Goal: Task Accomplishment & Management: Complete application form

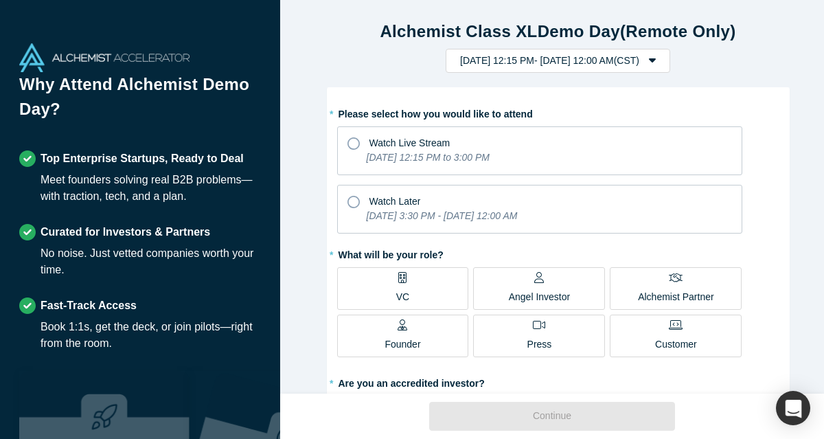
scroll to position [1, 0]
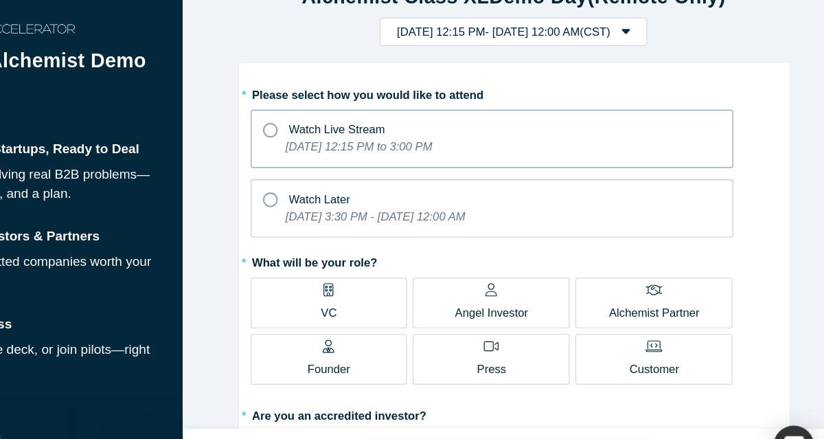
click at [350, 142] on icon at bounding box center [354, 143] width 12 height 12
click at [0, 0] on input "Watch Live Stream [DATE] 12:15 PM to 3:00 PM" at bounding box center [0, 0] width 0 height 0
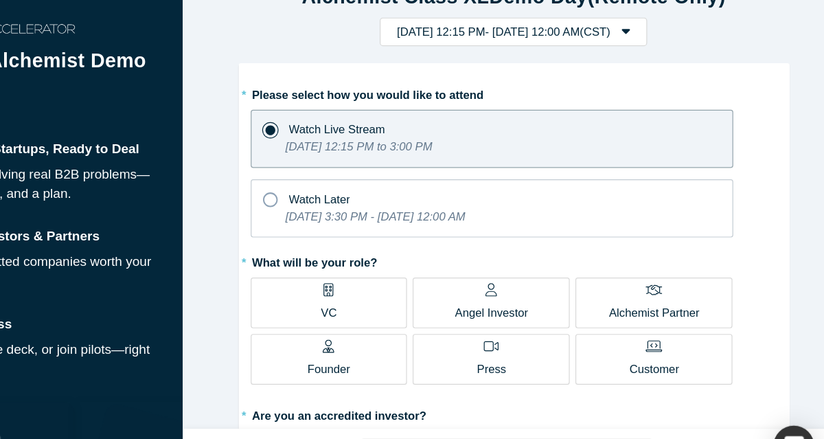
click at [381, 287] on label "VC" at bounding box center [403, 288] width 132 height 43
click at [0, 0] on input "VC" at bounding box center [0, 0] width 0 height 0
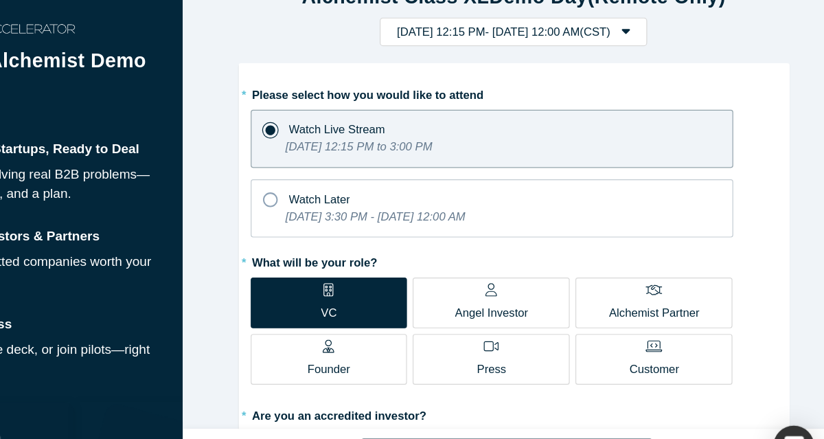
click at [509, 283] on div "Angel Investor" at bounding box center [540, 287] width 62 height 32
click at [0, 0] on input "Angel Investor" at bounding box center [0, 0] width 0 height 0
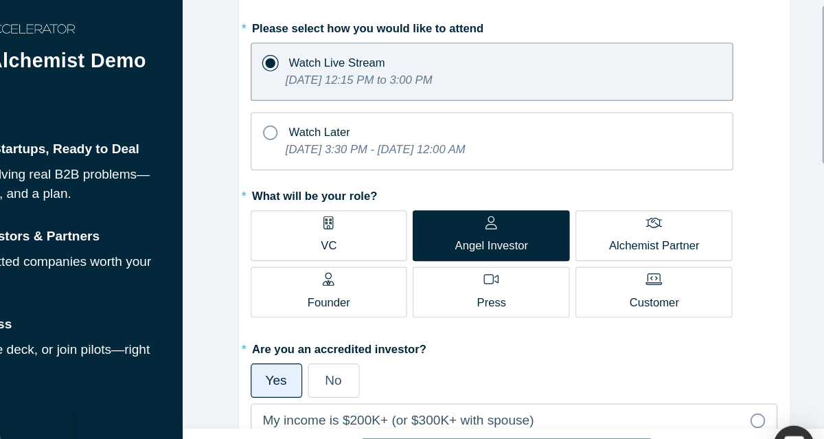
scroll to position [109, 0]
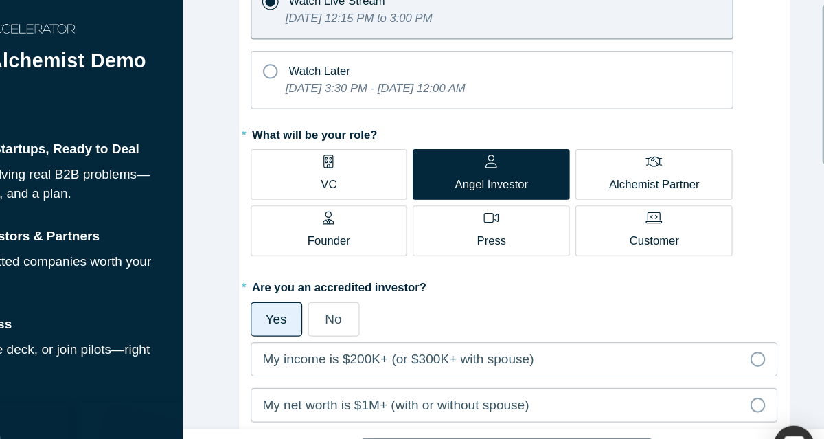
click at [656, 183] on p "Alchemist Partner" at bounding box center [676, 188] width 76 height 14
click at [0, 0] on input "Alchemist Partner" at bounding box center [0, 0] width 0 height 0
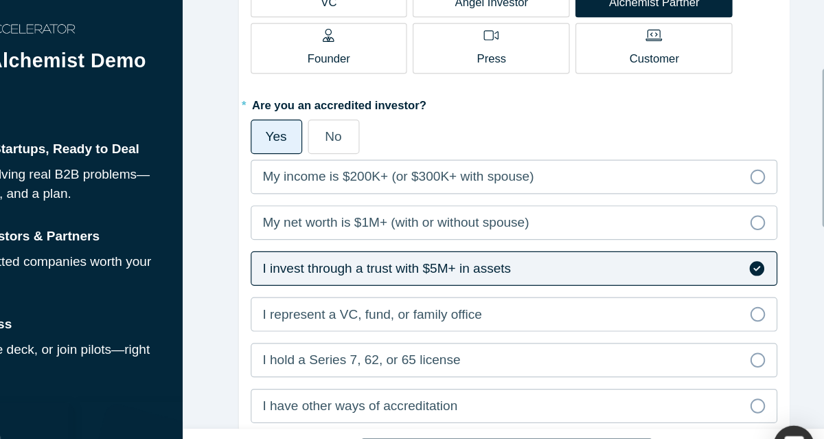
scroll to position [271, 0]
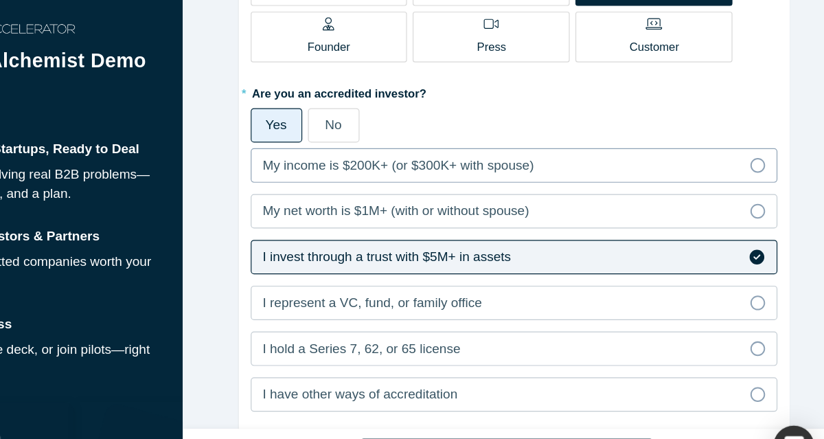
click at [530, 171] on span "My income is $200K+ (or $300K+ with spouse)" at bounding box center [462, 172] width 228 height 12
click at [0, 0] on input "My income is $200K+ (or $300K+ with spouse)" at bounding box center [0, 0] width 0 height 0
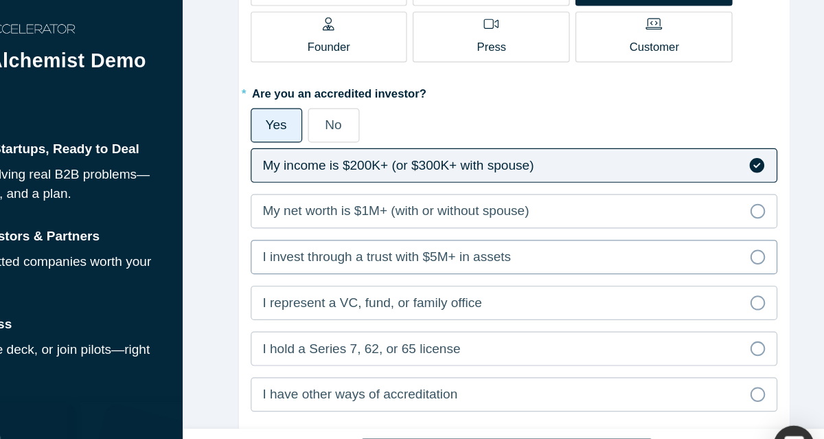
click at [757, 251] on icon at bounding box center [763, 249] width 12 height 12
click at [0, 0] on input "I invest through a trust with $5M+ in assets" at bounding box center [0, 0] width 0 height 0
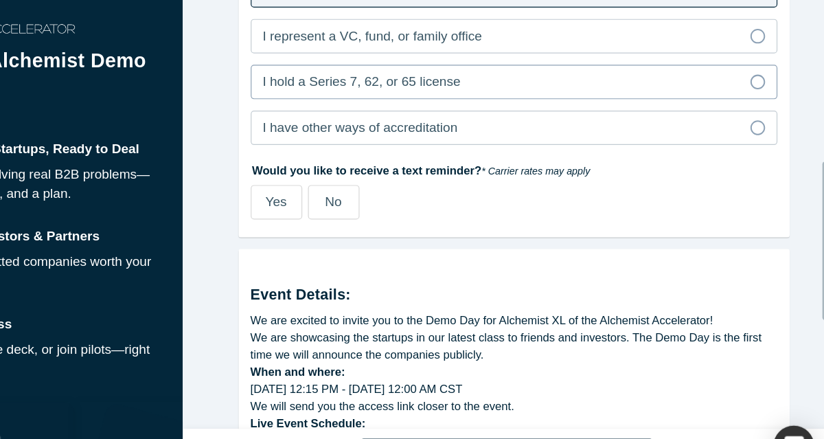
scroll to position [499, 0]
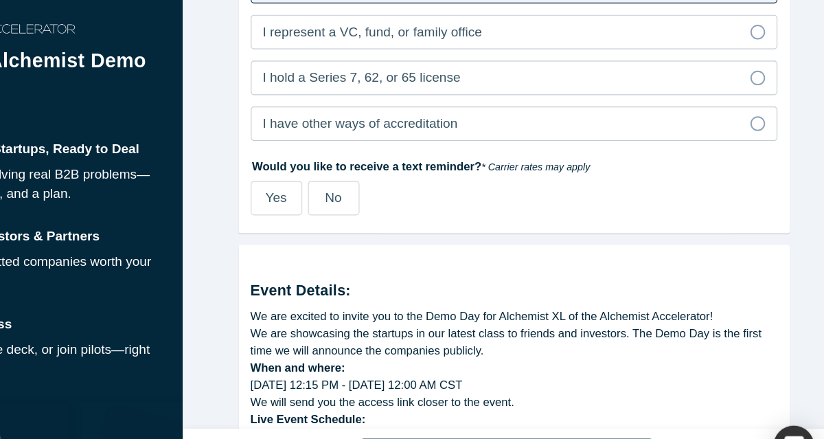
click at [356, 202] on span "Yes" at bounding box center [359, 200] width 18 height 12
click at [0, 0] on input "Yes" at bounding box center [0, 0] width 0 height 0
select select "US"
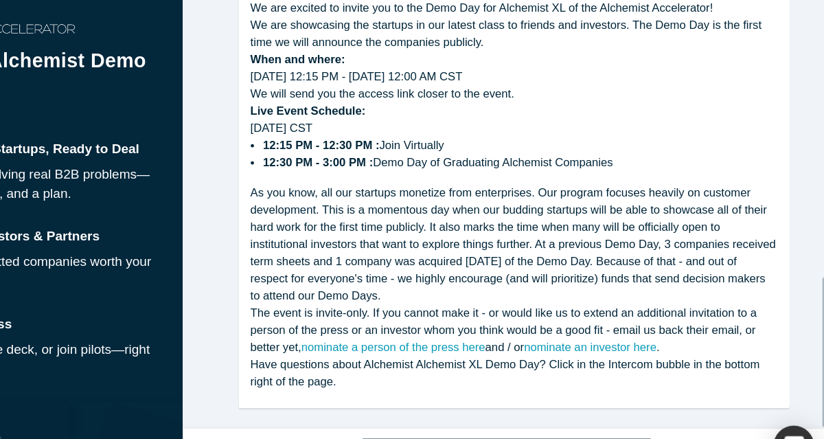
scroll to position [830, 0]
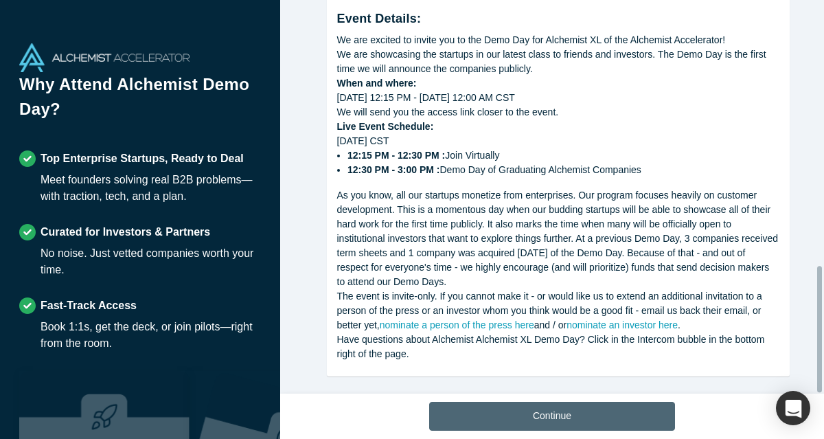
click at [612, 405] on button "Continue" at bounding box center [552, 416] width 246 height 29
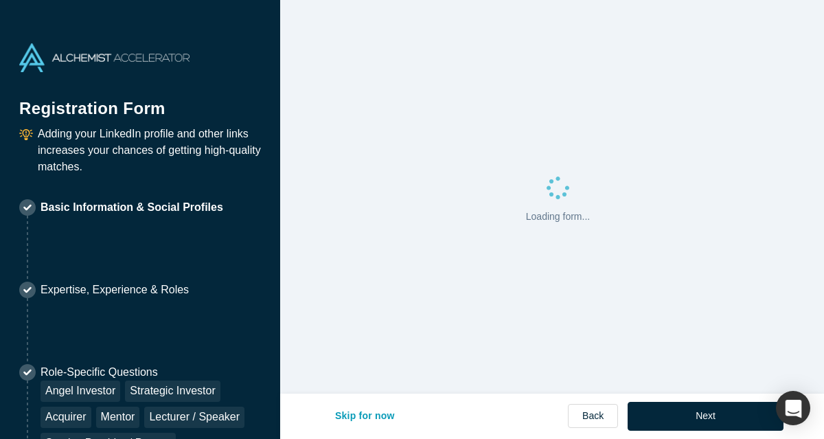
select select "US"
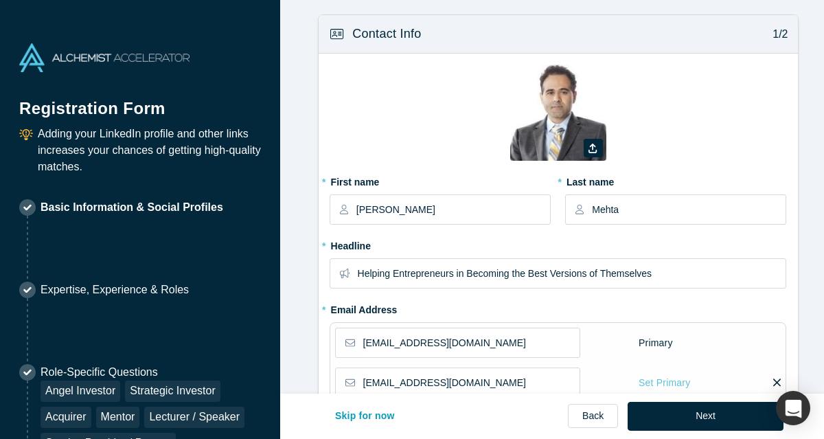
type input "[GEOGRAPHIC_DATA], [GEOGRAPHIC_DATA], [GEOGRAPHIC_DATA]"
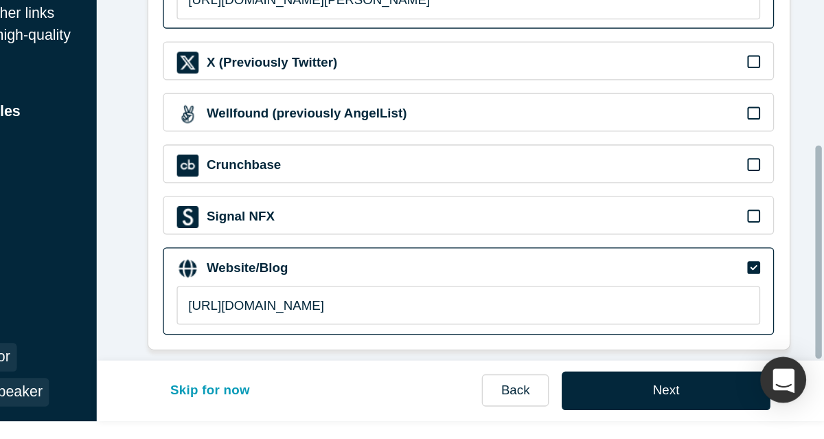
scroll to position [14, 0]
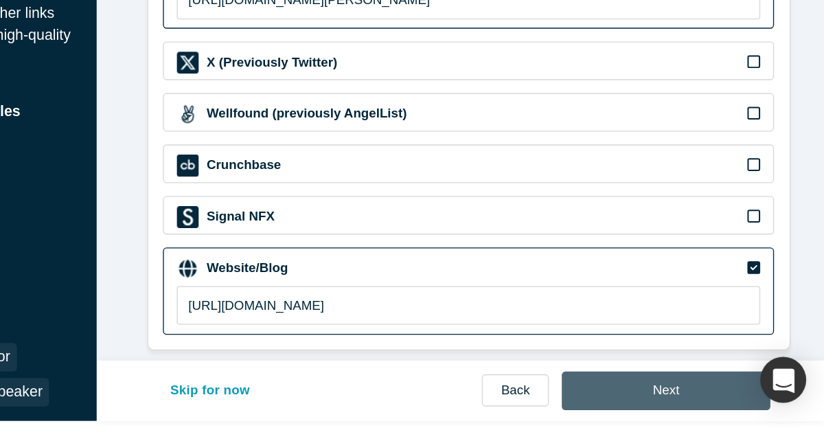
click at [717, 401] on button "Next" at bounding box center [706, 402] width 156 height 29
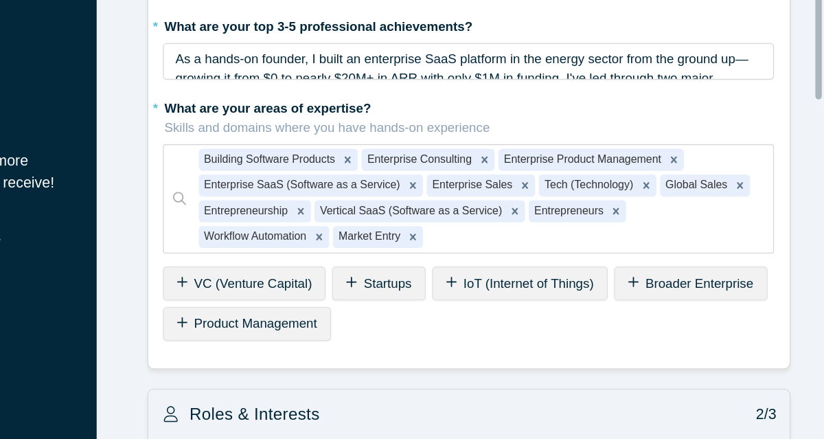
scroll to position [0, 0]
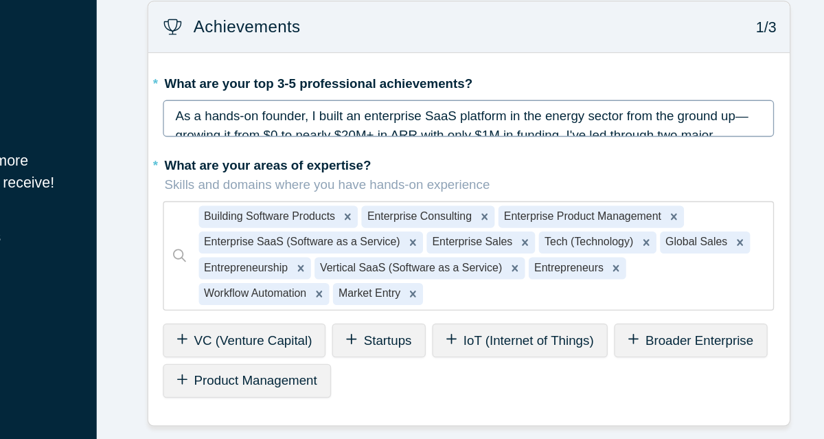
click at [593, 90] on span "As a hands-on founder, I built an enterprise SaaS platform in the energy sector…" at bounding box center [556, 122] width 435 height 83
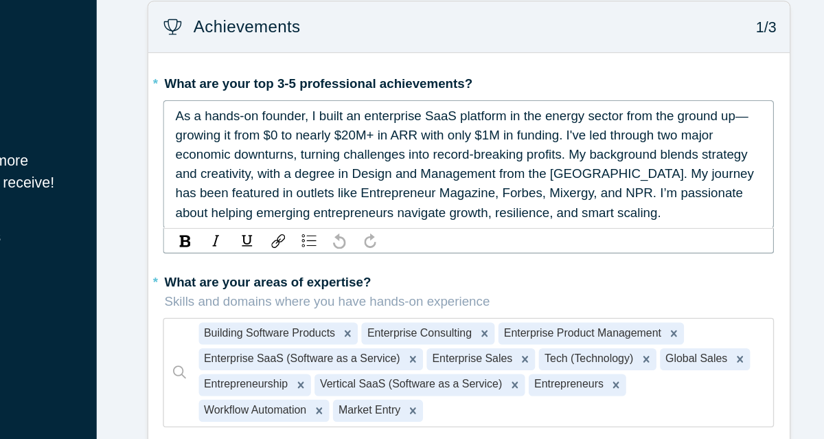
click at [483, 104] on span "As a hands-on founder, I built an enterprise SaaS platform in the energy sector…" at bounding box center [556, 122] width 435 height 83
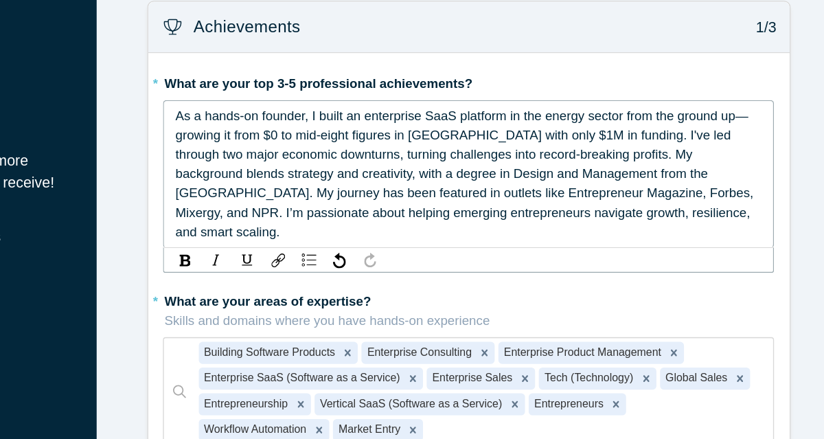
click at [411, 103] on span "As a hands-on founder, I built an enterprise SaaS platform in the energy sector…" at bounding box center [556, 130] width 435 height 98
drag, startPoint x: 429, startPoint y: 89, endPoint x: 326, endPoint y: 90, distance: 103.7
click at [330, 90] on div "As a hands-on founder, I built an enterprise SaaS platform in the energy sector…" at bounding box center [558, 130] width 457 height 111
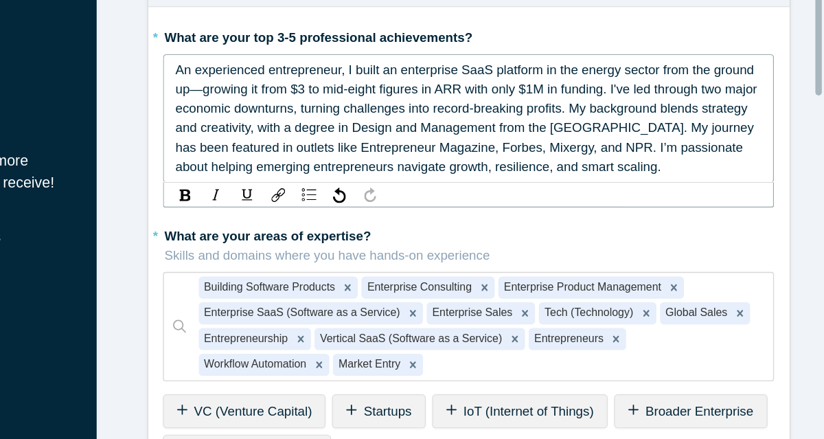
scroll to position [47, 0]
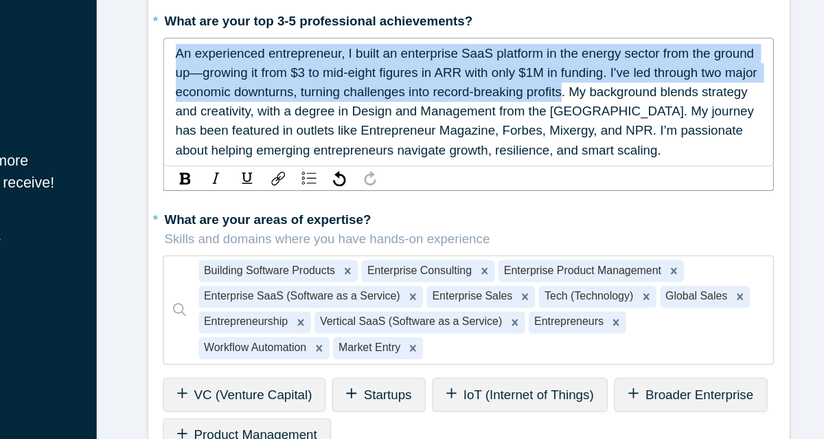
drag, startPoint x: 650, startPoint y: 69, endPoint x: 304, endPoint y: 34, distance: 347.9
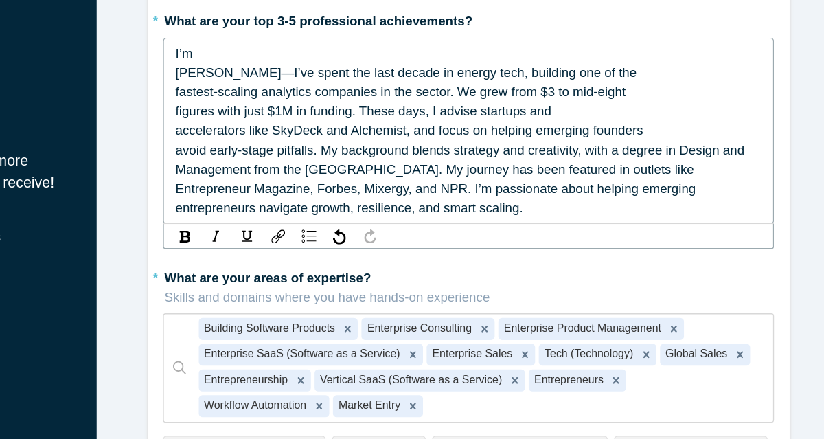
click at [339, 54] on span "[PERSON_NAME]—I’ve spent the last decade in energy tech, building one of the" at bounding box center [511, 54] width 345 height 11
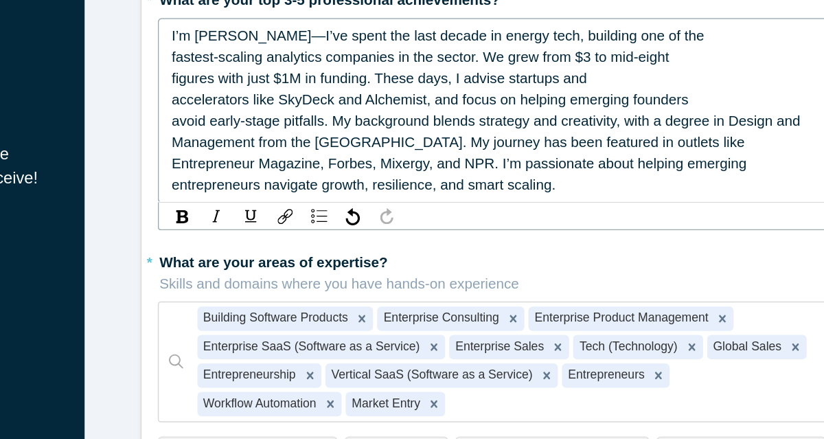
scroll to position [14, 0]
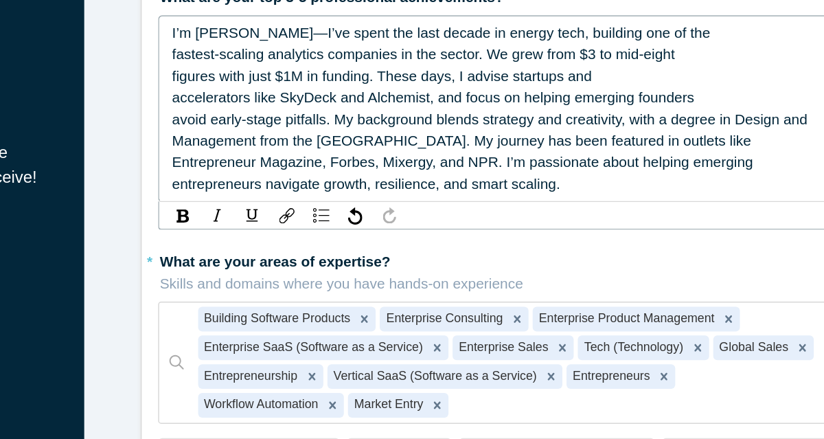
click at [503, 85] on span "accelerators like SkyDeck and Alchemist, and focus on helping emerging founders" at bounding box center [514, 83] width 350 height 11
drag, startPoint x: 530, startPoint y: 69, endPoint x: 615, endPoint y: 140, distance: 110.7
click at [615, 140] on div "I’m [PERSON_NAME]—I’ve spent the last decade in energy tech, building one of th…" at bounding box center [558, 90] width 439 height 115
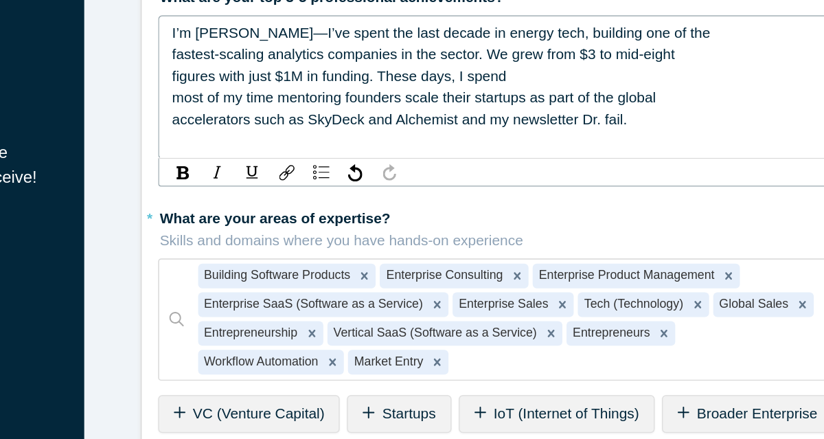
click at [456, 100] on span "accelerators such as SkyDeck and Alchemist and my newsletter Dr. fail." at bounding box center [491, 97] width 305 height 11
click at [459, 98] on span "accelerators such as SkyDeck, Plugand Play and Alchemist and my newsletter Dr. …" at bounding box center [522, 97] width 367 height 11
click at [479, 100] on span "accelerators such as SkyDeck, Plugand Play and Alchemist and my newsletter Dr. …" at bounding box center [522, 97] width 367 height 11
click at [699, 98] on div "accelerators such as SkyDeck, Plug and Play and Alchemist and my newsletter Dr.…" at bounding box center [558, 98] width 439 height 14
drag, startPoint x: 699, startPoint y: 98, endPoint x: 663, endPoint y: 98, distance: 35.7
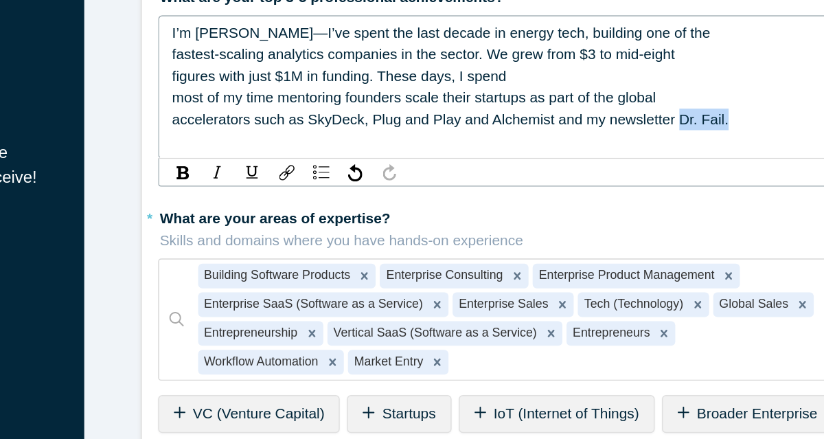
click at [663, 98] on div "accelerators such as SkyDeck, Plug and Play and Alchemist and my newsletter Dr.…" at bounding box center [558, 98] width 439 height 14
click at [342, 133] on img "rdw-inline-control" at bounding box center [346, 133] width 8 height 9
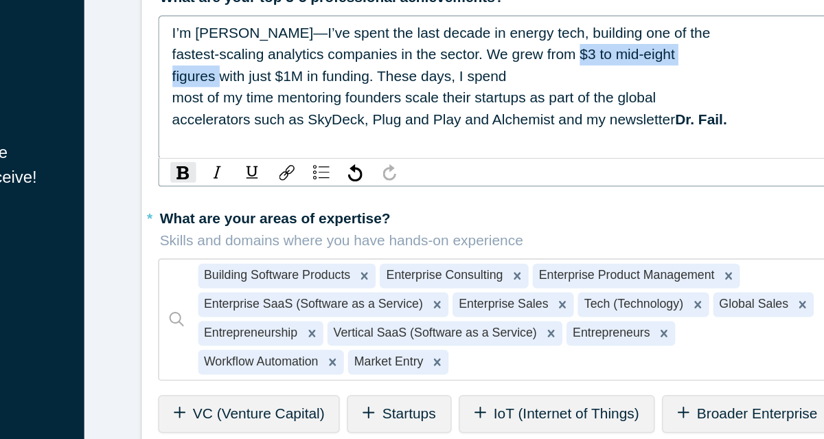
drag, startPoint x: 604, startPoint y: 56, endPoint x: 363, endPoint y: 71, distance: 240.9
click at [363, 71] on div "I’m [PERSON_NAME]—I’ve spent the last decade in energy tech, building one of th…" at bounding box center [558, 69] width 439 height 72
click at [342, 134] on img "rdw-inline-control" at bounding box center [346, 133] width 8 height 9
click at [455, 82] on span "most of my time mentoring founders scale their startups as part of the global" at bounding box center [501, 83] width 324 height 11
click at [721, 103] on div "accelerators such as SkyDeck, Plug and Play and Alchemist and my newsletter Dr.…" at bounding box center [558, 98] width 439 height 14
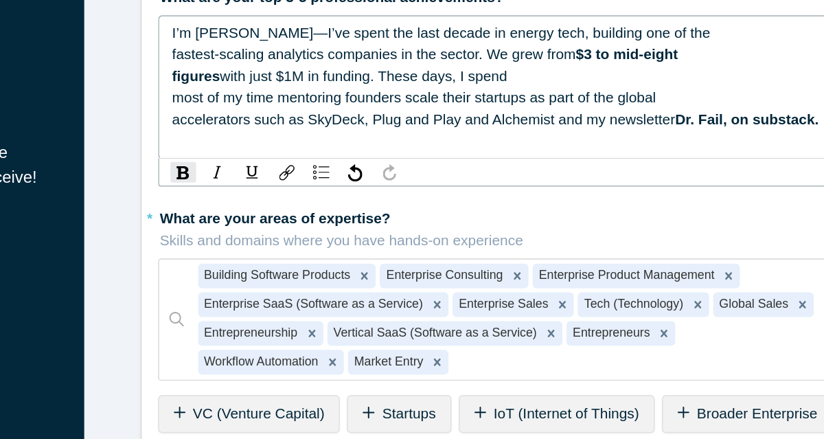
click at [574, 84] on span "most of my time mentoring founders scale their startups as part of the global" at bounding box center [501, 83] width 324 height 11
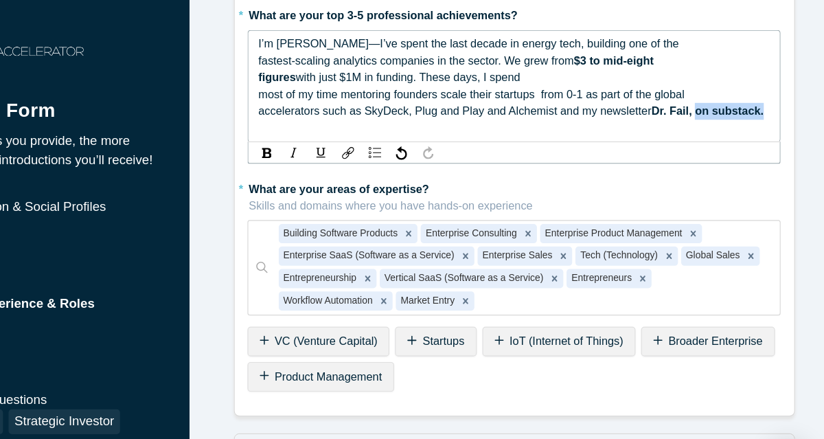
drag, startPoint x: 756, startPoint y: 98, endPoint x: 700, endPoint y: 100, distance: 55.7
click at [700, 100] on div "accelerators such as SkyDeck, Plug and Play and Alchemist and my newsletter Dr.…" at bounding box center [558, 95] width 439 height 14
click at [342, 133] on img "rdw-inline-control" at bounding box center [346, 130] width 8 height 9
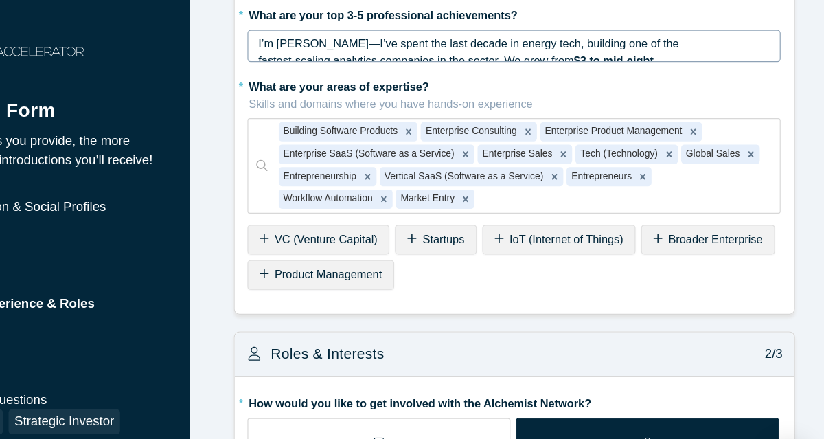
click at [416, 53] on div "I’m [PERSON_NAME]—I’ve spent the last decade in energy tech, building one of th…" at bounding box center [558, 38] width 457 height 27
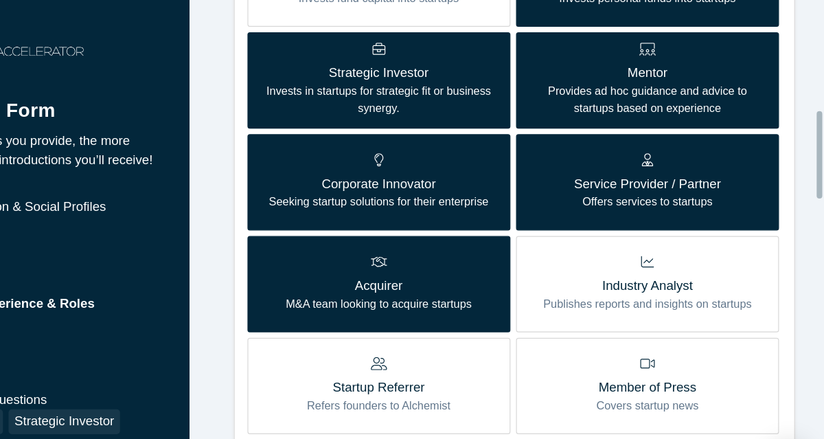
scroll to position [591, 0]
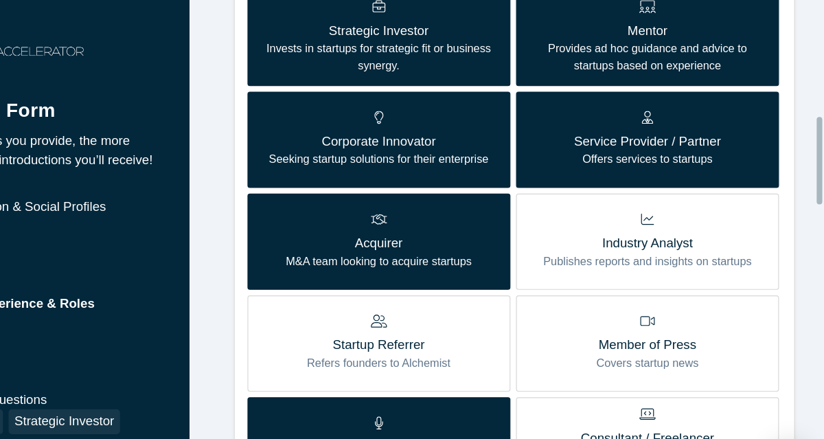
click at [722, 124] on p "Service Provider / Partner" at bounding box center [672, 121] width 126 height 16
click at [0, 0] on input "Service Provider / Partner Offers services to startups" at bounding box center [0, 0] width 0 height 0
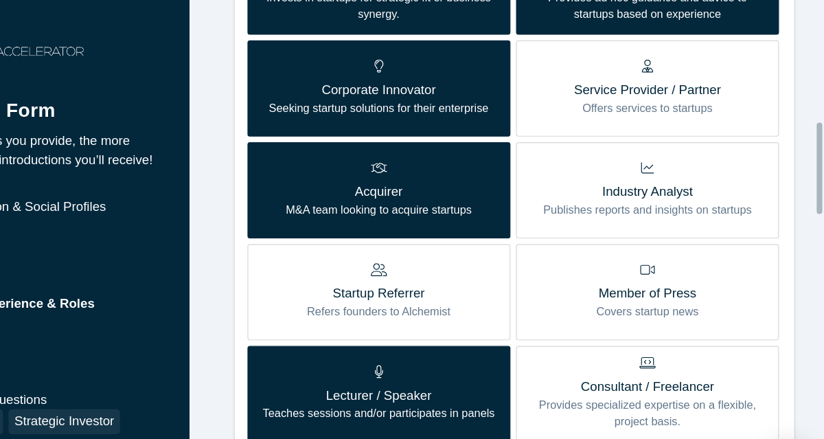
scroll to position [612, 0]
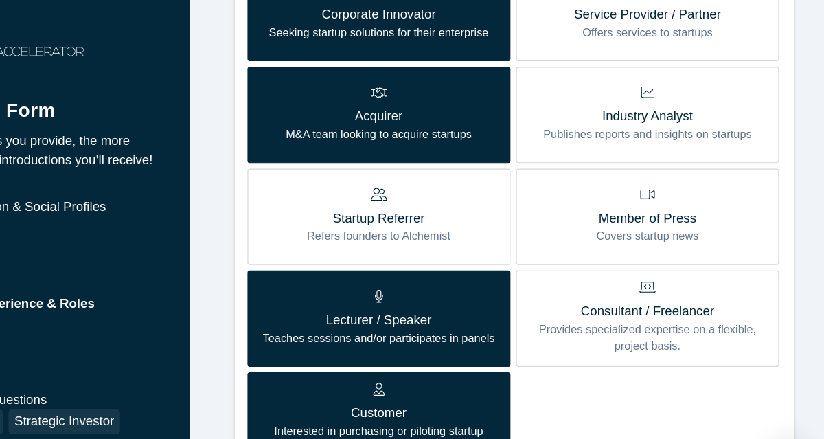
click at [634, 98] on p "Industry Analyst" at bounding box center [672, 99] width 179 height 16
click at [0, 0] on input "Industry Analyst Publishes reports and insights on startups" at bounding box center [0, 0] width 0 height 0
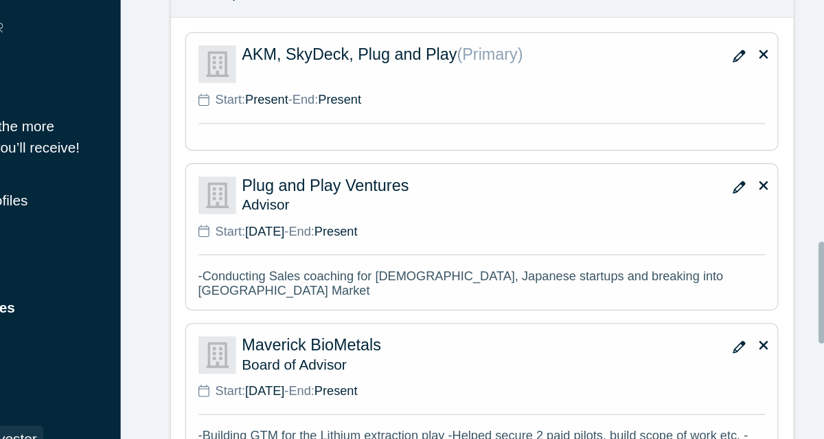
scroll to position [14, 0]
click at [749, 71] on button "button" at bounding box center [756, 66] width 21 height 19
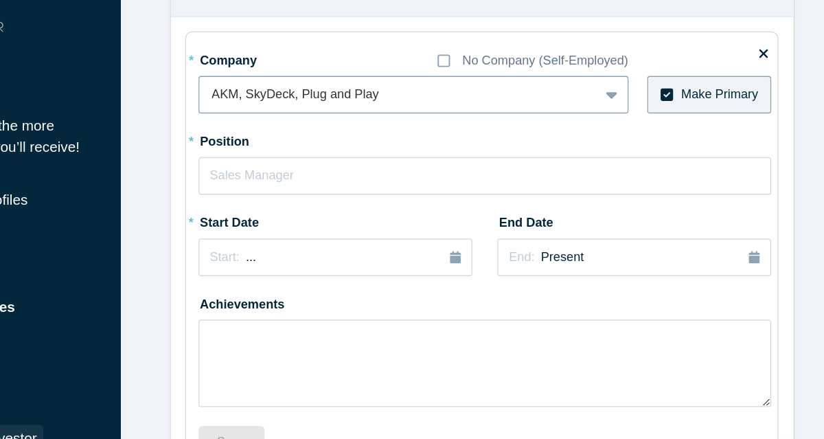
click at [362, 97] on div at bounding box center [494, 95] width 288 height 17
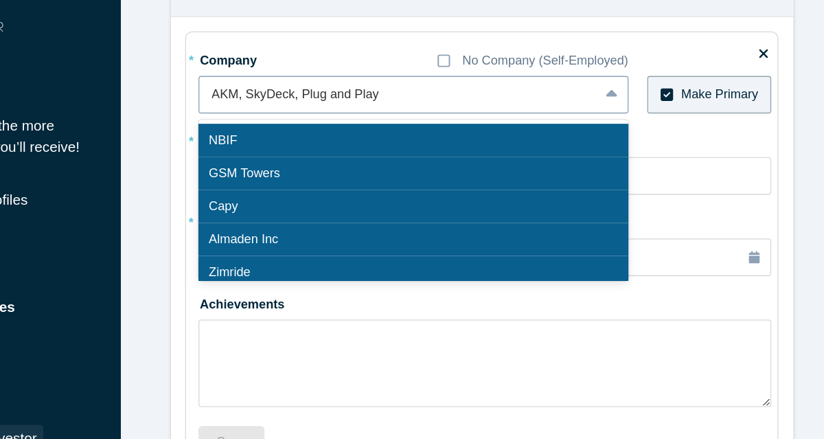
click at [363, 95] on div at bounding box center [494, 95] width 288 height 17
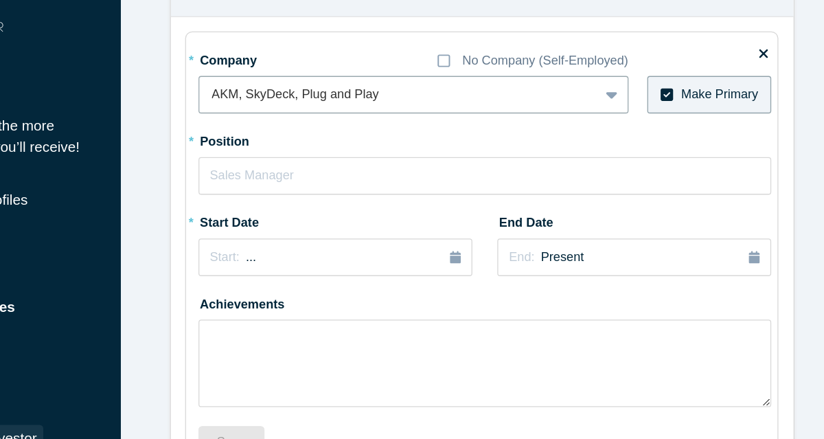
click at [772, 61] on icon at bounding box center [775, 64] width 7 height 7
click at [0, 0] on input "checkbox" at bounding box center [0, 0] width 0 height 0
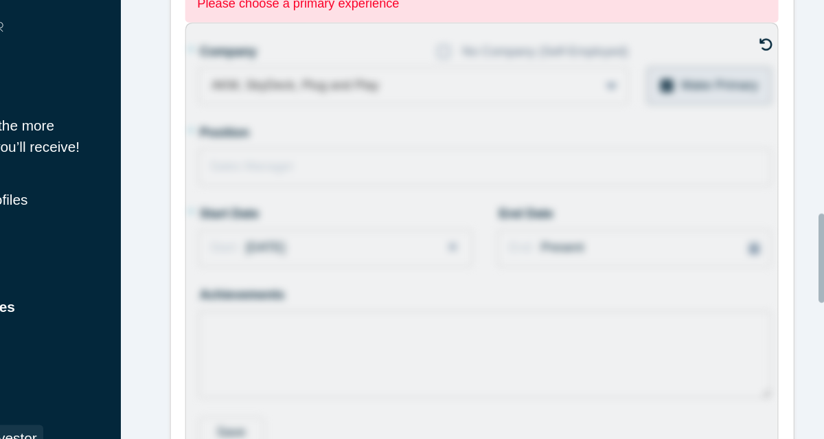
scroll to position [1148, 0]
click at [772, 58] on icon at bounding box center [777, 59] width 10 height 10
click at [0, 0] on input "checkbox" at bounding box center [0, 0] width 0 height 0
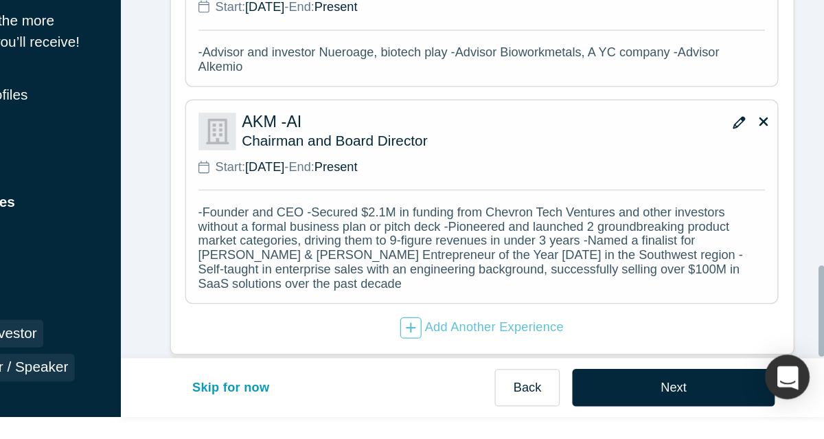
scroll to position [18, 0]
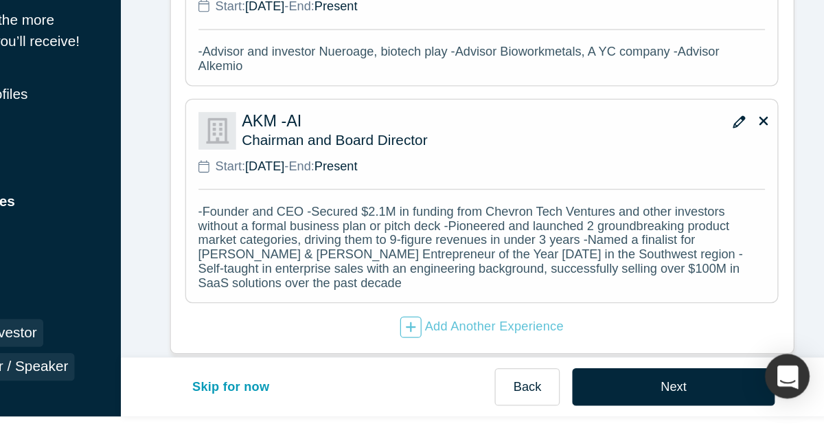
click at [749, 301] on p "-Founder and CEO -Secured $2.1M in funding from Chevron Tech Ventures and other…" at bounding box center [558, 291] width 437 height 66
click at [752, 190] on icon "button" at bounding box center [756, 195] width 10 height 10
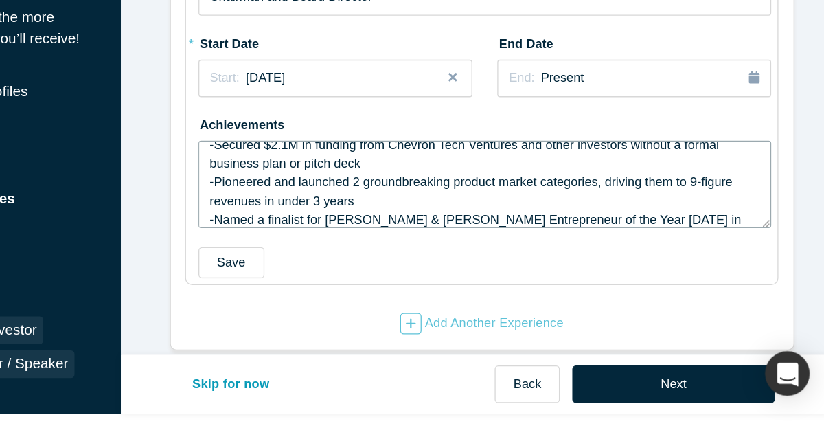
scroll to position [29, 0]
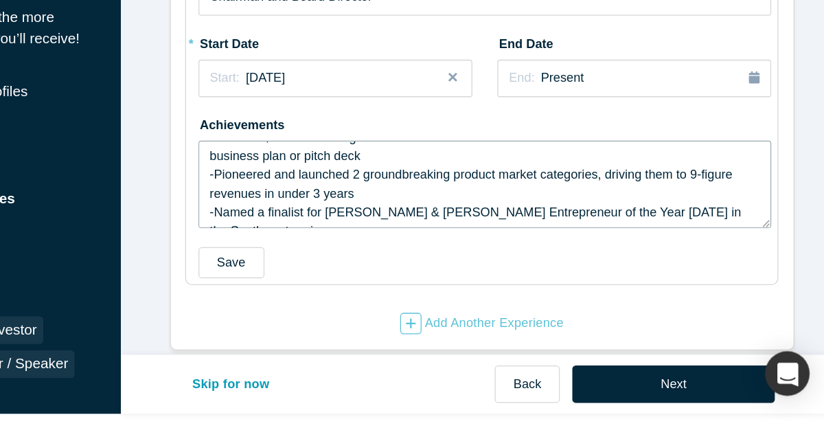
click at [456, 223] on textarea "-Founder and CEO -Secured $2.1M in funding from Chevron Tech Ventures and other…" at bounding box center [561, 242] width 442 height 67
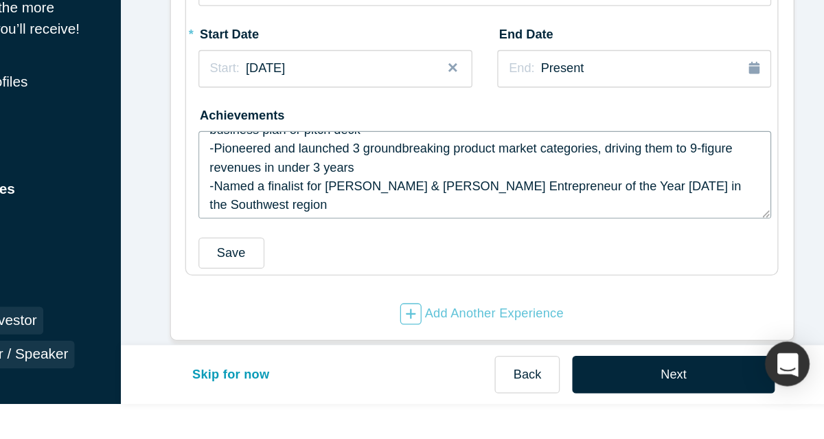
scroll to position [45, 0]
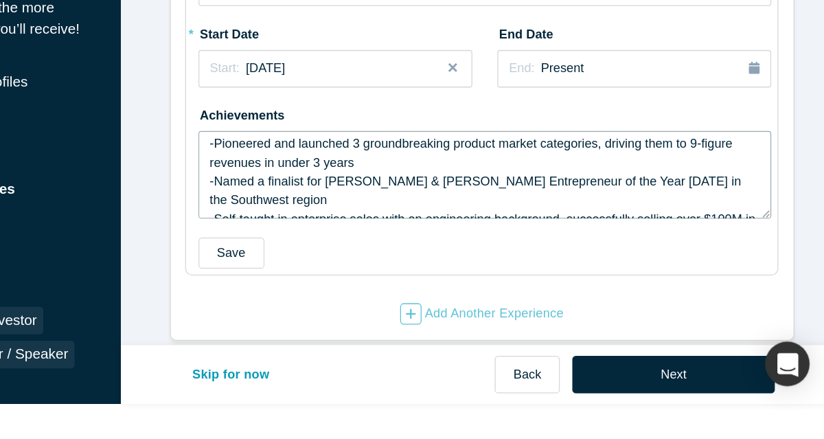
drag, startPoint x: 730, startPoint y: 227, endPoint x: 620, endPoint y: 221, distance: 110.0
click at [620, 221] on textarea "-Founder and CEO -Secured $2.1M in funding from Chevron Tech Ventures and other…" at bounding box center [561, 234] width 442 height 67
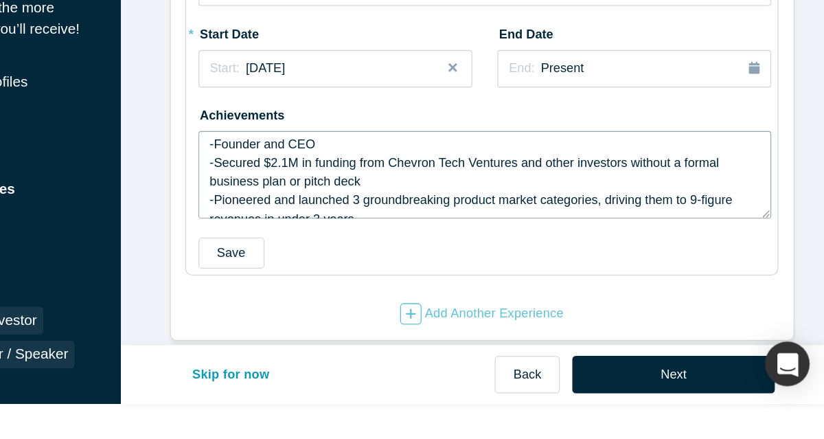
scroll to position [0, 0]
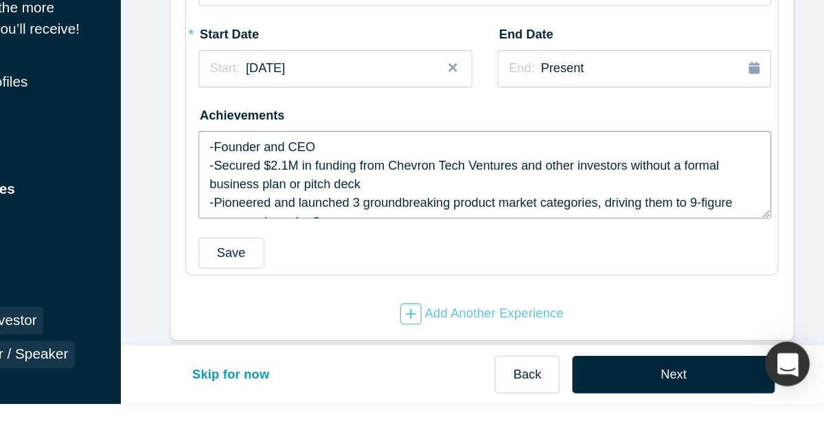
click at [401, 213] on textarea "-Founder and CEO -Secured $2.1M in funding from Chevron Tech Ventures and other…" at bounding box center [561, 234] width 442 height 67
click at [500, 232] on textarea "-Founder and CEO -Secured $1M in funding from Chevron Tech Ventures and other i…" at bounding box center [561, 234] width 442 height 67
drag, startPoint x: 502, startPoint y: 229, endPoint x: 653, endPoint y: 213, distance: 152.0
click at [653, 213] on textarea "-Founder and CEO -Secured $1M in funding from Chevron Tech Ventures and other i…" at bounding box center [561, 234] width 442 height 67
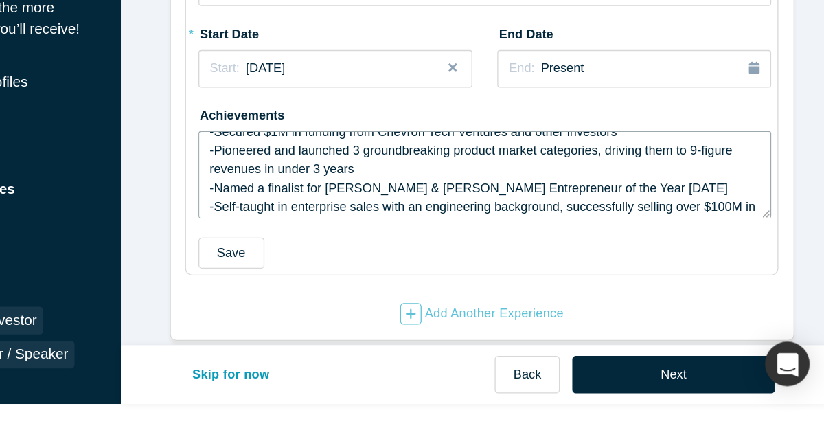
scroll to position [43, 0]
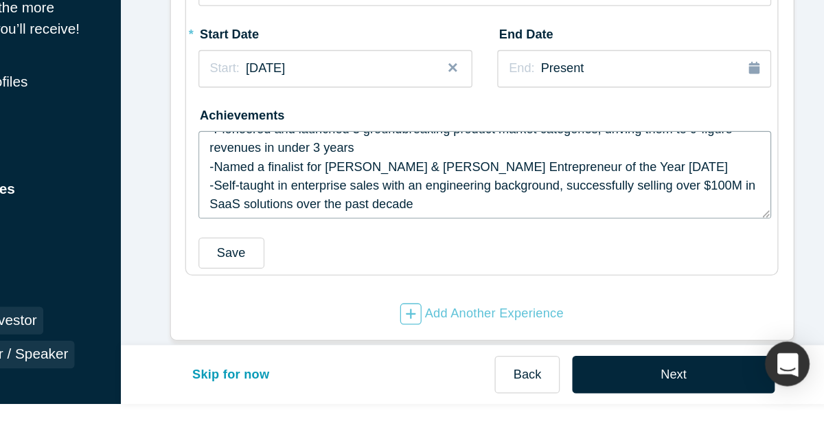
click at [628, 213] on textarea "-Founder and CEO -Secured $1M in funding from Chevron Tech Ventures and other i…" at bounding box center [561, 234] width 442 height 67
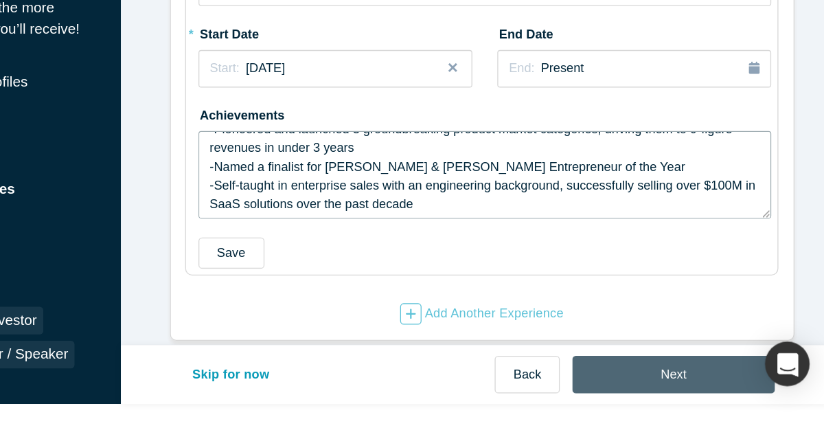
type textarea "-Founder and CEO -Secured $1M in funding from Chevron Tech Ventures and other i…"
click at [698, 389] on button "Next" at bounding box center [706, 388] width 156 height 29
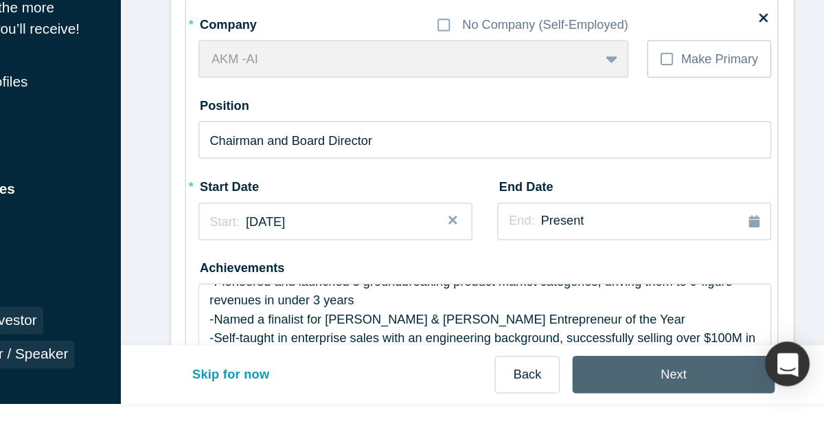
scroll to position [0, 0]
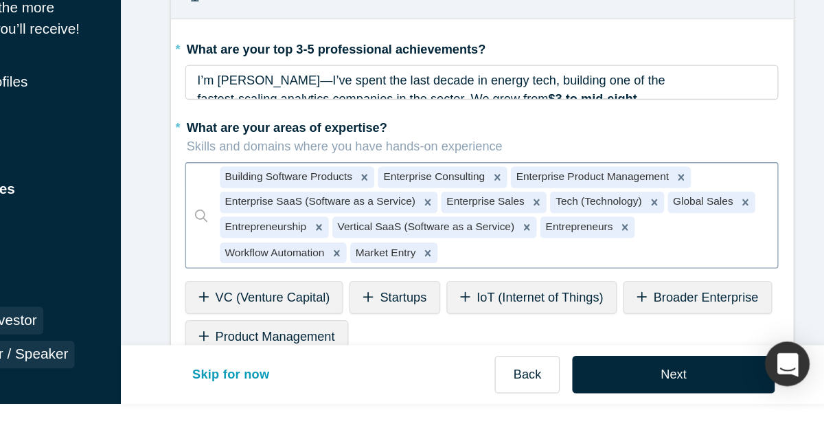
click at [527, 298] on div at bounding box center [651, 294] width 249 height 17
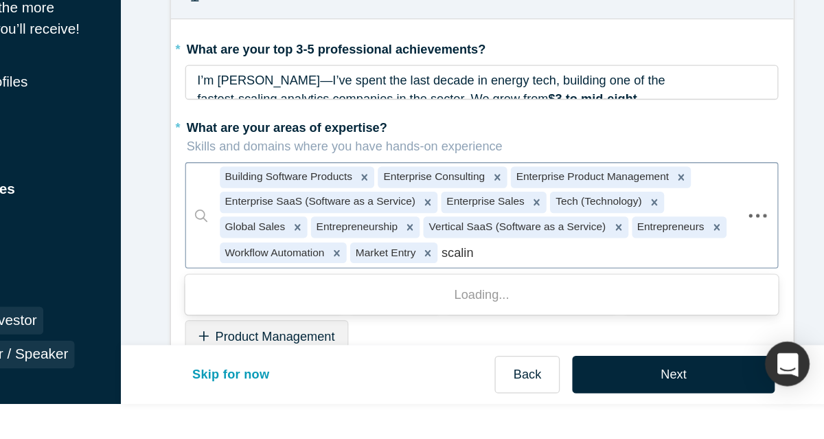
type input "scaling"
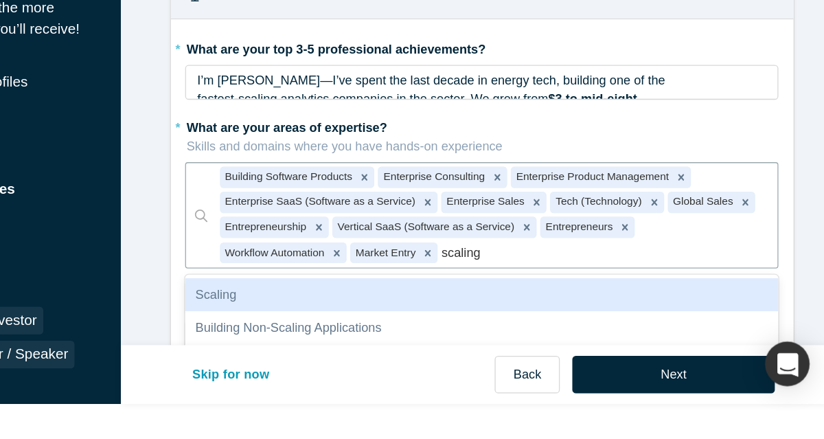
click at [421, 317] on div "Scaling" at bounding box center [558, 327] width 457 height 25
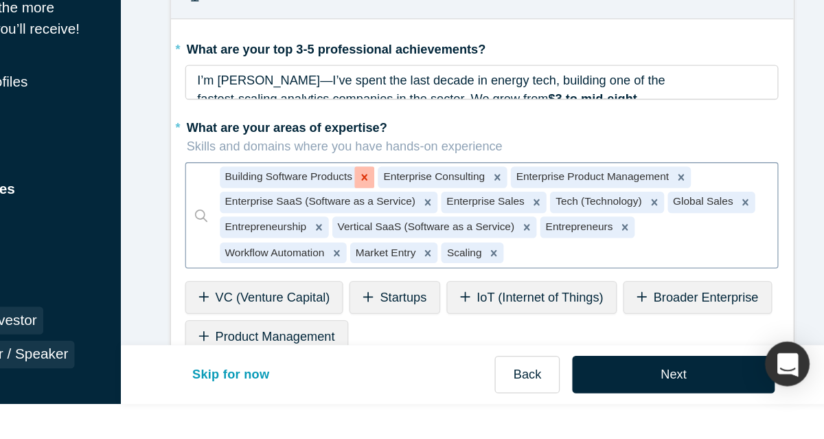
click at [466, 237] on icon "Remove Building Software Products" at bounding box center [468, 237] width 5 height 5
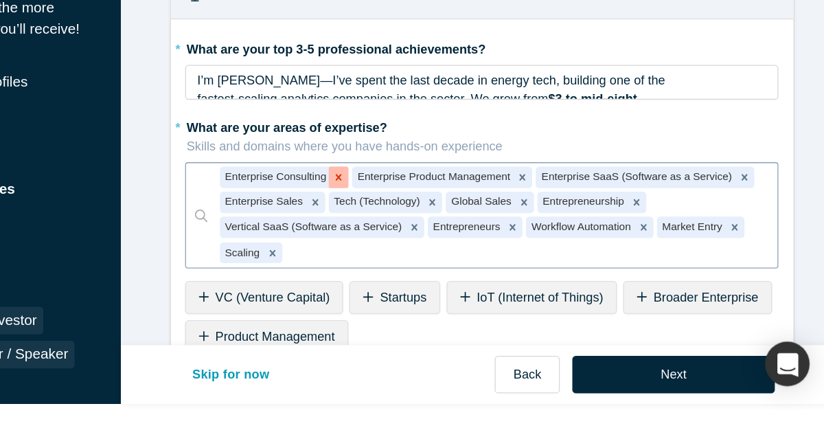
click at [446, 236] on icon "Remove Enterprise Consulting" at bounding box center [448, 237] width 5 height 5
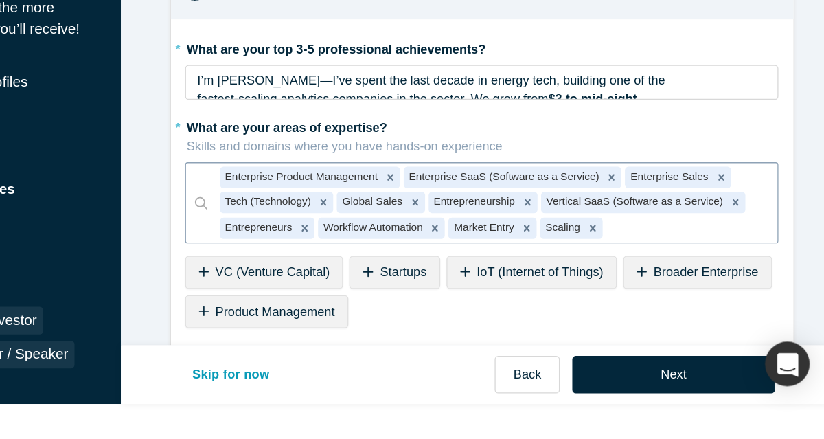
click at [490, 311] on span "Startups" at bounding box center [498, 309] width 36 height 11
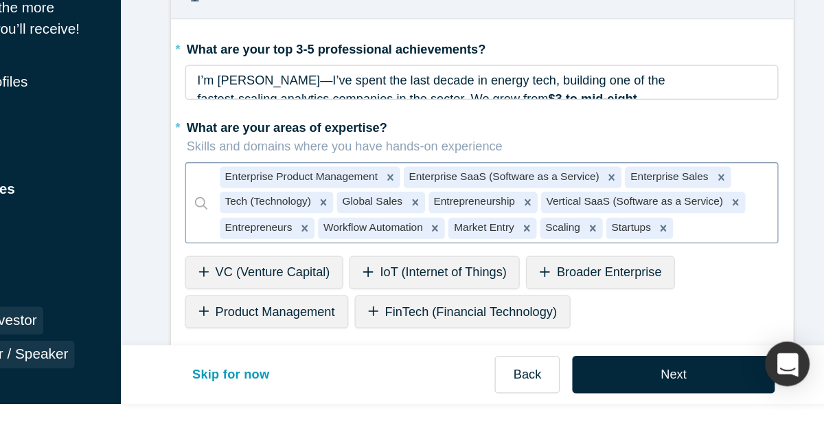
click at [400, 350] on div "Product Management" at bounding box center [393, 340] width 126 height 25
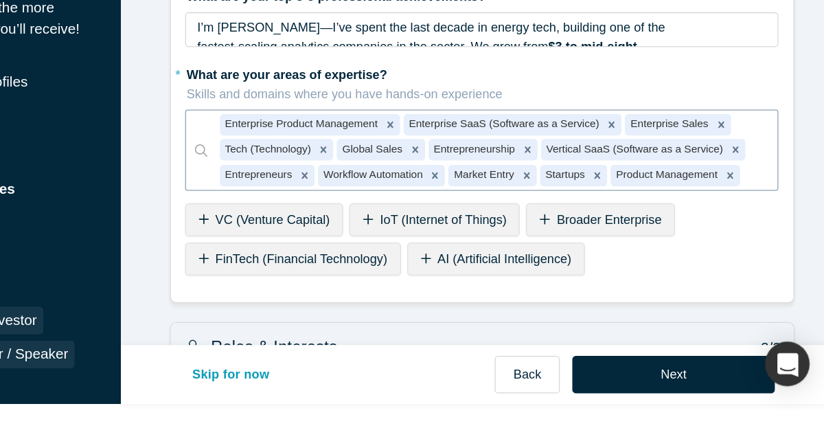
scroll to position [55, 0]
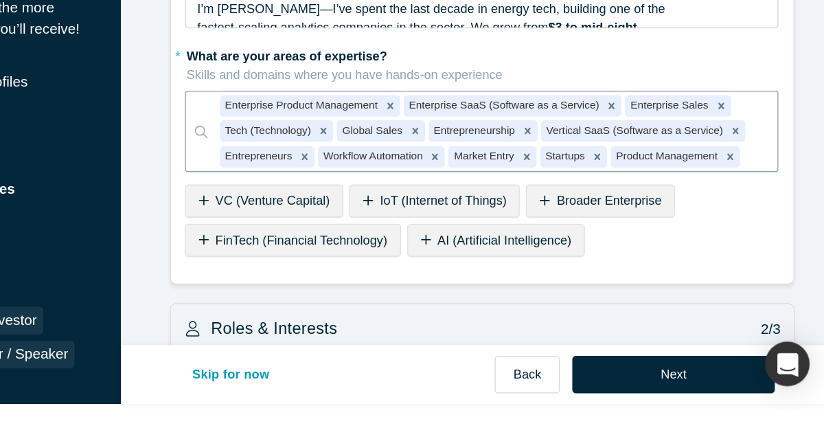
click at [576, 286] on span "AI (Artificial Intelligence)" at bounding box center [575, 285] width 103 height 11
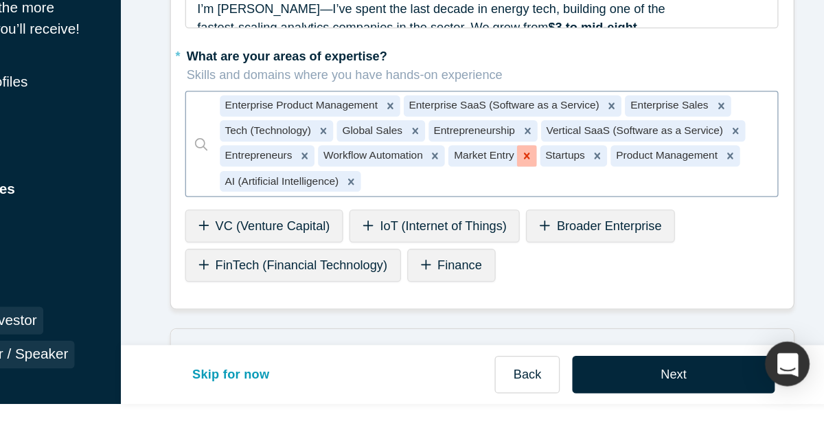
click at [588, 223] on icon "Remove Market Entry" at bounding box center [593, 221] width 10 height 10
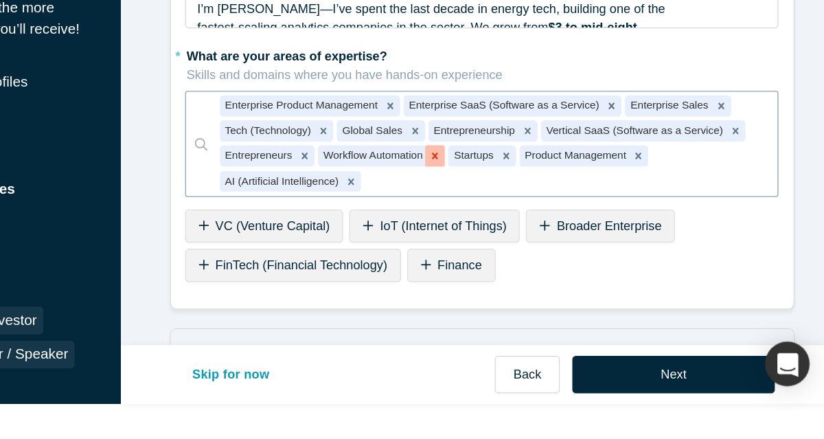
click at [519, 223] on icon "Remove Workflow Automation" at bounding box center [522, 221] width 10 height 10
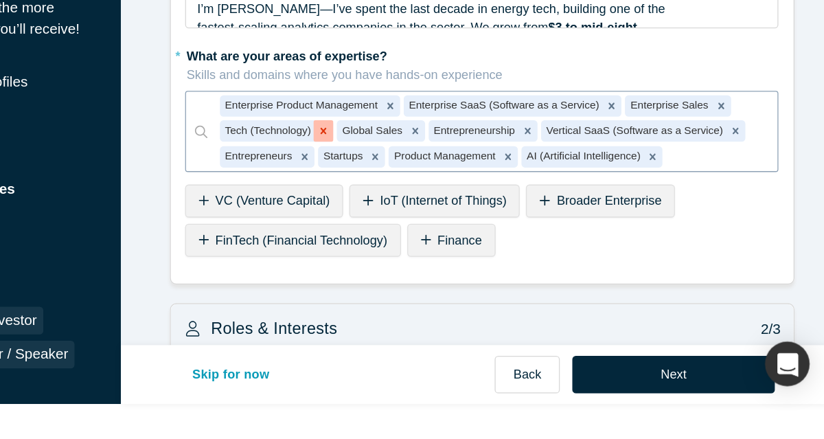
click at [431, 205] on icon "Remove Tech (Technology)" at bounding box center [436, 201] width 10 height 10
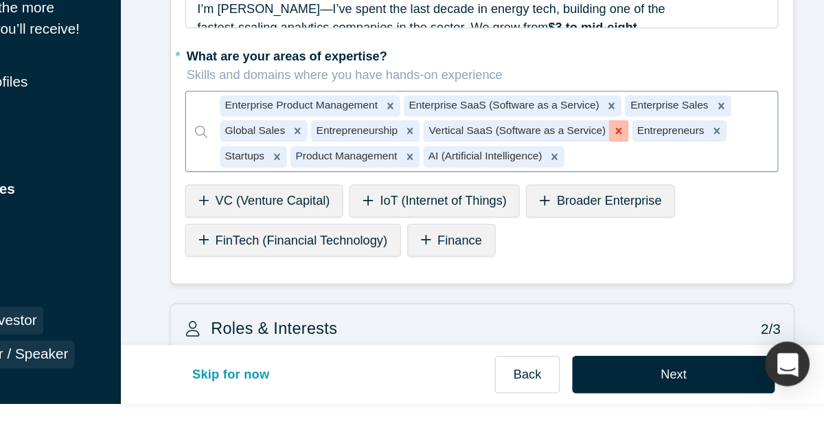
click at [659, 205] on icon "Remove Vertical SaaS (Software as a Service)" at bounding box center [664, 201] width 10 height 10
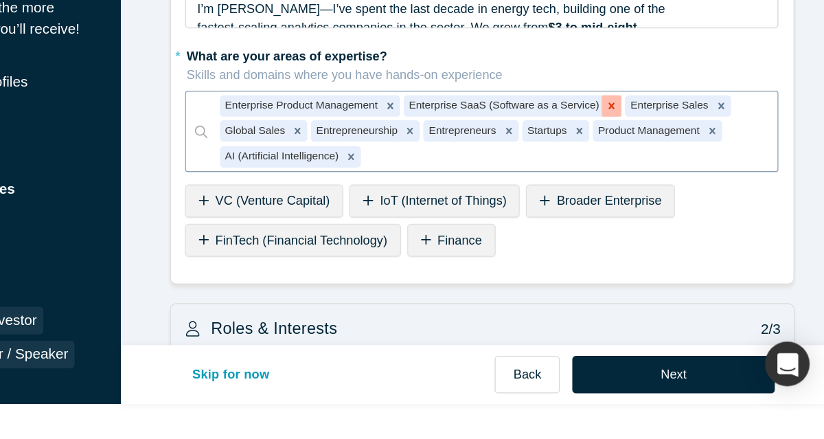
click at [653, 185] on icon "Remove Enterprise SaaS (Software as a Service)" at bounding box center [658, 182] width 10 height 10
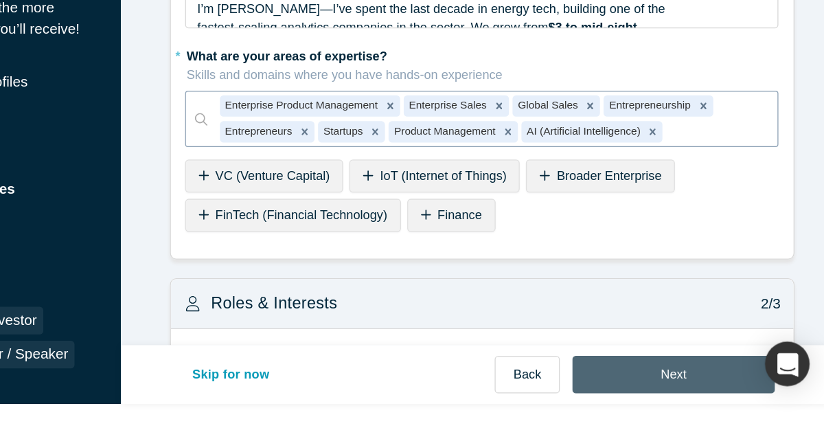
click at [669, 399] on button "Next" at bounding box center [706, 388] width 156 height 29
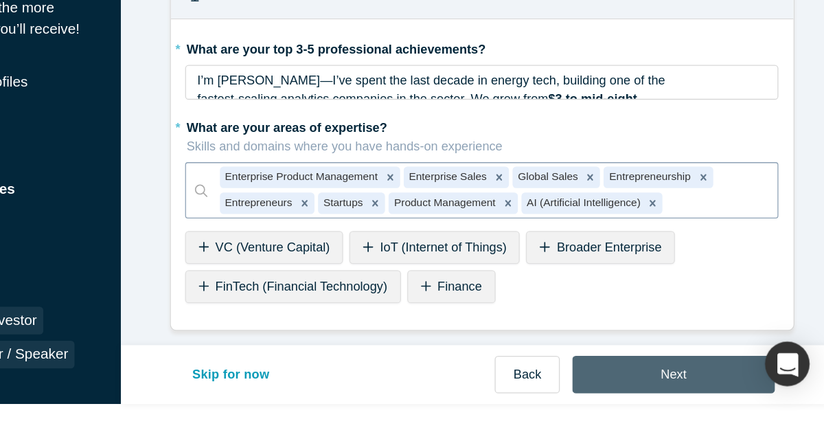
click at [708, 387] on button "Next" at bounding box center [706, 388] width 156 height 29
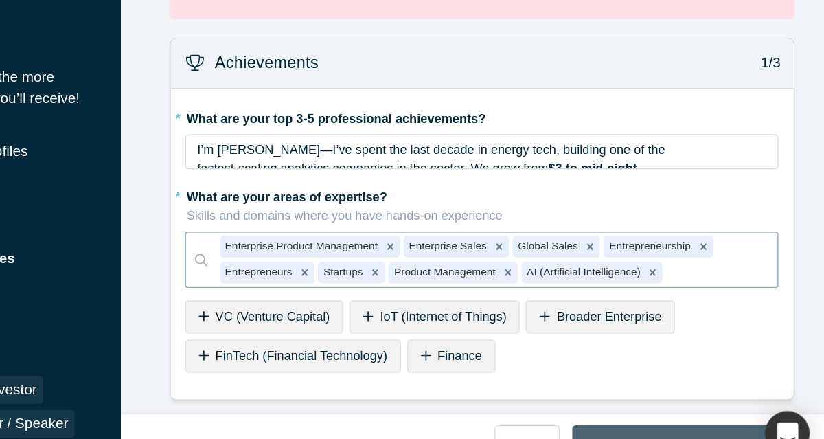
scroll to position [27, 0]
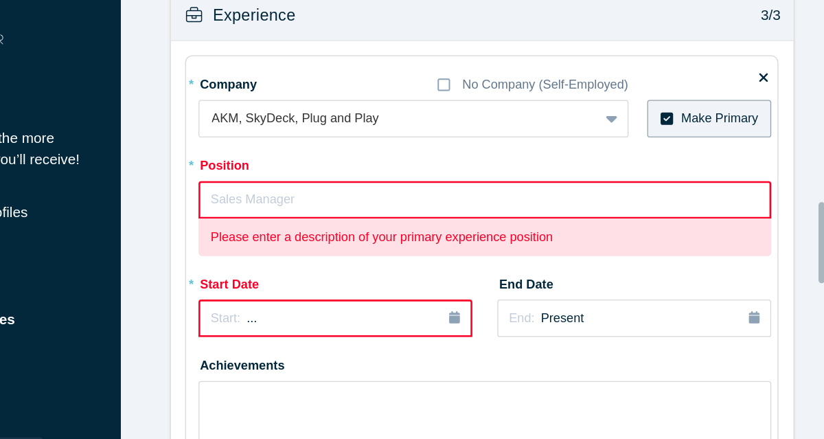
scroll to position [1155, 0]
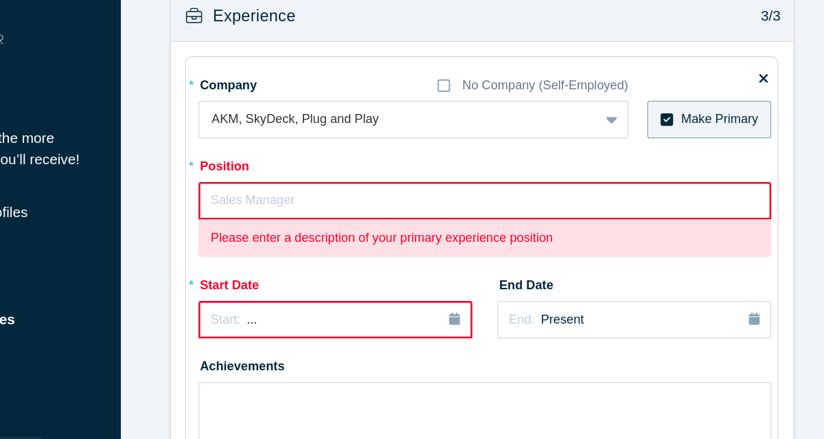
click at [445, 156] on input "text" at bounding box center [561, 154] width 442 height 29
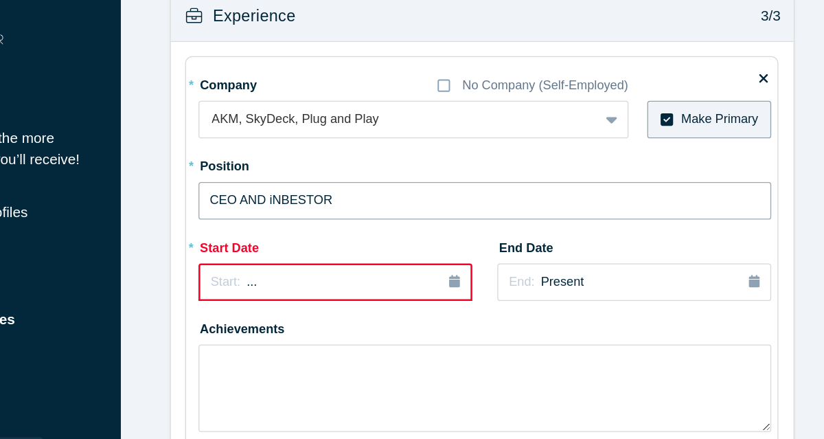
drag, startPoint x: 436, startPoint y: 153, endPoint x: 363, endPoint y: 156, distance: 72.9
click at [363, 156] on input "CEO AND iNBESTOR" at bounding box center [561, 154] width 442 height 29
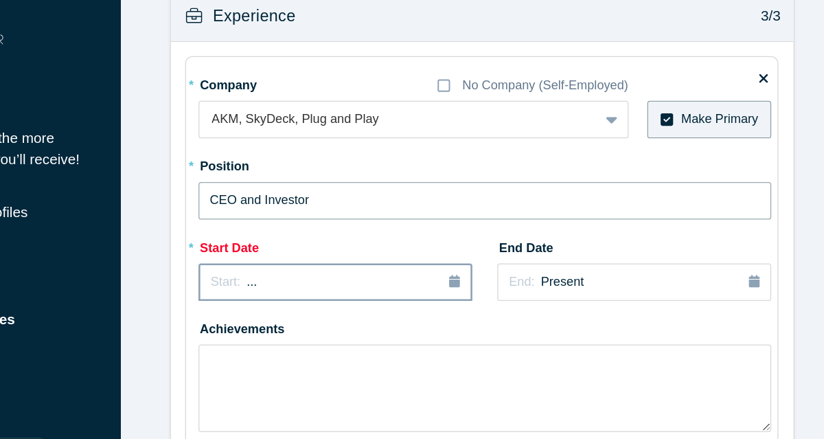
type input "CEO and Investor"
click at [509, 214] on div "Start: ..." at bounding box center [446, 216] width 192 height 15
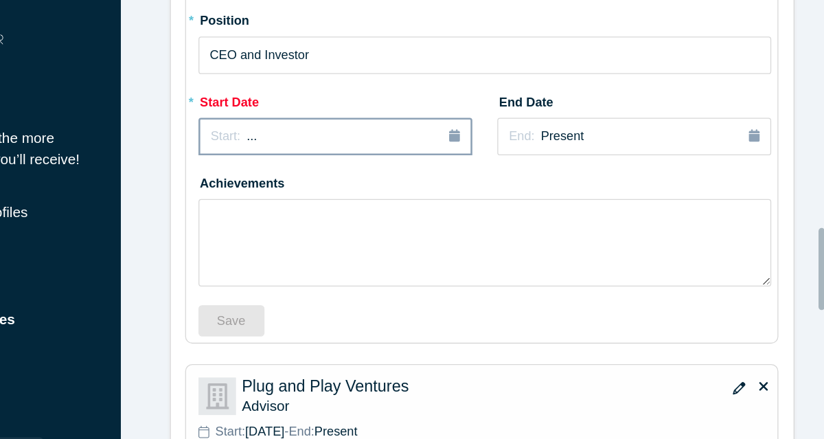
scroll to position [1268, 0]
click at [528, 109] on button "Start: ..." at bounding box center [445, 104] width 211 height 29
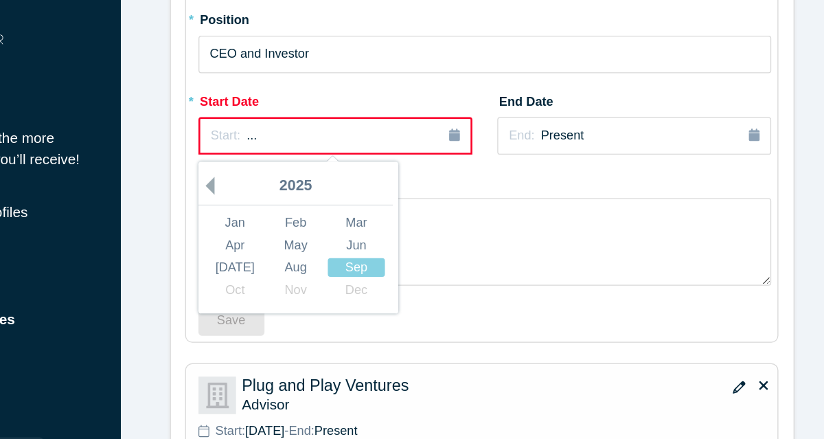
click at [341, 142] on button "Previous Year" at bounding box center [346, 143] width 14 height 14
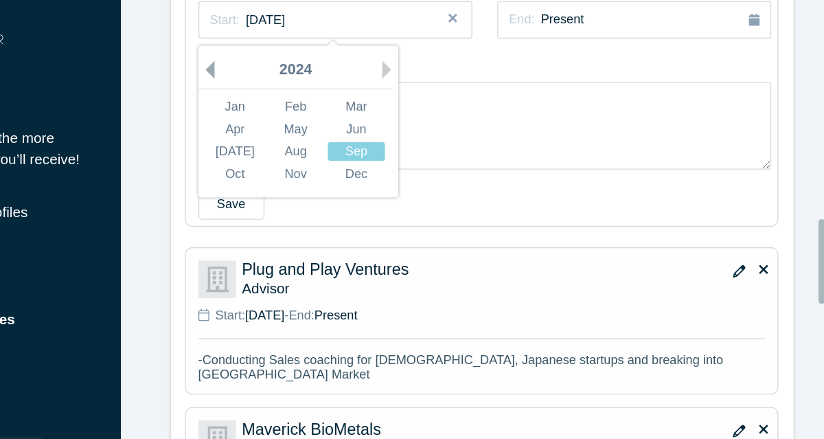
scroll to position [1179, 0]
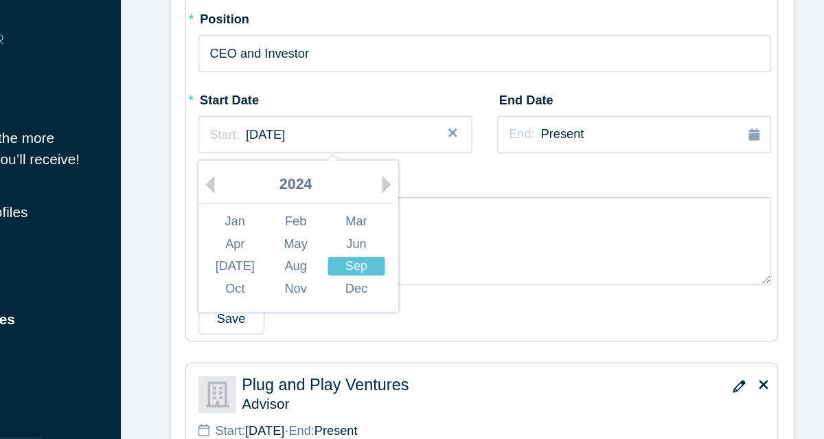
click at [444, 207] on div "Sep" at bounding box center [462, 205] width 44 height 14
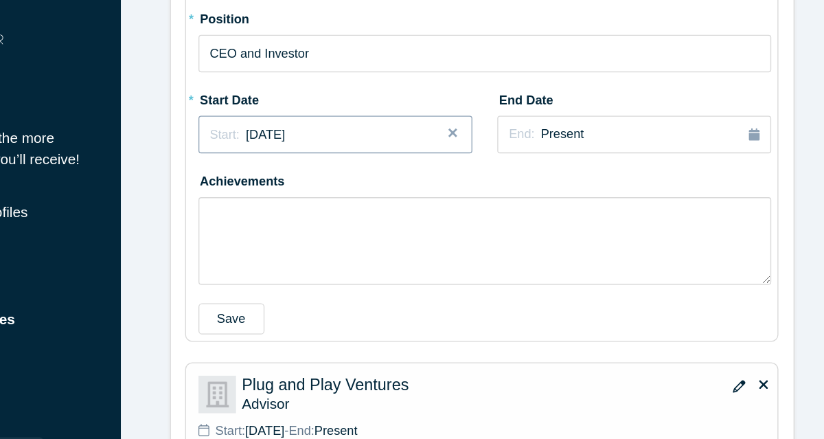
click at [441, 104] on div "Start: [DATE]" at bounding box center [445, 104] width 193 height 14
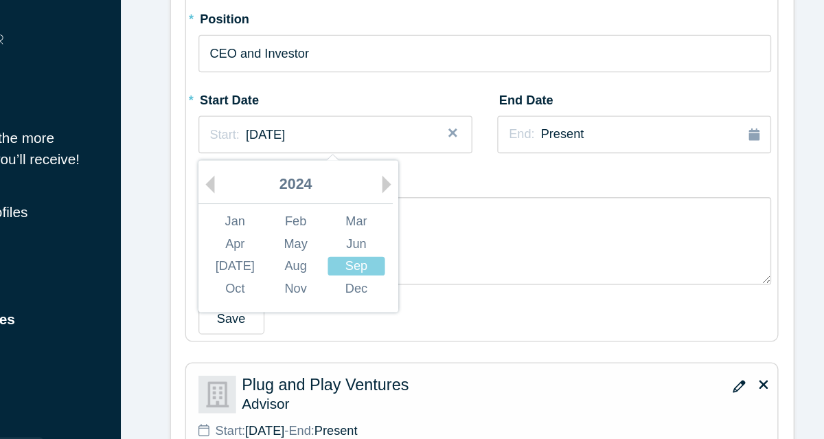
click at [348, 143] on div "2024" at bounding box center [415, 142] width 150 height 29
click at [346, 143] on button "Previous Year" at bounding box center [346, 142] width 14 height 14
click at [422, 140] on div "2023" at bounding box center [415, 142] width 150 height 29
click at [420, 140] on div "2023" at bounding box center [415, 142] width 150 height 29
click at [407, 141] on div "2023" at bounding box center [415, 142] width 150 height 29
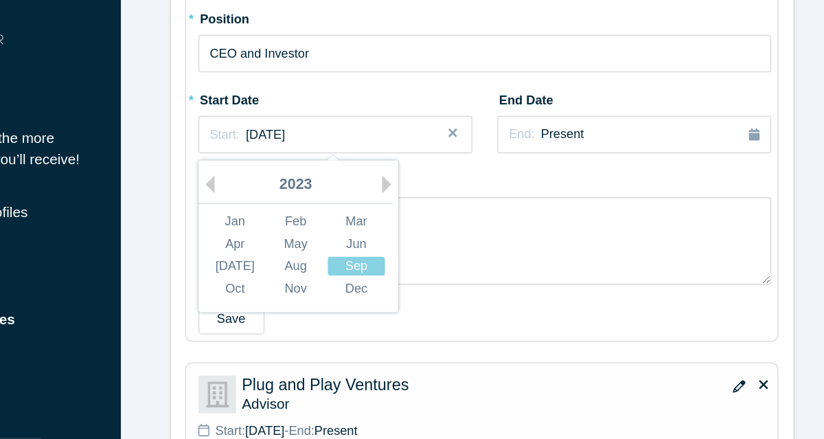
click at [407, 141] on div "2023" at bounding box center [415, 142] width 150 height 29
click at [345, 143] on button "Previous Year" at bounding box center [346, 142] width 14 height 14
drag, startPoint x: 345, startPoint y: 143, endPoint x: 513, endPoint y: 152, distance: 167.9
click at [513, 152] on textarea at bounding box center [561, 185] width 442 height 67
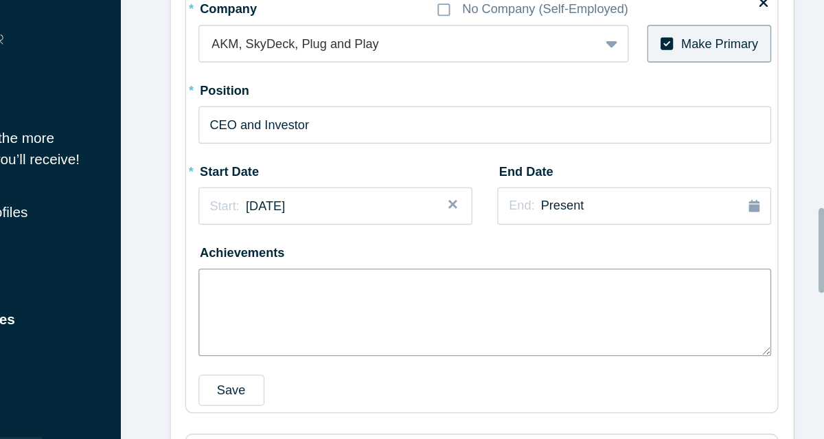
scroll to position [1129, 0]
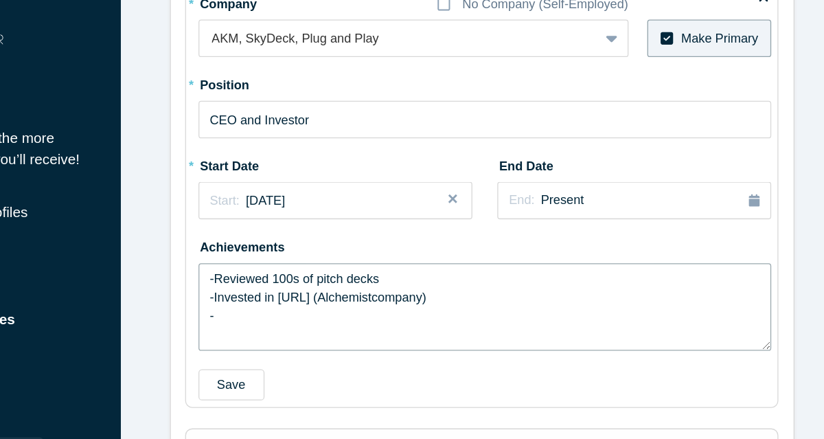
click at [479, 230] on textarea "-Reviewed 100s of pitch decks -Invested in [URL] (Alchemistcompany) -" at bounding box center [561, 236] width 442 height 67
click at [381, 244] on textarea "-Reviewed 100s of pitch decks -Invested in [URL] (Alchemist company) -" at bounding box center [561, 236] width 442 height 67
click at [527, 243] on textarea "-Reviewed 100s of pitch decks -Invested in [URL] (Alchemist company) -Invested …" at bounding box center [561, 236] width 442 height 67
drag, startPoint x: 489, startPoint y: 243, endPoint x: 460, endPoint y: 247, distance: 29.1
click at [460, 247] on textarea "-Reviewed 100s of pitch decks -Invested in [URL] (Alchemist company) -Invested …" at bounding box center [561, 236] width 442 height 67
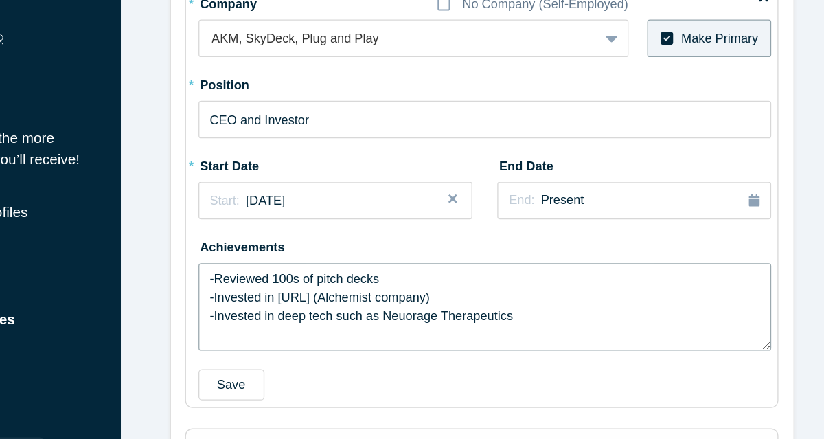
click at [598, 240] on textarea "-Reviewed 100s of pitch decks -Invested in [URL] (Alchemist company) -Invested …" at bounding box center [561, 236] width 442 height 67
click at [496, 242] on textarea "-Reviewed 100s of pitch decks -Invested in [URL] (Alchemist company) -Invested …" at bounding box center [561, 236] width 442 height 67
click at [389, 256] on textarea "-Reviewed 100s of pitch decks -Invested in [URL] (Alchemist company) -Invested …" at bounding box center [561, 236] width 442 height 67
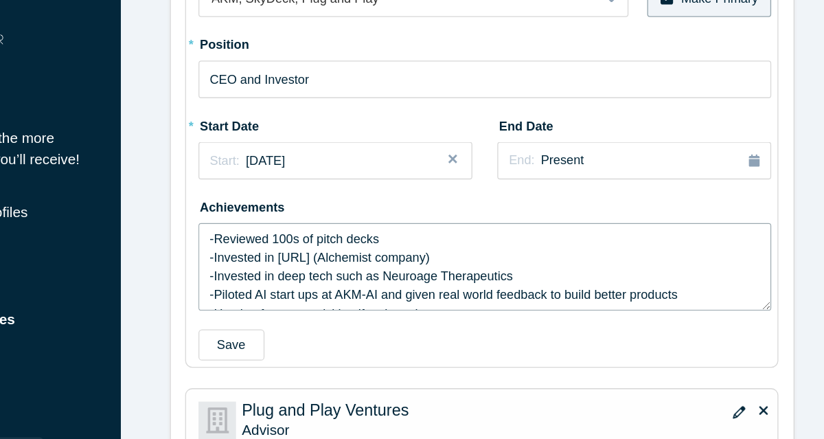
scroll to position [14, 0]
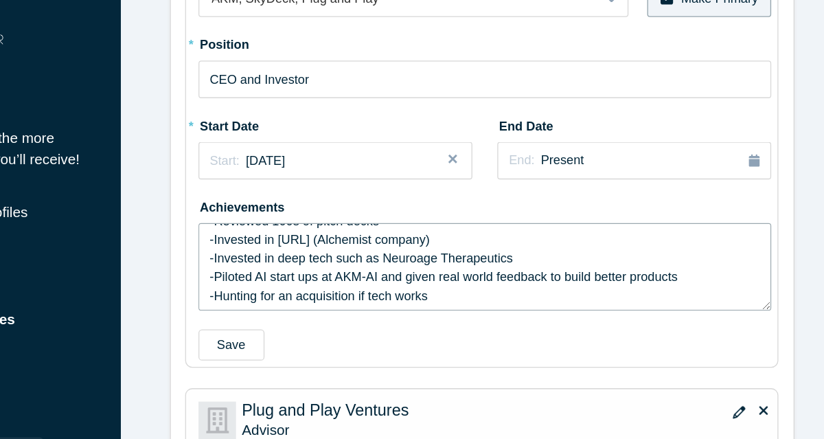
click at [567, 183] on textarea "-Reviewed 100s of pitch decks -Invested in [URL] (Alchemist company) -Invested …" at bounding box center [561, 205] width 442 height 67
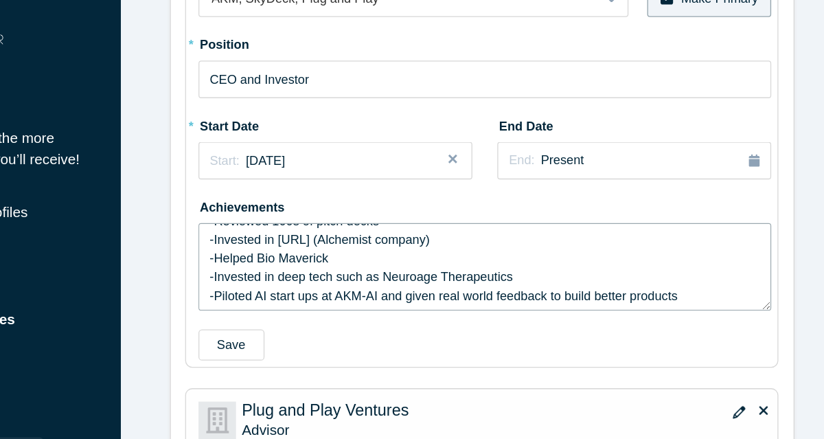
click at [493, 196] on textarea "-Reviewed 100s of pitch decks -Invested in [URL] (Alchemist company) -Helped Bi…" at bounding box center [561, 205] width 442 height 67
drag, startPoint x: 555, startPoint y: 196, endPoint x: 473, endPoint y: 202, distance: 82.6
click at [473, 202] on textarea "-Reviewed 100s of pitch decks -Invested in [URL] (Alchemist company) -Helped Bi…" at bounding box center [561, 205] width 442 height 67
click at [468, 197] on textarea "-Reviewed 100s of pitch decks -Invested in [URL] (Alchemist company) -Helped Bi…" at bounding box center [561, 205] width 442 height 67
click at [537, 197] on textarea "-Reviewed 100s of pitch decks -Invested in [URL] (Alchemist company) -Helped Bi…" at bounding box center [561, 205] width 442 height 67
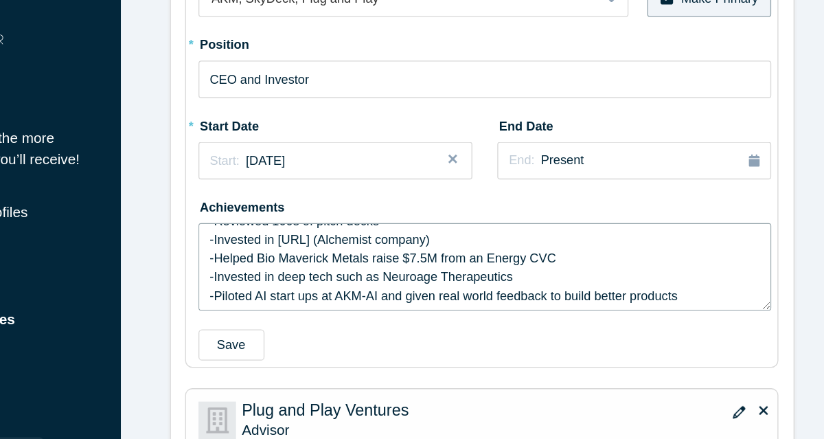
drag, startPoint x: 582, startPoint y: 196, endPoint x: 545, endPoint y: 196, distance: 37.8
click at [545, 196] on textarea "-Reviewed 100s of pitch decks -Invested in [URL] (Alchemist company) -Helped Bi…" at bounding box center [561, 205] width 442 height 67
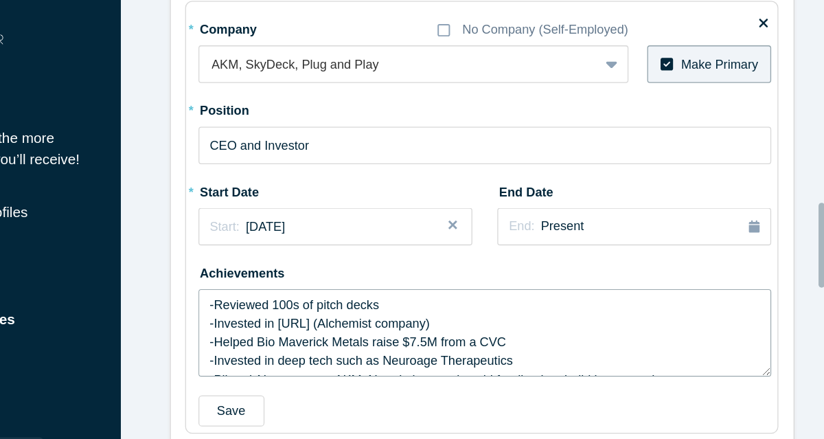
scroll to position [1104, 0]
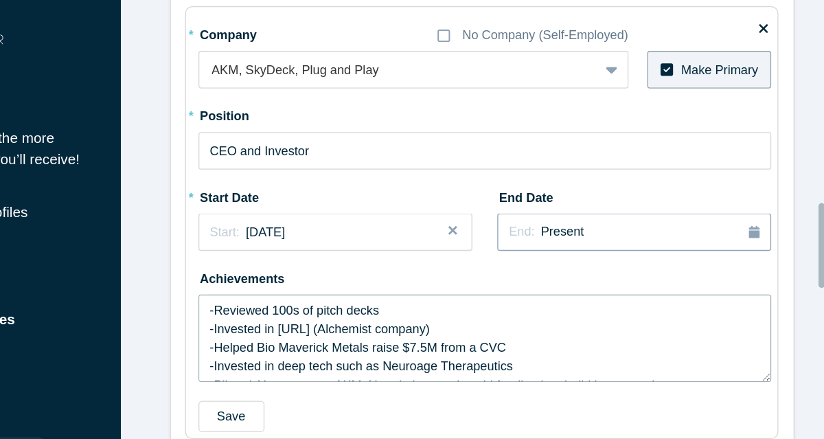
type textarea "-Reviewed 100s of pitch decks -Invested in [URL] (Alchemist company) -Helped Bi…"
click at [642, 171] on div "End: Present" at bounding box center [675, 178] width 193 height 15
click at [604, 179] on span "Present" at bounding box center [620, 177] width 33 height 11
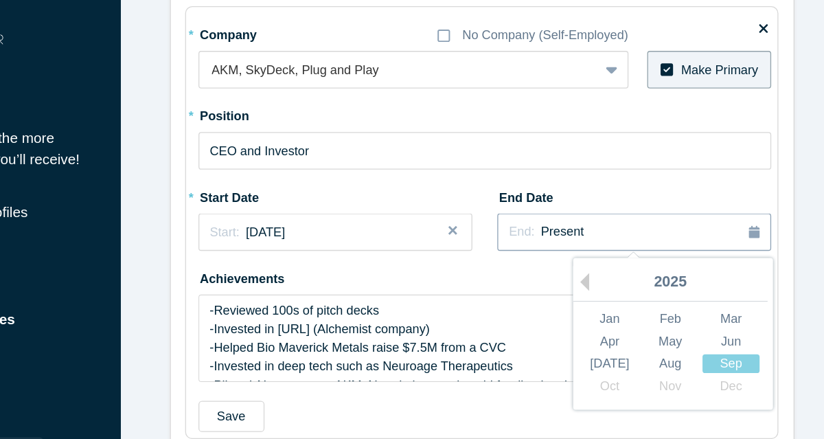
click at [631, 174] on div "End: Present" at bounding box center [675, 178] width 193 height 15
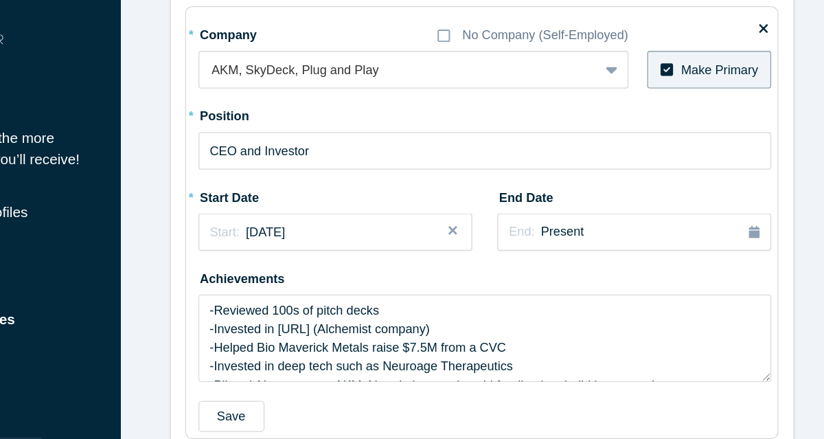
click at [686, 143] on div "End Date End: Present" at bounding box center [675, 166] width 211 height 53
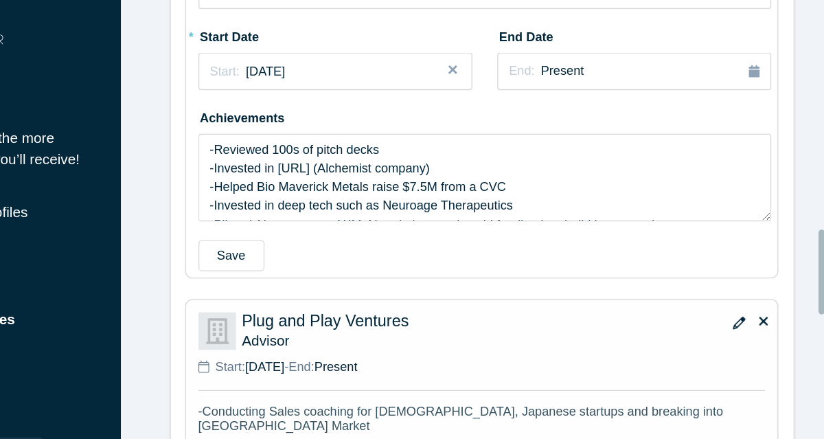
scroll to position [1, 0]
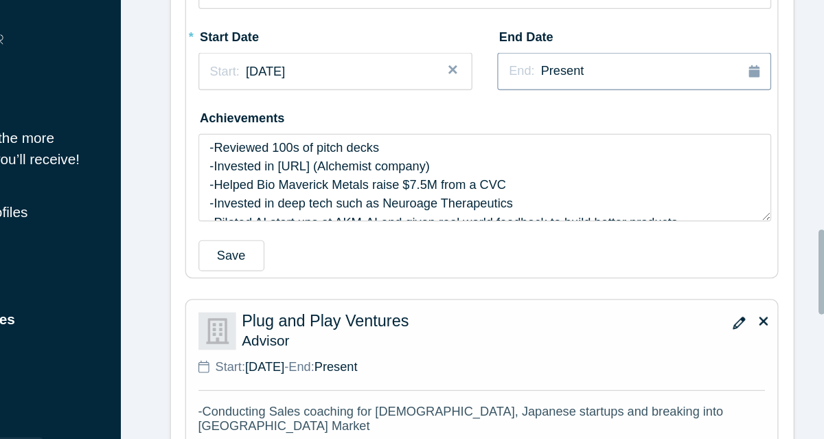
click at [666, 55] on div "End: Present" at bounding box center [675, 54] width 193 height 15
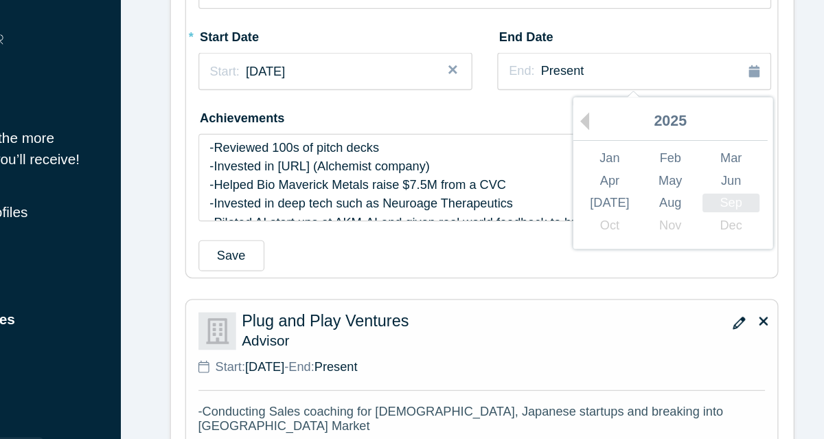
click at [740, 156] on div "Sep" at bounding box center [750, 156] width 44 height 14
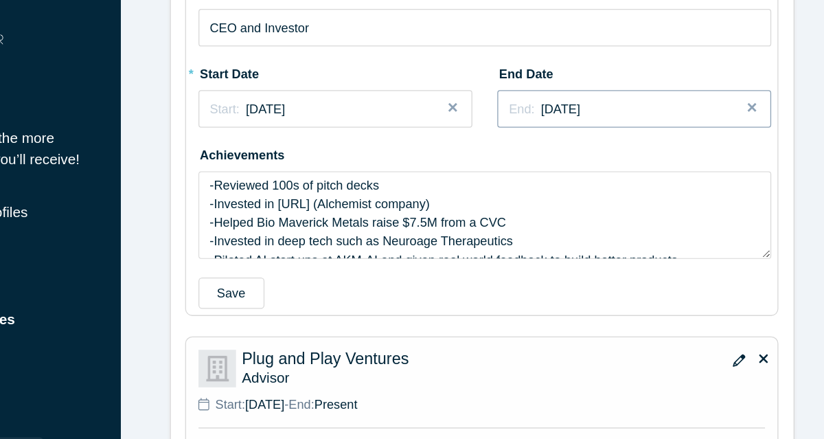
click at [725, 84] on div "End: [DATE]" at bounding box center [675, 84] width 193 height 14
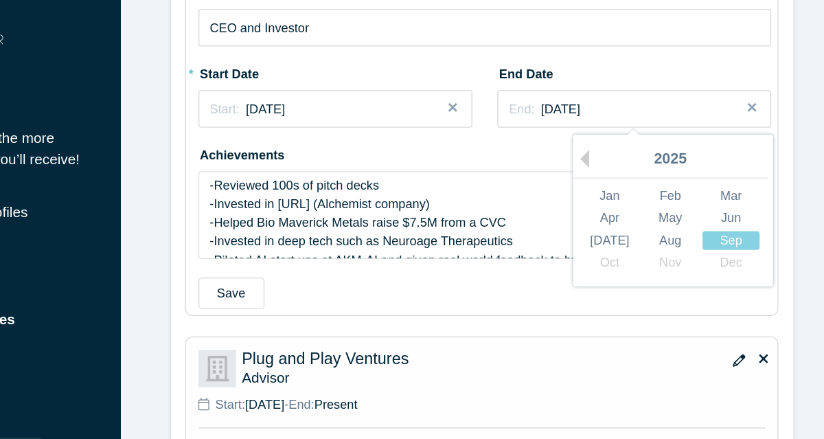
click at [746, 203] on div "Oct Nov Dec" at bounding box center [703, 202] width 140 height 17
click at [746, 183] on div "Sep" at bounding box center [750, 185] width 44 height 14
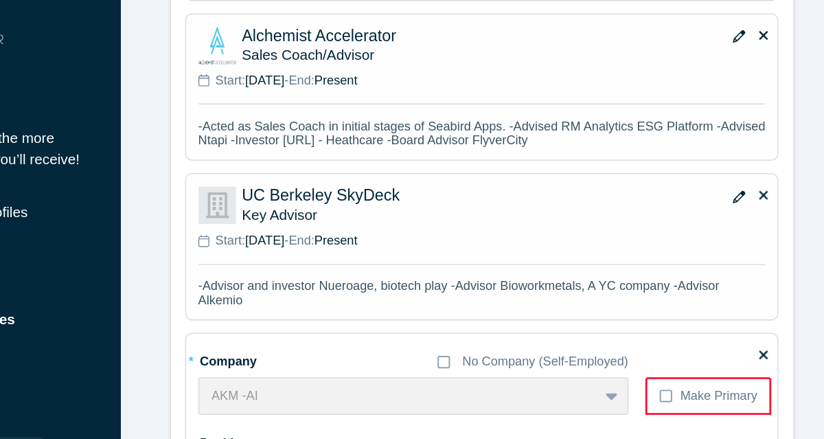
scroll to position [1724, 0]
click at [772, 147] on icon at bounding box center [775, 149] width 7 height 7
click at [0, 0] on input "checkbox" at bounding box center [0, 0] width 0 height 0
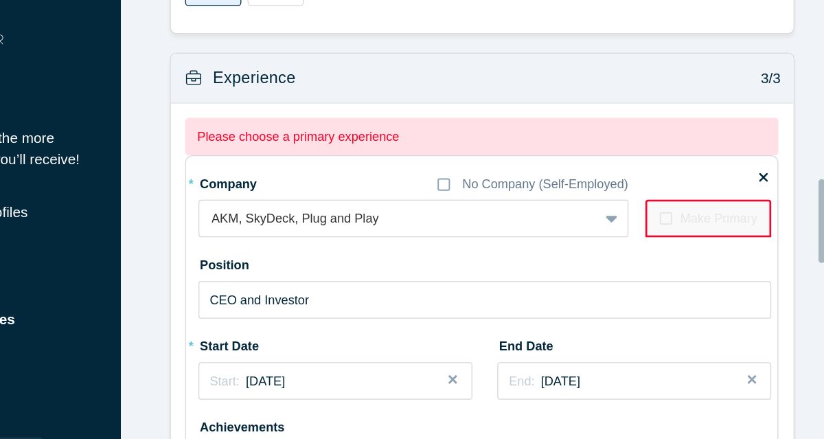
scroll to position [1032, 0]
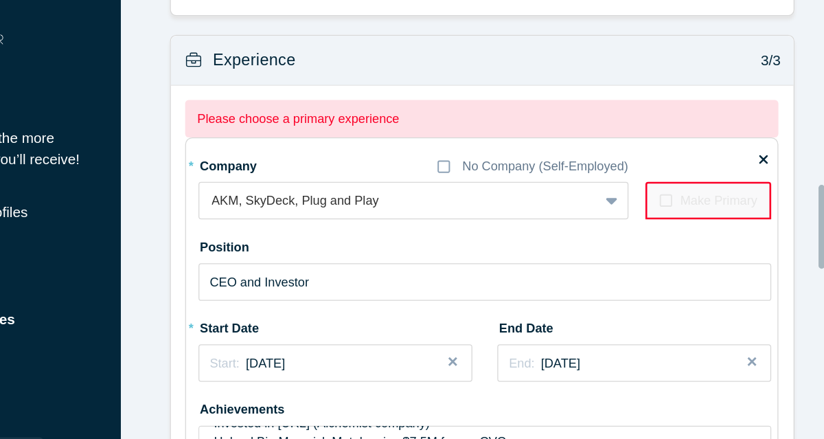
click at [698, 160] on label "Make Primary" at bounding box center [732, 154] width 97 height 29
click at [696, 159] on label "Make Primary" at bounding box center [732, 154] width 97 height 29
click at [481, 150] on div at bounding box center [494, 154] width 288 height 17
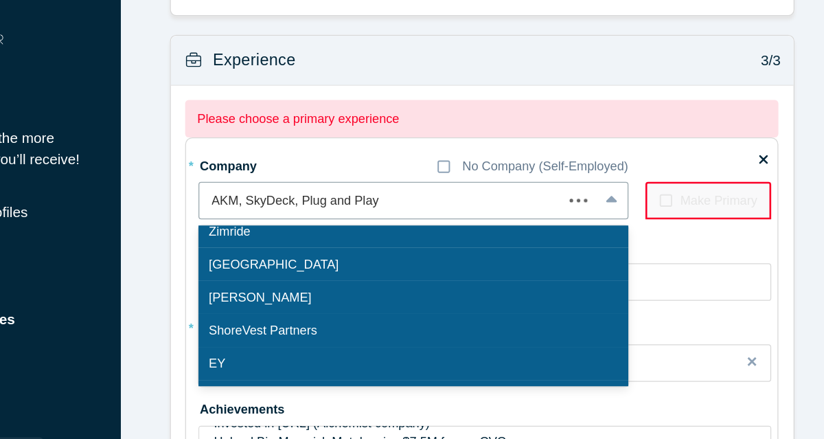
scroll to position [0, 0]
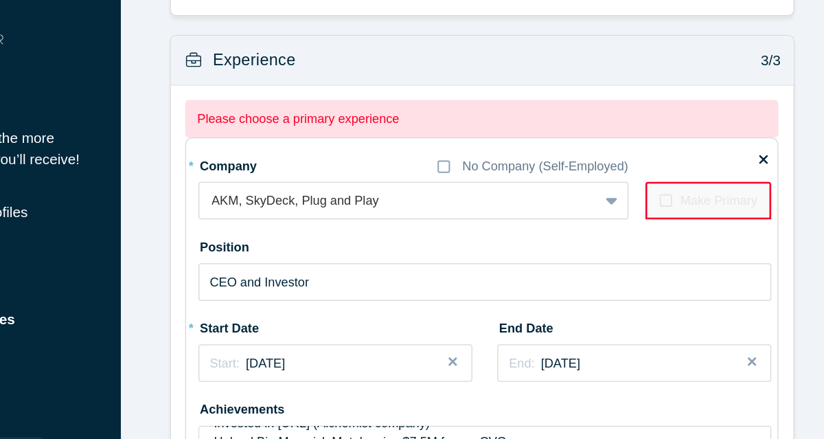
click at [723, 162] on label "Make Primary" at bounding box center [732, 154] width 97 height 29
click at [688, 150] on label "Make Primary" at bounding box center [732, 154] width 97 height 29
click at [695, 151] on icon at bounding box center [700, 154] width 10 height 11
click at [812, 124] on form "Achievements 1/3 * What are your top 3-5 professional achievements? I’m [PERSON…" at bounding box center [558, 143] width 556 height 2376
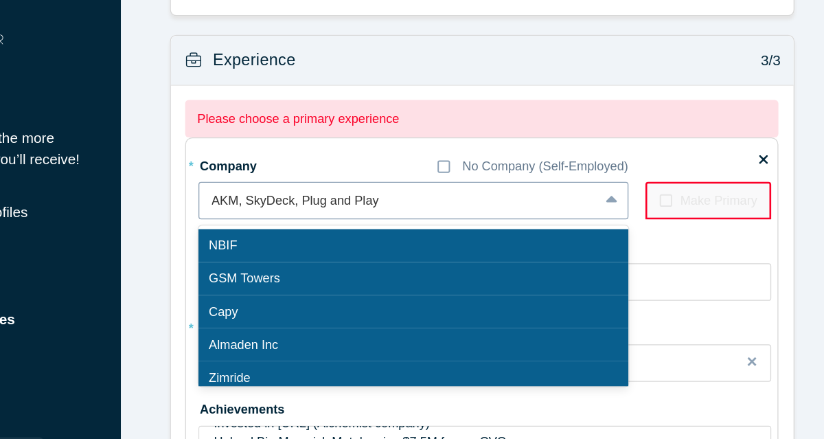
click at [471, 157] on div at bounding box center [494, 154] width 288 height 17
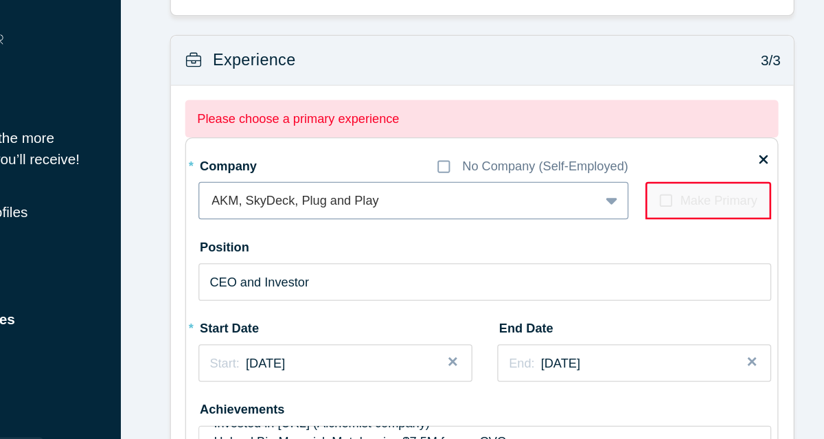
click at [471, 157] on div at bounding box center [494, 154] width 288 height 17
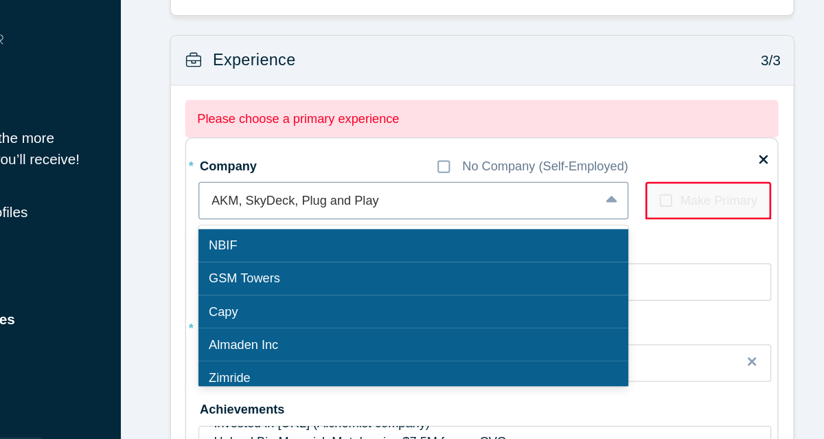
click at [471, 157] on div at bounding box center [494, 154] width 288 height 17
click at [657, 155] on div at bounding box center [659, 154] width 22 height 25
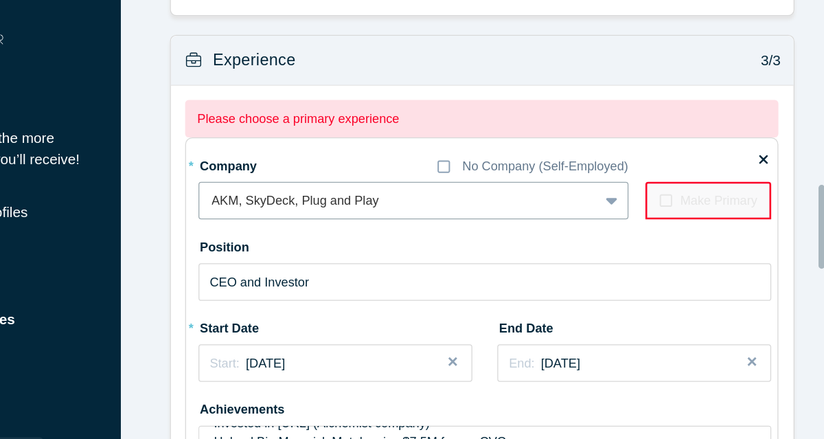
click at [816, 140] on form "Achievements 1/3 * What are your top 3-5 professional achievements? I’m [PERSON…" at bounding box center [558, 143] width 556 height 2376
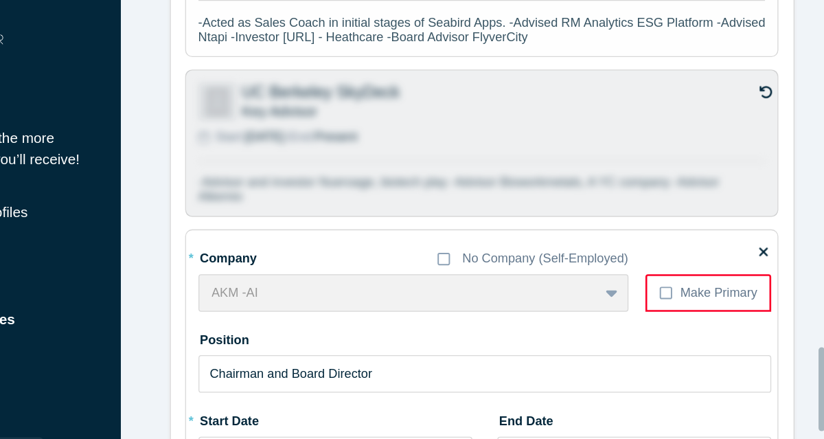
scroll to position [1815, 0]
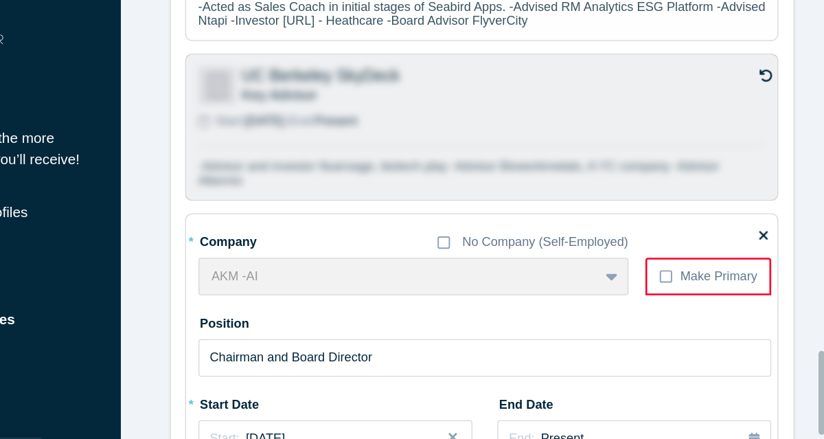
drag, startPoint x: 821, startPoint y: 179, endPoint x: 819, endPoint y: 297, distance: 118.1
click at [819, 297] on div at bounding box center [819, 302] width 5 height 65
click at [695, 207] on icon at bounding box center [700, 212] width 10 height 11
click at [0, 0] on input "Make Primary" at bounding box center [0, 0] width 0 height 0
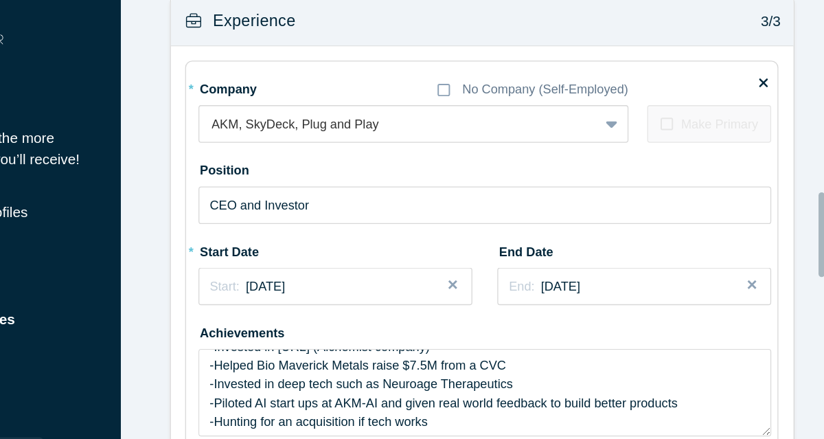
scroll to position [1079, 0]
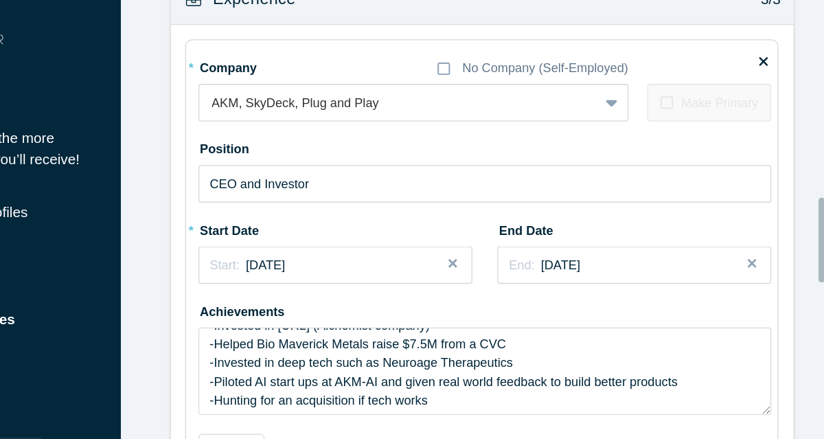
drag, startPoint x: 821, startPoint y: 273, endPoint x: 811, endPoint y: 152, distance: 120.6
click at [811, 152] on div "Achievements 1/3 * What are your top 3-5 professional achievements? I’m [PERSON…" at bounding box center [552, 170] width 544 height 394
click at [363, 78] on div at bounding box center [494, 79] width 288 height 17
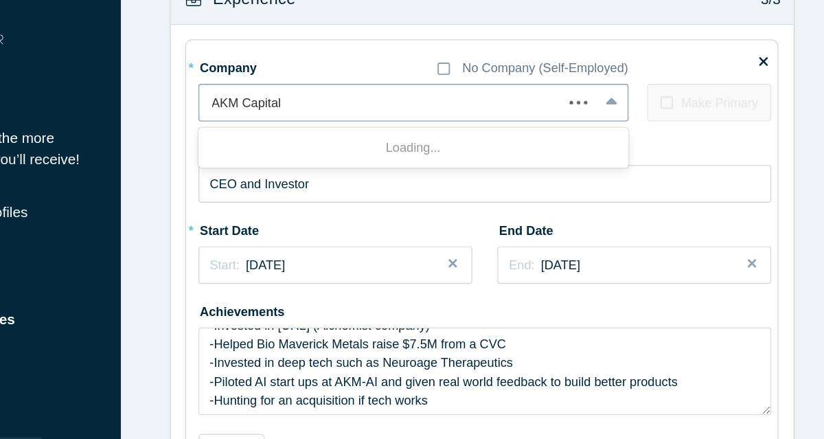
type input "AKM Capital"
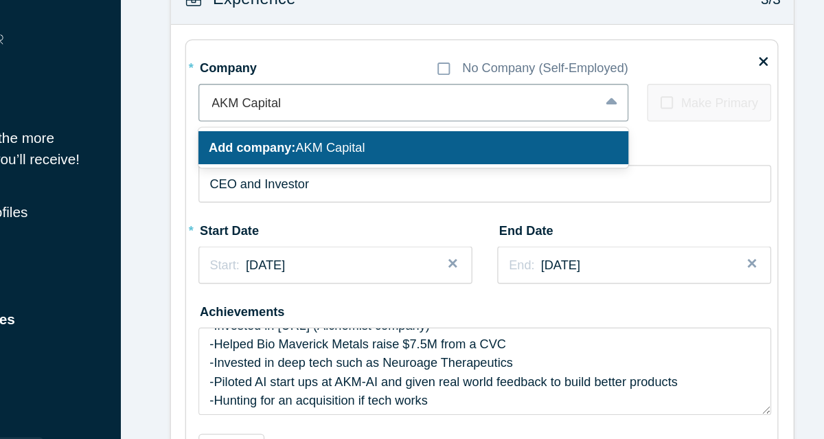
click at [398, 111] on b "Add company:" at bounding box center [381, 113] width 67 height 11
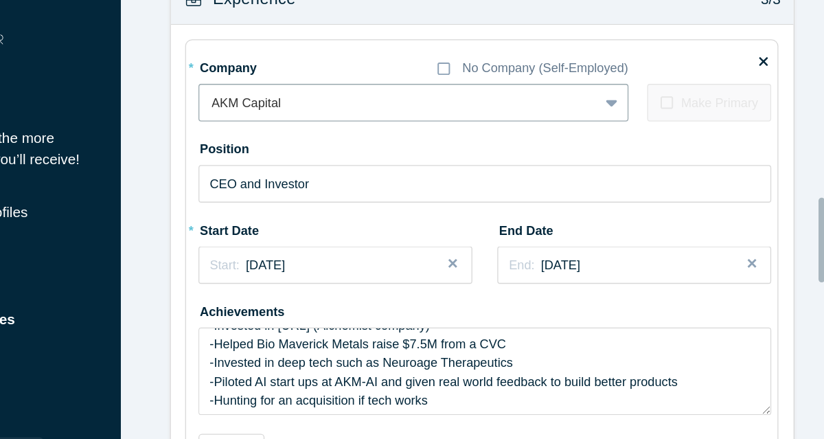
click at [803, 93] on form "Achievements 1/3 * What are your top 3-5 professional achievements? I’m [PERSON…" at bounding box center [558, 81] width 556 height 2347
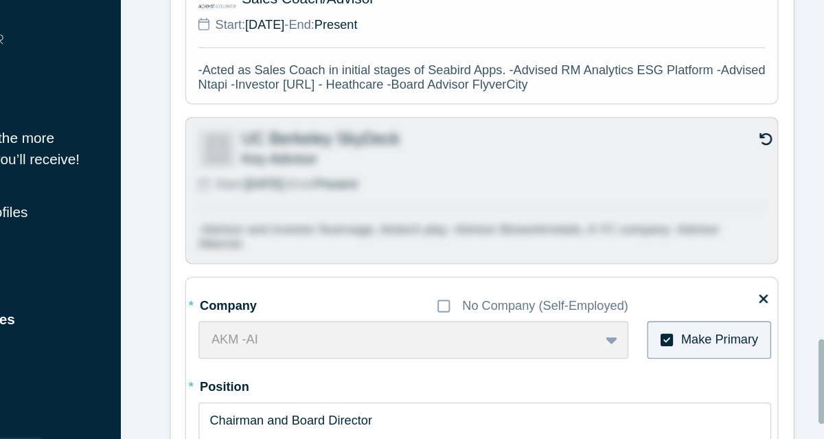
scroll to position [1739, 0]
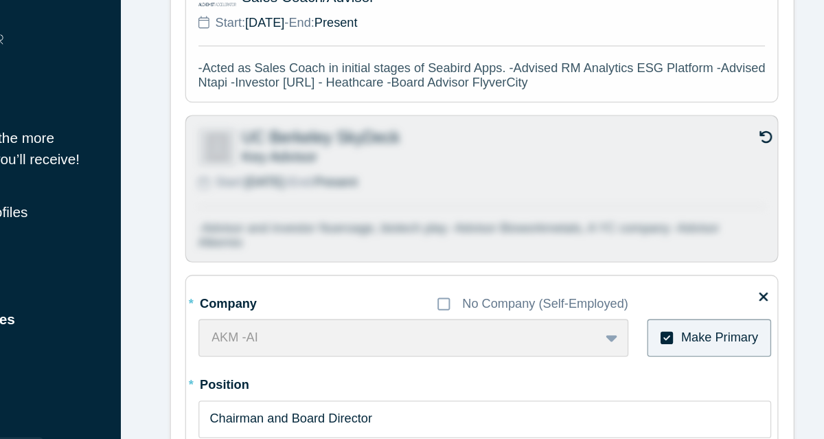
click at [696, 255] on icon at bounding box center [701, 260] width 10 height 11
click at [0, 0] on input "Make Primary" at bounding box center [0, 0] width 0 height 0
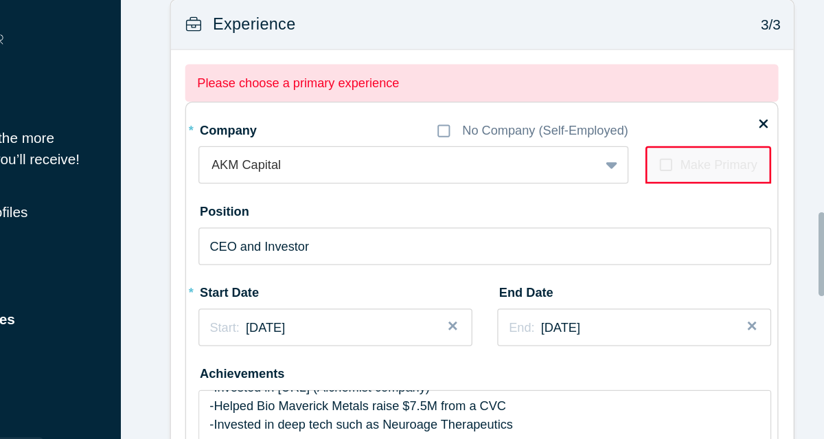
scroll to position [1025, 0]
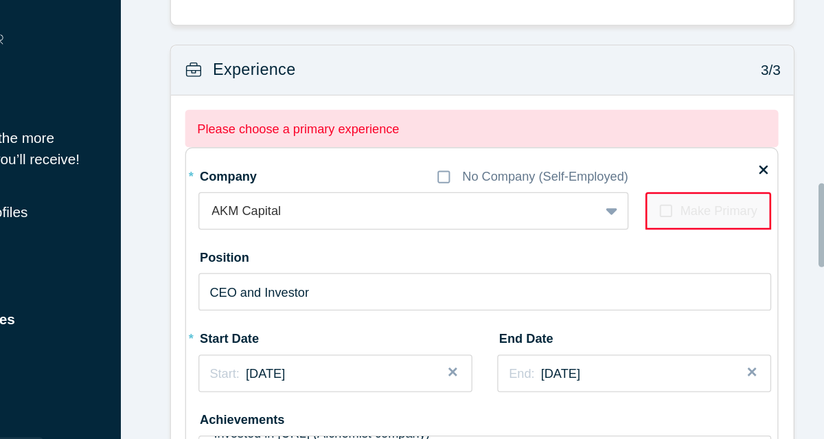
click at [696, 160] on icon at bounding box center [700, 162] width 10 height 11
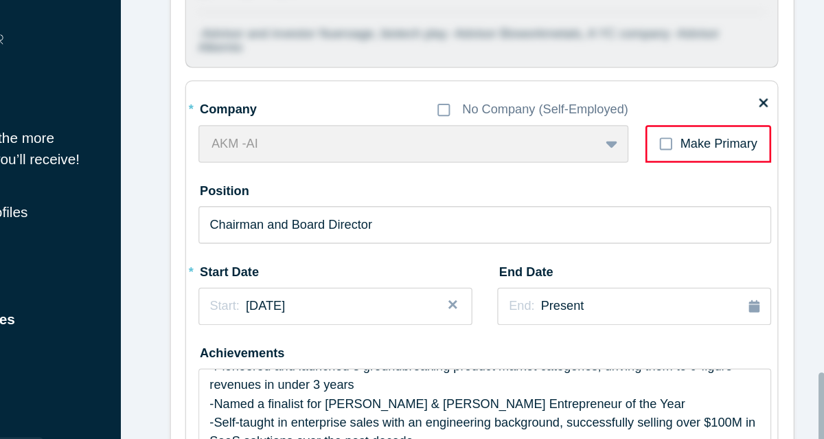
click at [701, 96] on label "Make Primary" at bounding box center [732, 110] width 97 height 29
click at [0, 0] on input "Make Primary" at bounding box center [0, 0] width 0 height 0
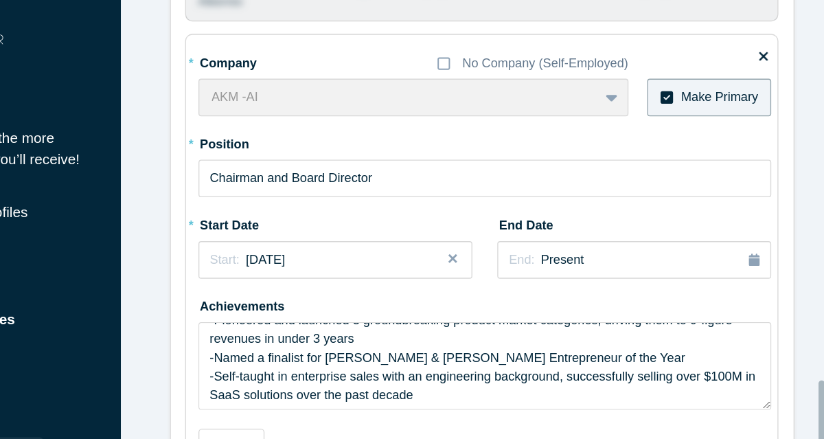
scroll to position [1931, 0]
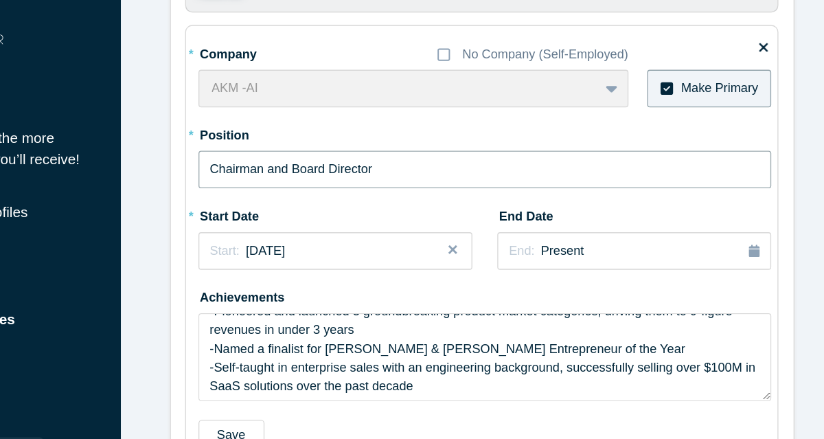
drag, startPoint x: 468, startPoint y: 119, endPoint x: 431, endPoint y: 120, distance: 37.1
click at [431, 120] on input "Chairman and Board Director" at bounding box center [561, 130] width 442 height 29
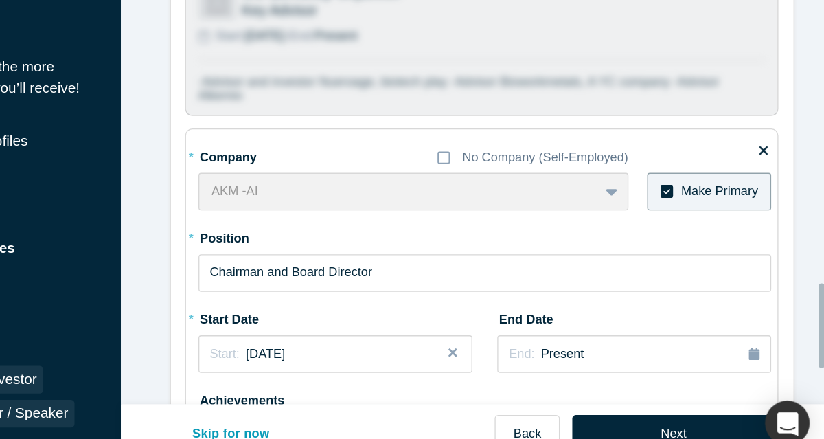
scroll to position [1642, 0]
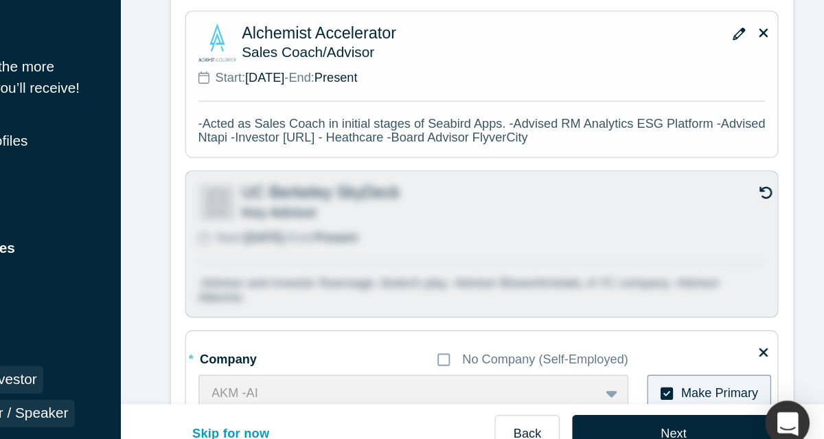
click at [773, 199] on icon at bounding box center [777, 203] width 10 height 10
click at [0, 0] on input "checkbox" at bounding box center [0, 0] width 0 height 0
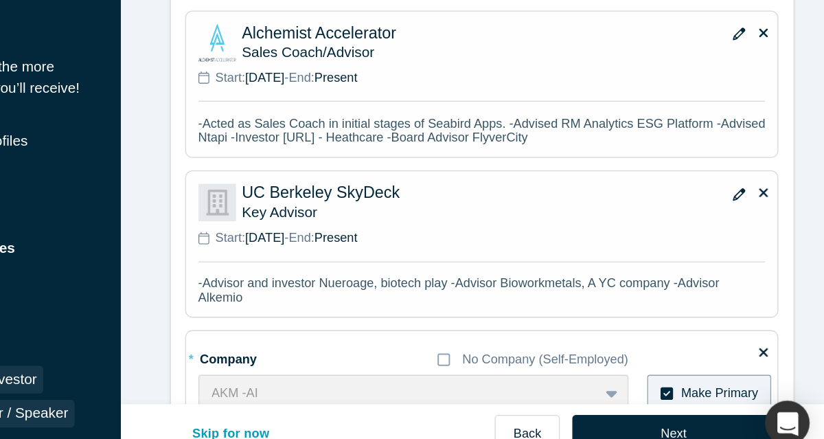
click at [751, 203] on icon "button" at bounding box center [756, 205] width 10 height 10
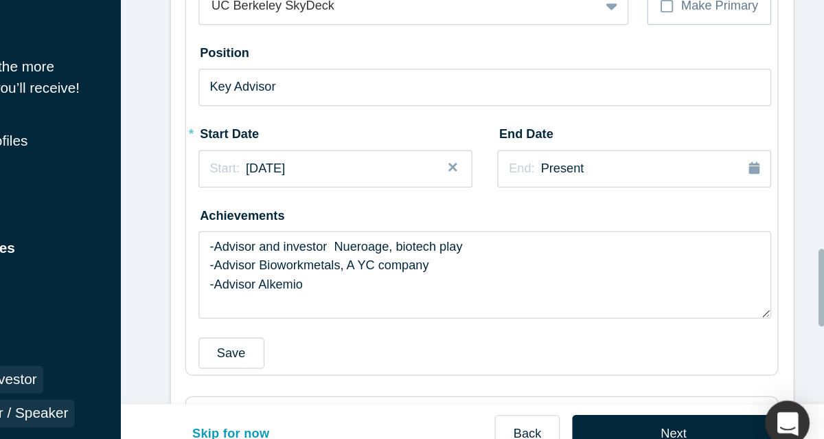
scroll to position [1822, 0]
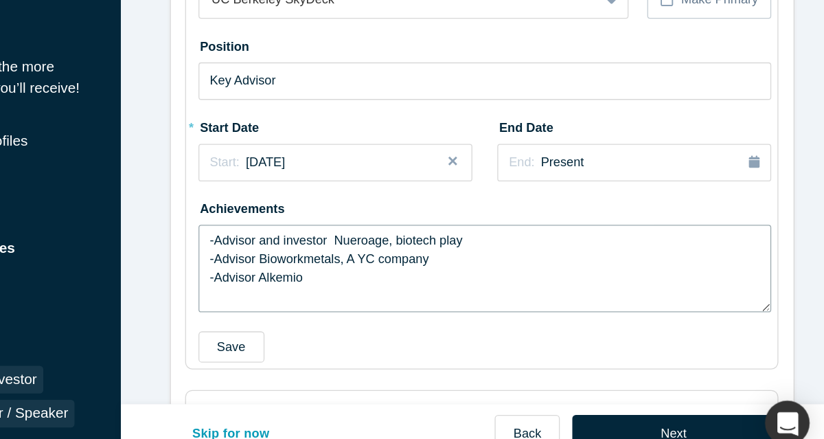
click at [515, 249] on textarea "-Advisor and investor Nueroage, biotech play -Advisor Bioworkmetals, A YC compa…" at bounding box center [561, 261] width 442 height 67
drag, startPoint x: 515, startPoint y: 249, endPoint x: 395, endPoint y: 250, distance: 120.2
click at [395, 250] on textarea "-Advisor and investor Nueroage, biotech play -Advisor Bioworkmetals, A YC compa…" at bounding box center [561, 261] width 442 height 67
drag, startPoint x: 415, startPoint y: 267, endPoint x: 380, endPoint y: 269, distance: 35.1
click at [380, 269] on textarea "-Advisor and investor Nueroage, biotech play -Advisor Alkemio -Advisor Alkemio" at bounding box center [561, 261] width 442 height 67
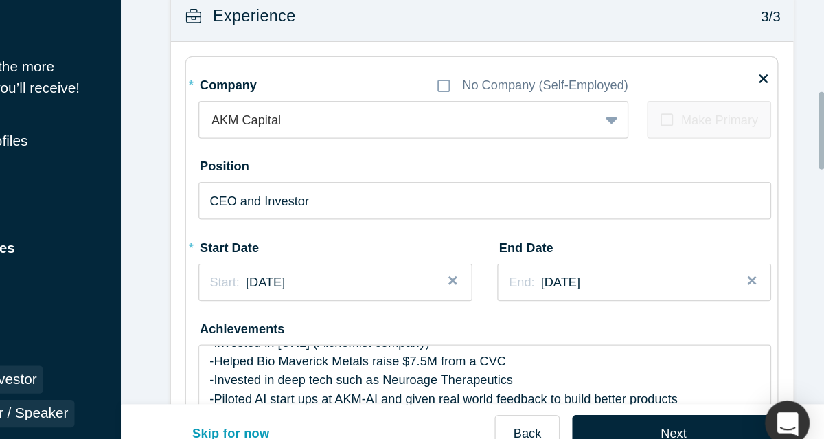
scroll to position [1010, 0]
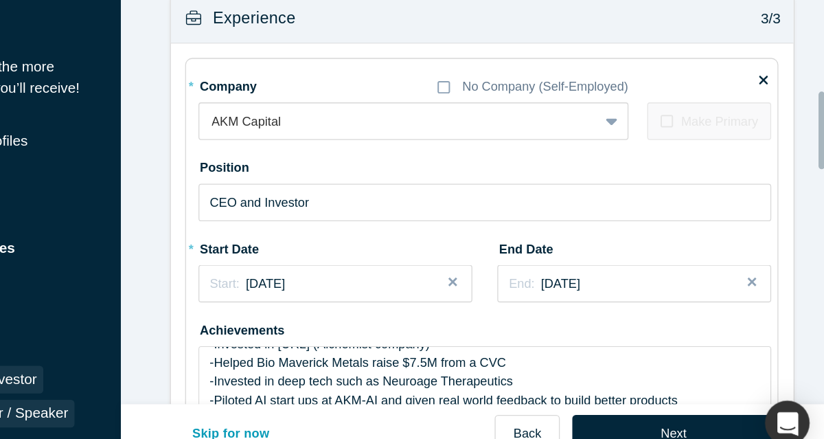
type textarea "-Advisor and investor Nueroage, biotech play -Advisor Alkemio -Advisor Ore Space"
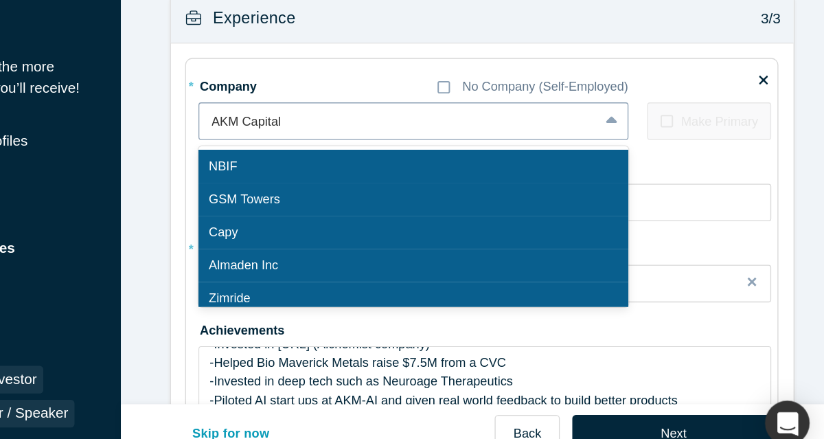
click at [412, 150] on div at bounding box center [494, 148] width 288 height 17
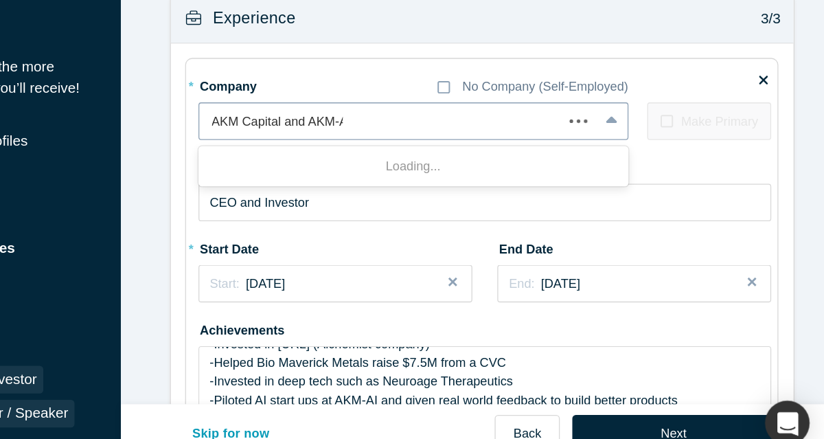
type input "AKM Capital and AKM-AI"
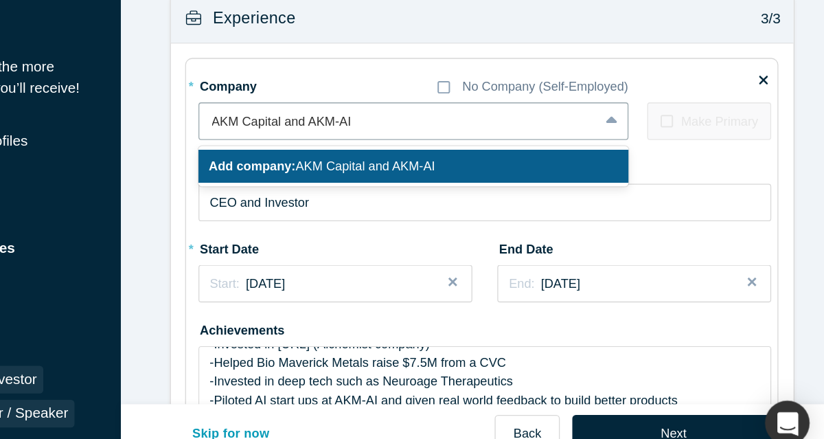
click at [420, 180] on span "Add company: AKM Capital and AKM-AI" at bounding box center [435, 182] width 174 height 11
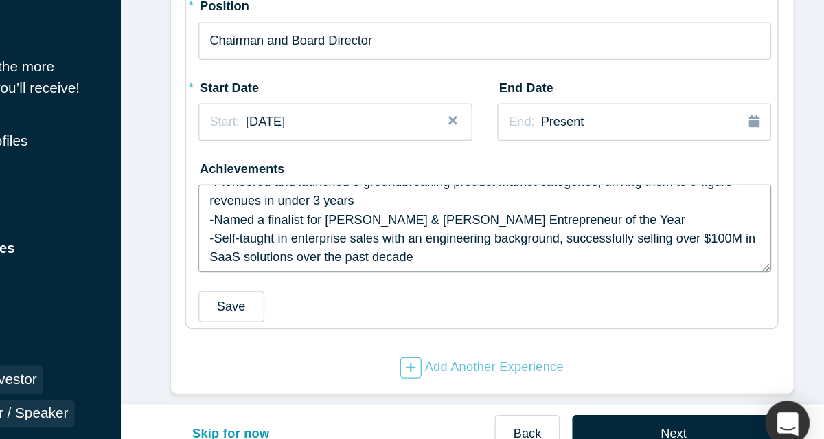
scroll to position [0, 0]
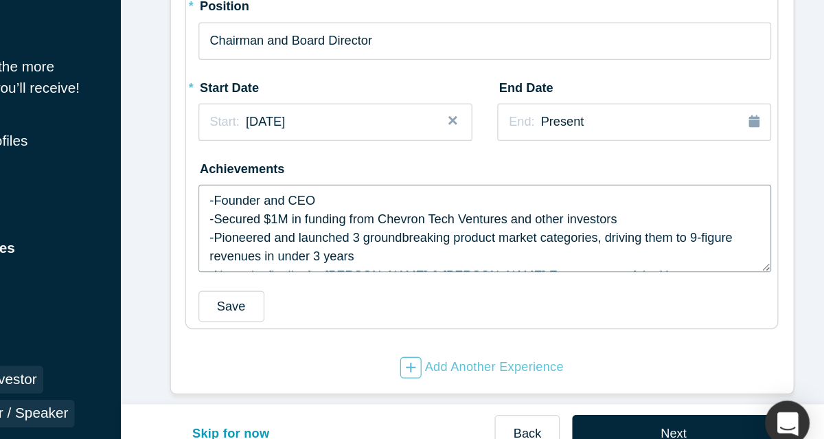
drag, startPoint x: 510, startPoint y: 245, endPoint x: 310, endPoint y: 171, distance: 213.6
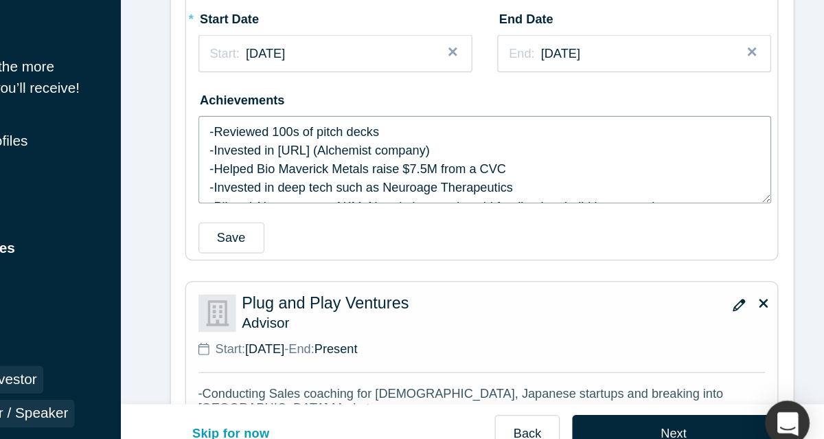
drag, startPoint x: 492, startPoint y: 156, endPoint x: 324, endPoint y: 151, distance: 167.7
click at [330, 151] on fieldset "* Company No Company (Self-Employed) AKM Capital and AKM-AI To pick up a dragga…" at bounding box center [558, 88] width 457 height 333
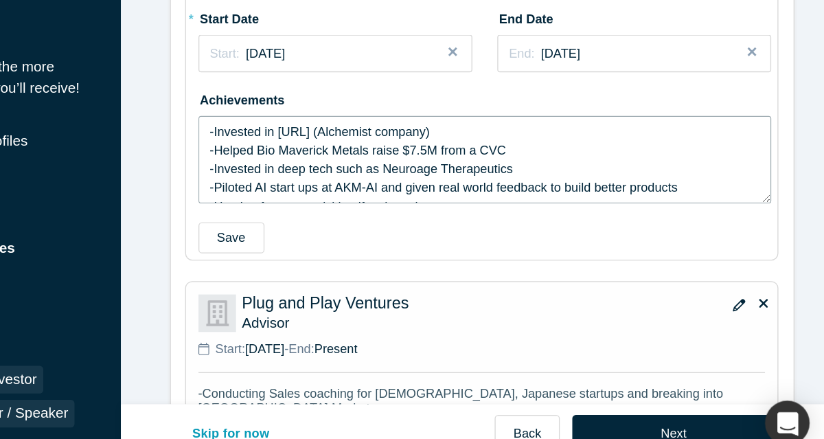
scroll to position [14, 0]
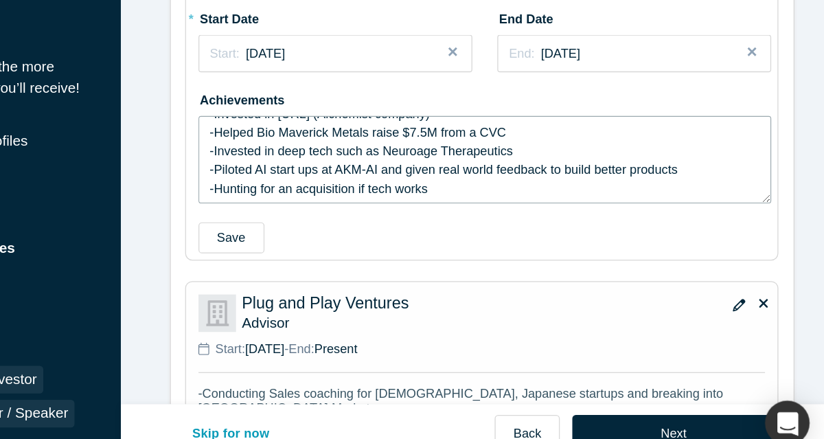
click at [591, 200] on textarea "-Invested in [URL] (Alchemist company) -Helped Bio Maverick Metals raise $7.5M …" at bounding box center [561, 177] width 442 height 67
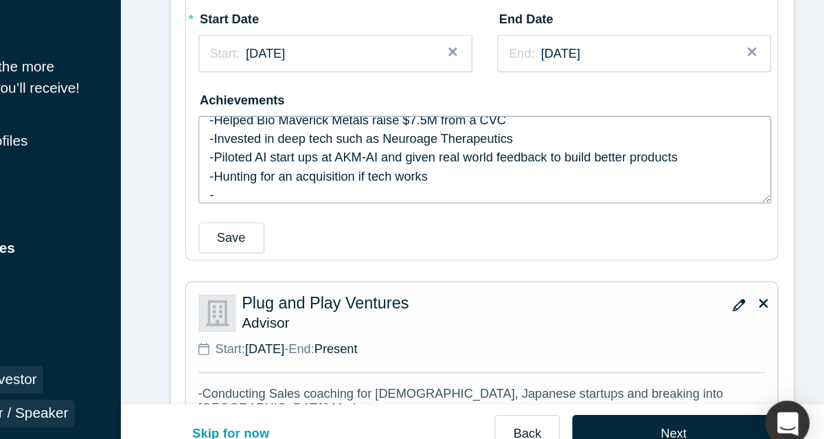
paste textarea "-Founder and CEO -Secured $1M in funding from Chevron Tech Ventures and other i…"
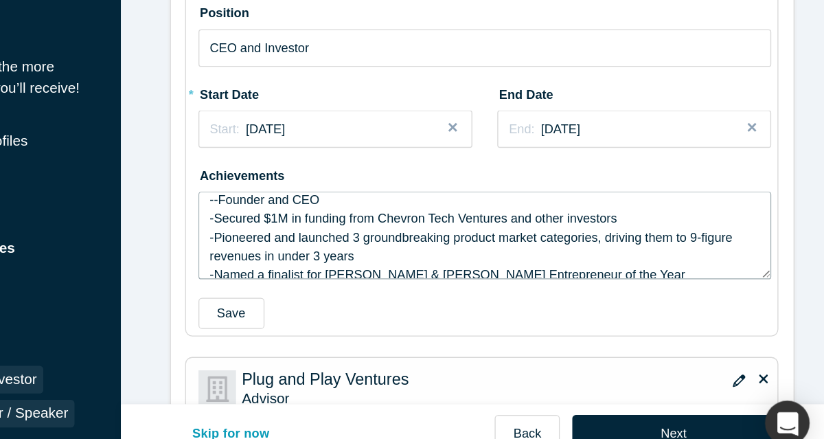
scroll to position [96, 0]
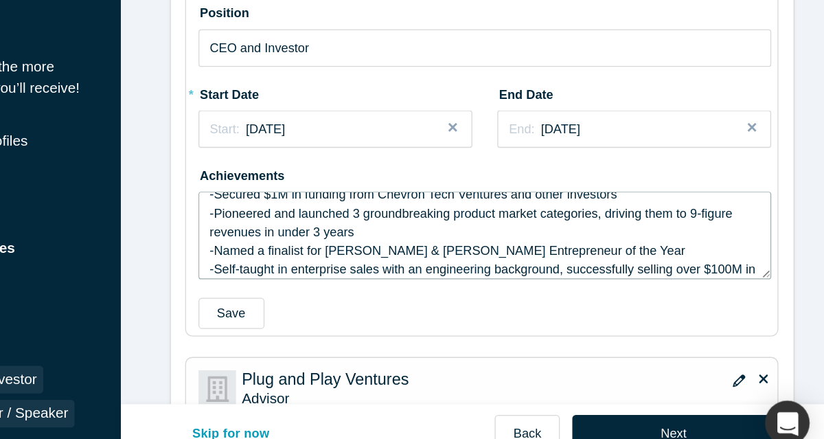
drag, startPoint x: 659, startPoint y: 256, endPoint x: 367, endPoint y: 239, distance: 292.4
click at [367, 239] on textarea "-Invested in [URL] (Alchemist company) -Helped Bio Maverick Metals raise $7.5M …" at bounding box center [561, 236] width 442 height 67
click at [589, 243] on textarea "-Invested in [URL] (Alchemist company) -Helped Bio Maverick Metals raise $7.5M …" at bounding box center [561, 236] width 442 height 67
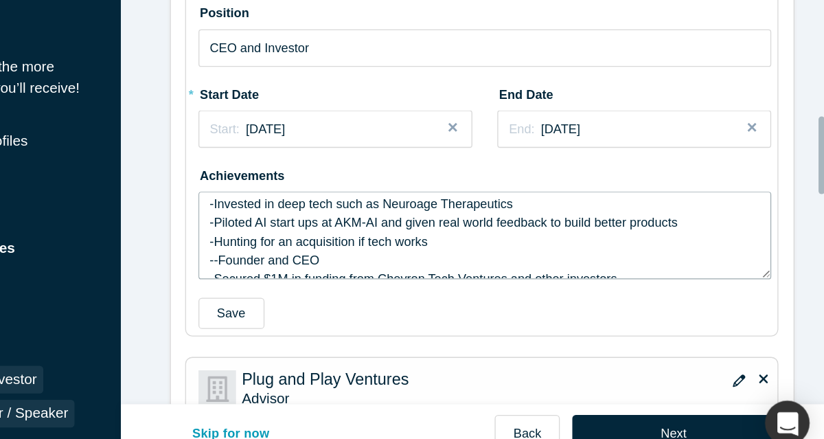
scroll to position [1142, 0]
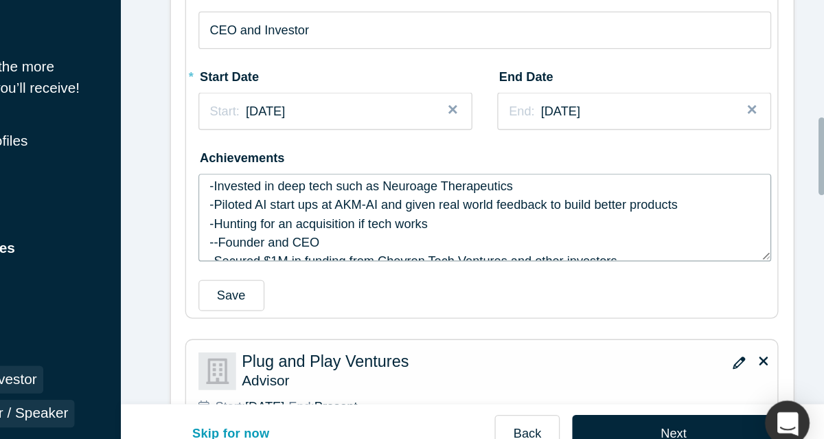
click at [438, 237] on textarea "-Invested in [URL] (Alchemist company) -Helped Bio Maverick Metals raise $7.5M …" at bounding box center [561, 222] width 442 height 67
drag, startPoint x: 381, startPoint y: 238, endPoint x: 351, endPoint y: 239, distance: 30.2
click at [351, 239] on textarea "-Invested in [URL] (Alchemist company) -Helped Bio Maverick Metals raise $7.5M …" at bounding box center [561, 222] width 442 height 67
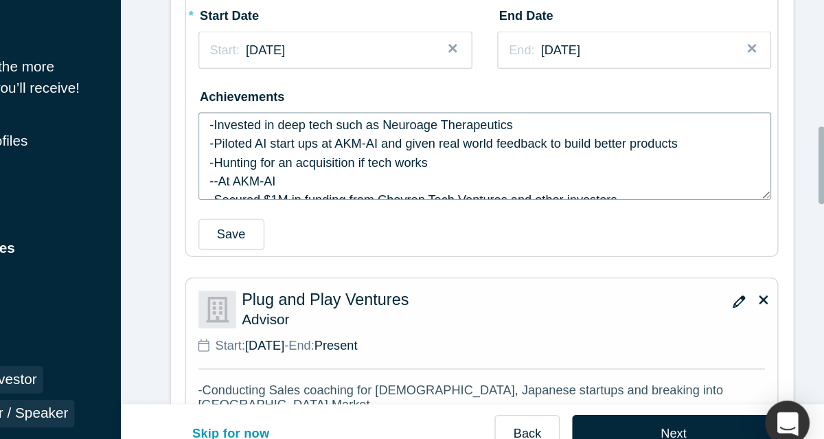
scroll to position [1190, 0]
click at [351, 194] on textarea "-Invested in [URL] (Alchemist company) -Helped Bio Maverick Metals raise $7.5M …" at bounding box center [561, 174] width 442 height 67
drag, startPoint x: 400, startPoint y: 194, endPoint x: 333, endPoint y: 195, distance: 66.6
click at [333, 195] on fieldset "* Company No Company (Self-Employed) AKM Capital and AKM-AI To pick up a dragga…" at bounding box center [558, 86] width 457 height 333
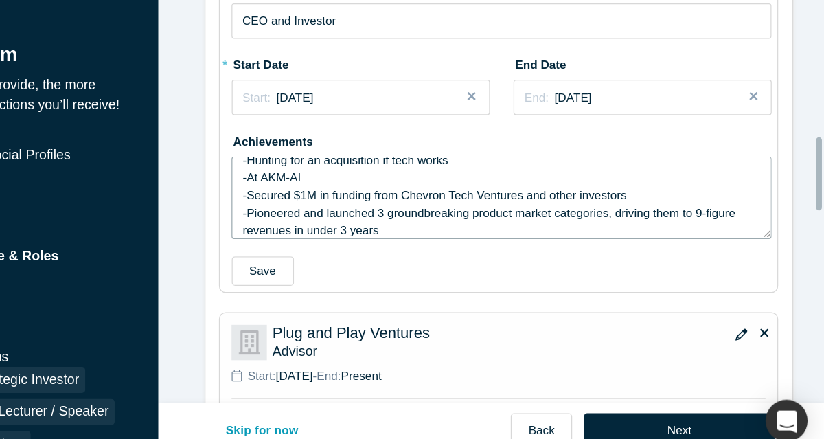
scroll to position [78, 0]
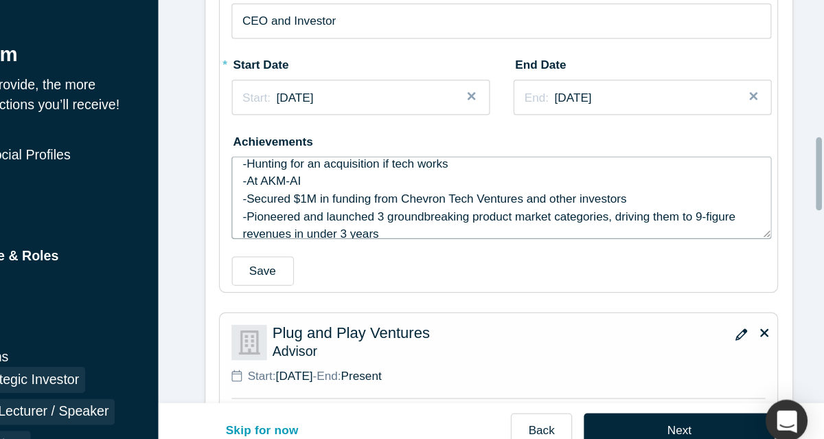
click at [547, 173] on textarea "AKM Capital -Invested in [URL] (Alchemist company) -Helped Bio Maverick Metals …" at bounding box center [561, 198] width 442 height 67
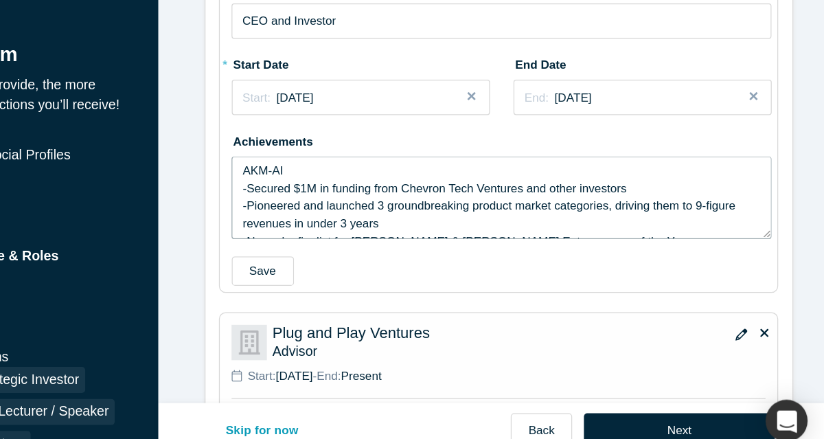
scroll to position [102, 0]
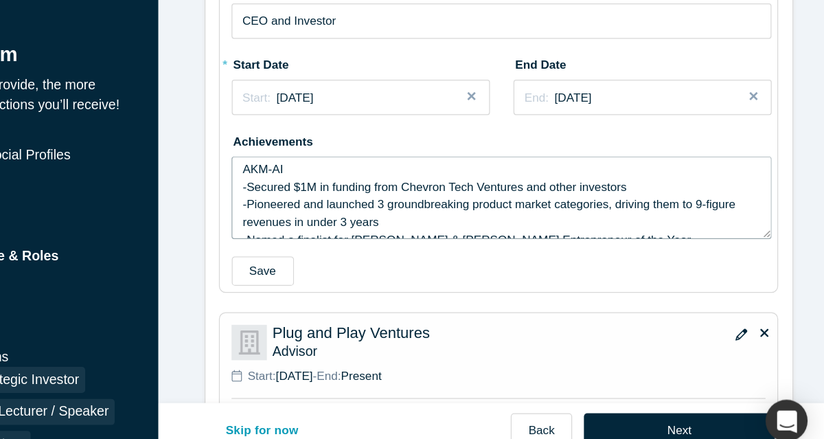
click at [679, 187] on textarea "AKM Capital -Invested in [URL] (Alchemist company) -Helped Bio Maverick Metals …" at bounding box center [561, 198] width 442 height 67
drag, startPoint x: 714, startPoint y: 190, endPoint x: 348, endPoint y: 190, distance: 366.1
click at [348, 190] on textarea "AKM Capital -Invested in [URL] (Alchemist company) -Helped Bio Maverick Metals …" at bounding box center [561, 198] width 442 height 67
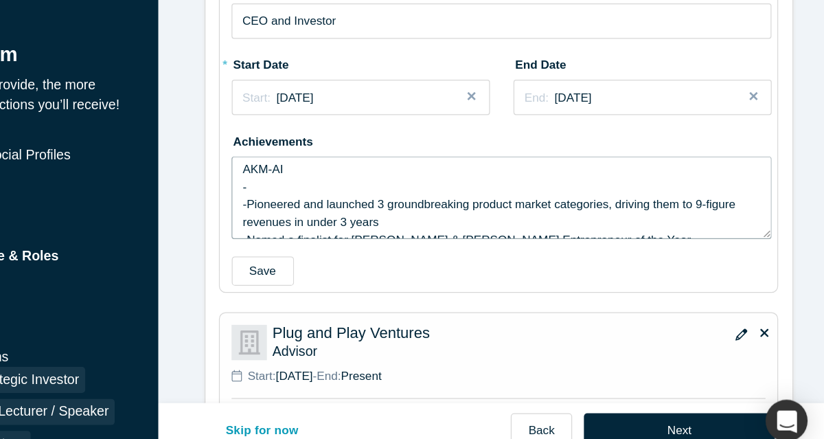
paste textarea "built and scaled a leading energy analytics company from $3 to mid-eight figure…"
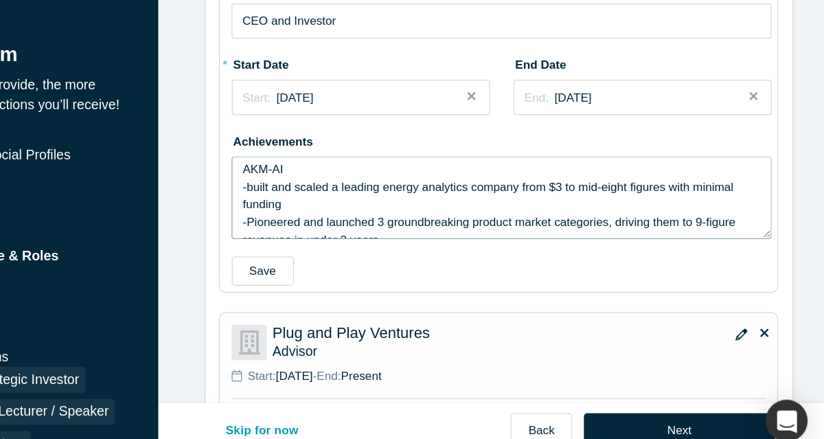
click at [353, 184] on textarea "AKM Capital -Invested in [URL] (Alchemist company) -Helped Bio Maverick Metals …" at bounding box center [561, 198] width 442 height 67
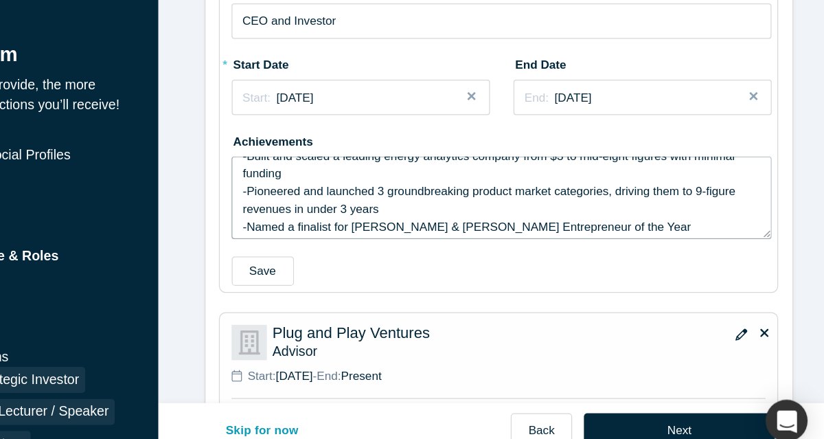
scroll to position [135, 0]
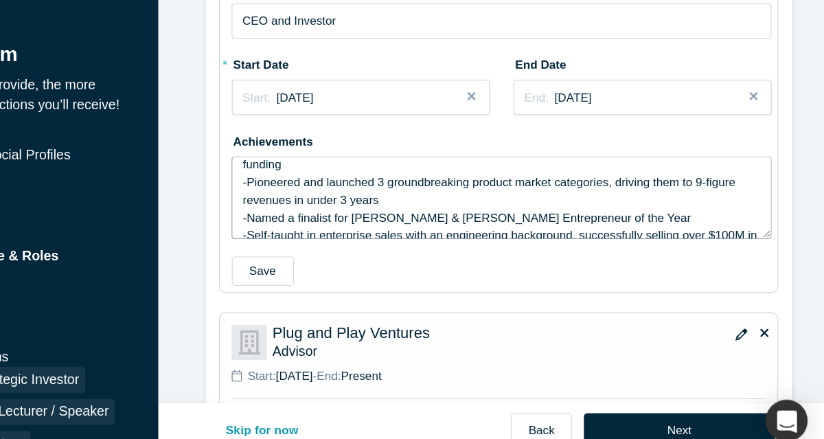
click at [694, 202] on textarea "AKM Capital -Invested in [URL] (Alchemist company) -Helped Bio Maverick Metals …" at bounding box center [561, 198] width 442 height 67
drag, startPoint x: 468, startPoint y: 200, endPoint x: 335, endPoint y: 188, distance: 133.8
click at [340, 188] on textarea "AKM Capital -Invested in [URL] (Alchemist company) -Helped Bio Maverick Metals …" at bounding box center [561, 198] width 442 height 67
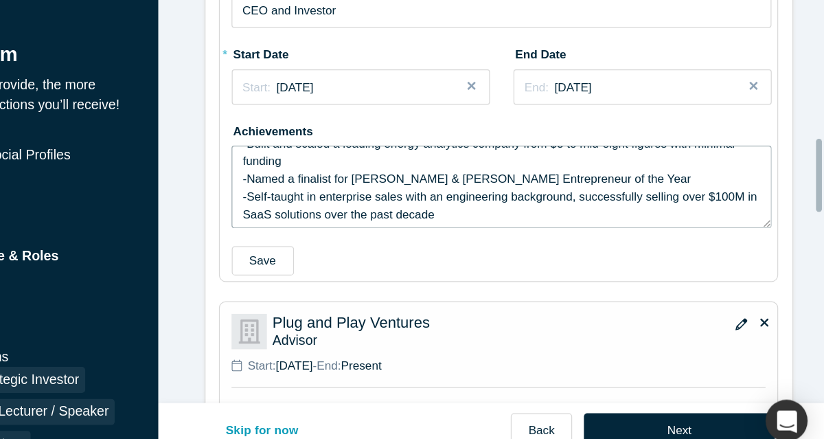
scroll to position [1176, 0]
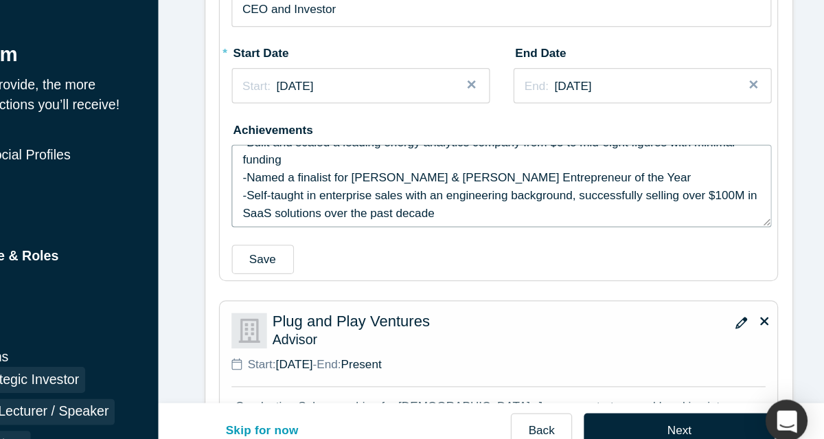
click at [474, 196] on textarea "AKM Capital -Invested in [URL] (Alchemist company) -Helped Bio Maverick Metals …" at bounding box center [561, 188] width 442 height 67
drag, startPoint x: 640, startPoint y: 199, endPoint x: 504, endPoint y: 197, distance: 136.0
click at [504, 197] on textarea "AKM Capital -Invested in [URL] (Alchemist company) -Helped Bio Maverick Metals …" at bounding box center [561, 188] width 442 height 67
click at [393, 199] on textarea "AKM Capital -Invested in [URL] (Alchemist company) -Helped Bio Maverick Metals …" at bounding box center [561, 188] width 442 height 67
click at [544, 196] on textarea "AKM Capital -Invested in [URL] (Alchemist company) -Helped Bio Maverick Metals …" at bounding box center [561, 188] width 442 height 67
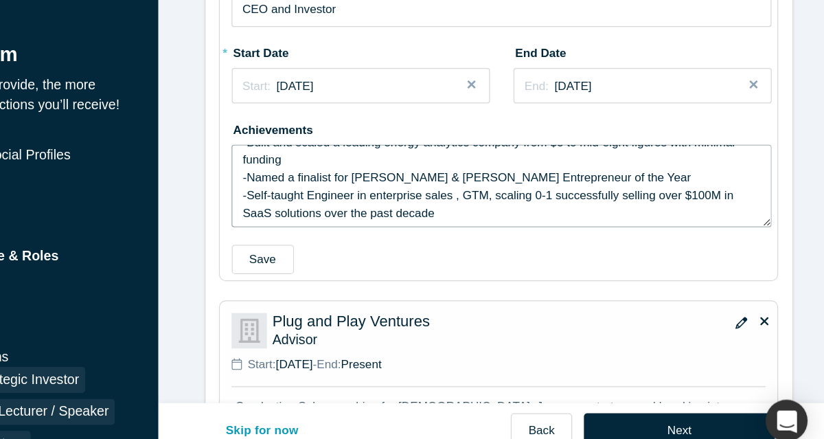
click at [671, 198] on textarea "AKM Capital -Invested in [URL] (Alchemist company) -Helped Bio Maverick Metals …" at bounding box center [561, 188] width 442 height 67
click at [536, 207] on textarea "AKM Capital -Invested in [URL] (Alchemist company) -Helped Bio Maverick Metals …" at bounding box center [561, 188] width 442 height 67
click at [367, 212] on textarea "AKM Capital -Invested in [URL] (Alchemist company) -Helped Bio Maverick Metals …" at bounding box center [561, 188] width 442 height 67
click at [557, 210] on textarea "AKM Capital -Invested in [URL] (Alchemist company) -Helped Bio Maverick Metals …" at bounding box center [561, 188] width 442 height 67
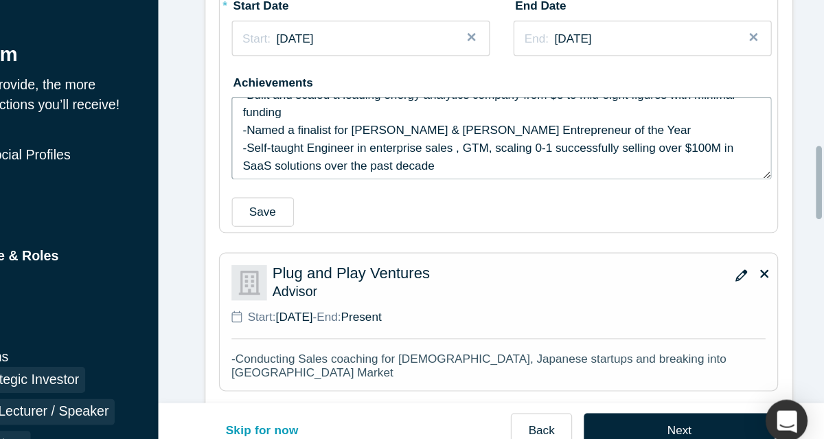
scroll to position [1213, 0]
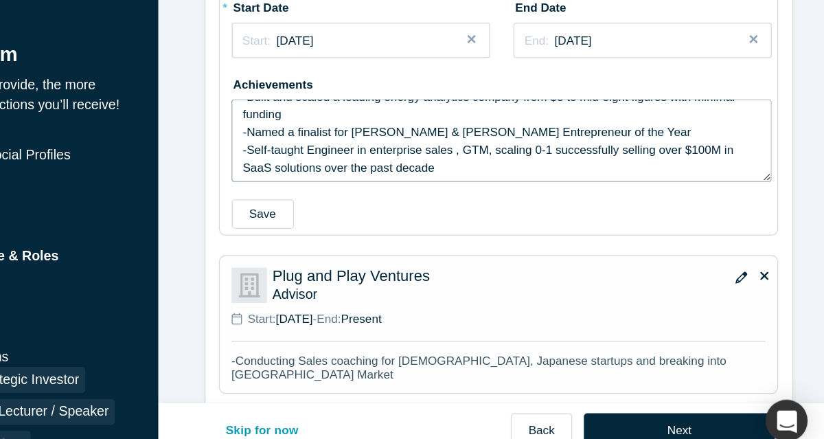
drag, startPoint x: 402, startPoint y: 174, endPoint x: 341, endPoint y: 174, distance: 61.1
click at [341, 174] on textarea "AKM Capital -Invested in [URL] (Alchemist company) -Helped Bio Maverick Metals …" at bounding box center [561, 151] width 442 height 67
click at [516, 173] on textarea "AKM Capital -Invested in [URL] (Alchemist company) -Helped Bio Maverick Metals …" at bounding box center [561, 151] width 442 height 67
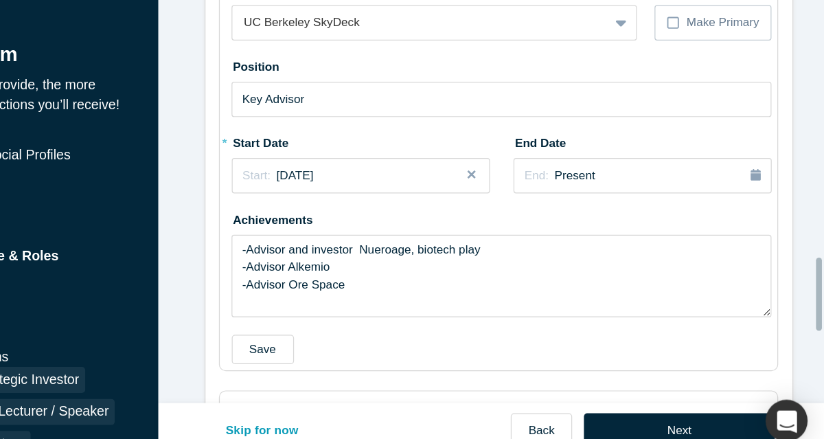
scroll to position [1822, 0]
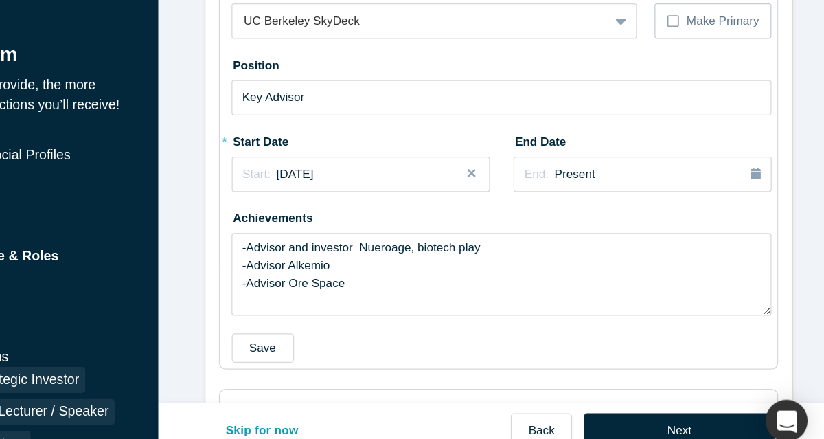
type textarea "AKM Capital -Invested in [URL] (Alchemist company) -Helped Bio Maverick Metals …"
click at [516, 173] on div "Start: [DATE]" at bounding box center [445, 179] width 193 height 14
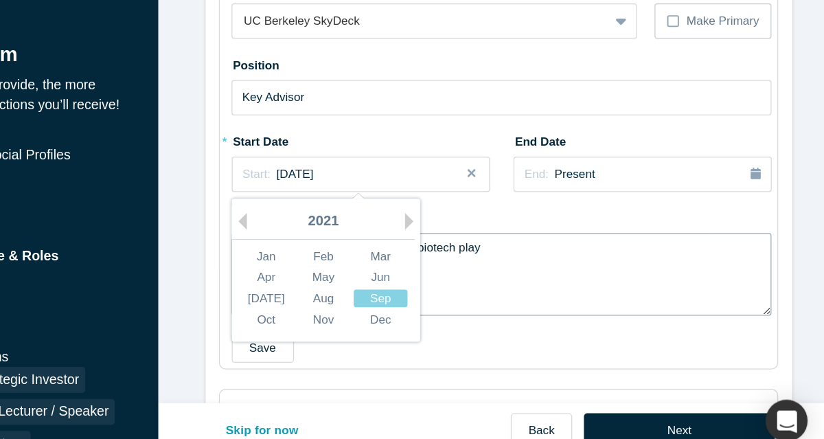
click at [512, 263] on textarea "-Advisor and investor Nueroage, biotech play -Advisor Alkemio -Advisor Ore Space" at bounding box center [561, 260] width 442 height 67
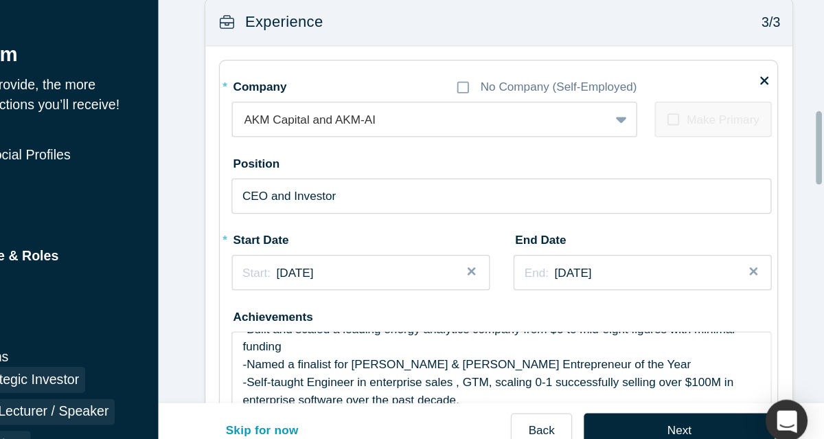
scroll to position [1026, 0]
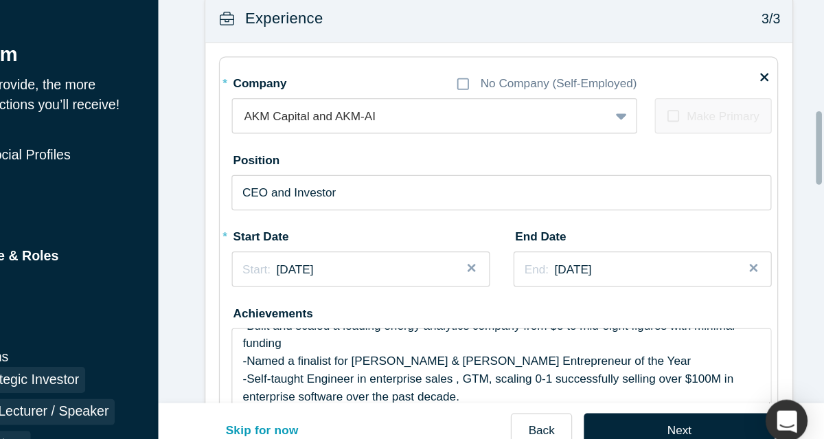
click at [701, 132] on label "Make Primary" at bounding box center [732, 131] width 95 height 29
click at [698, 133] on icon at bounding box center [701, 132] width 10 height 10
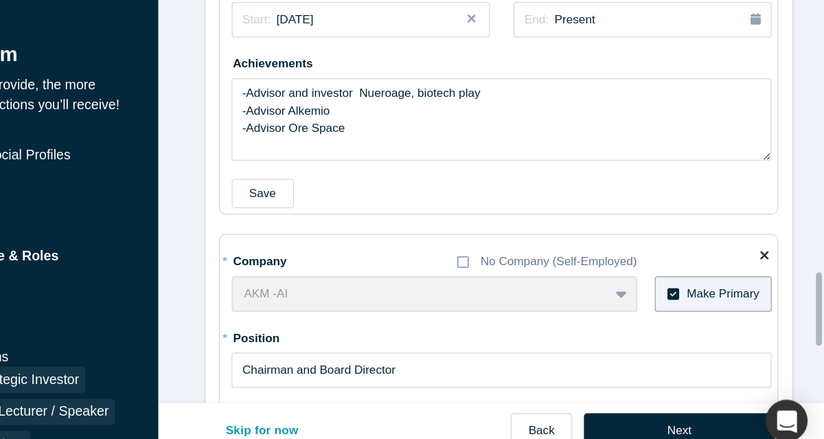
scroll to position [1966, 0]
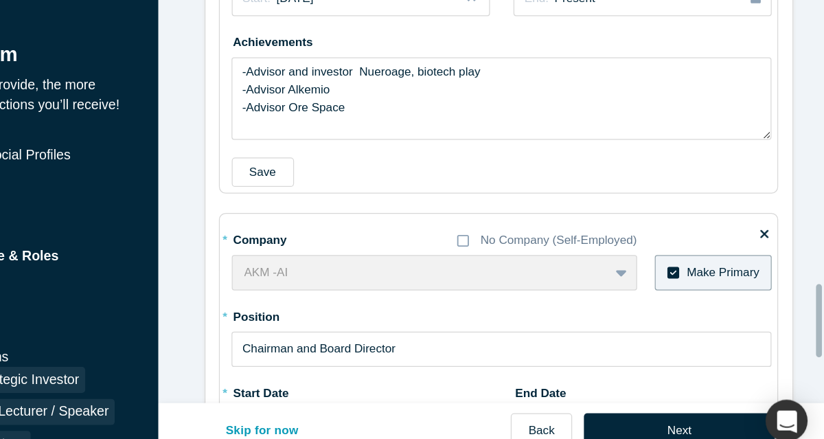
click at [700, 258] on icon at bounding box center [701, 259] width 10 height 11
click at [0, 0] on input "Make Primary" at bounding box center [0, 0] width 0 height 0
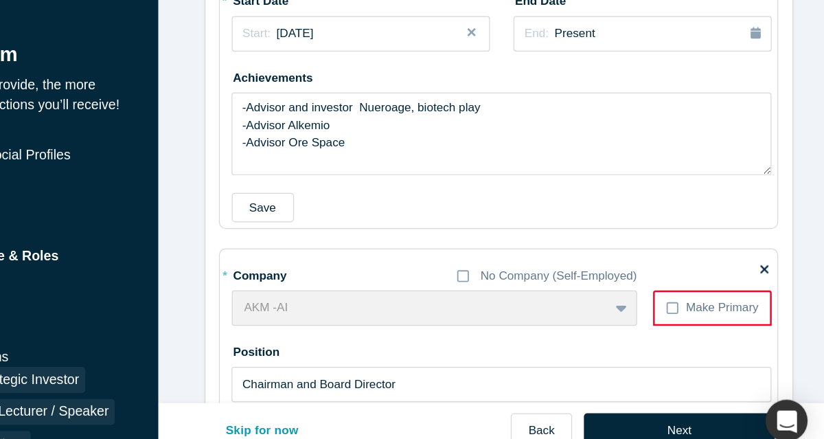
click at [772, 251] on icon at bounding box center [775, 256] width 7 height 10
click at [0, 0] on input "checkbox" at bounding box center [0, 0] width 0 height 0
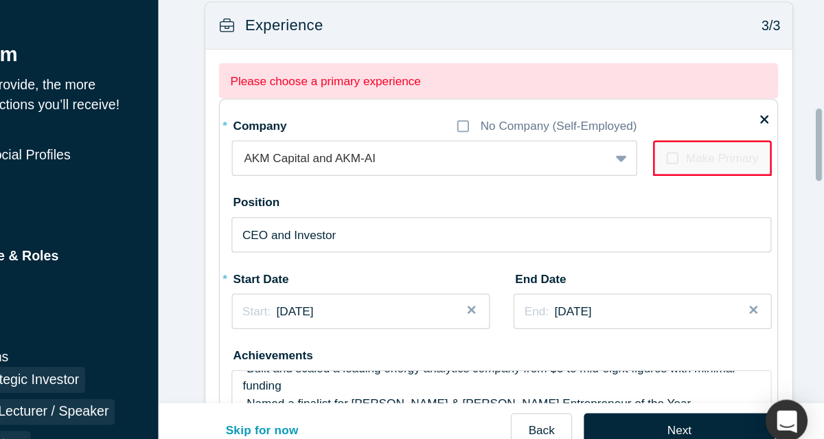
scroll to position [1022, 0]
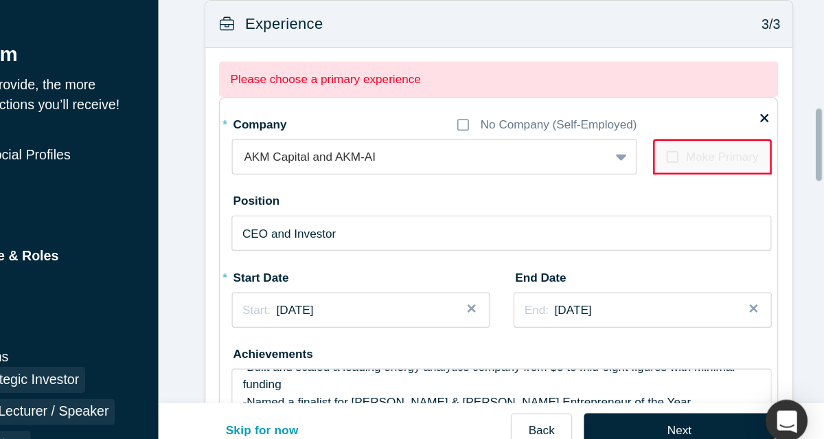
click at [698, 161] on icon at bounding box center [700, 164] width 10 height 11
click at [700, 162] on icon at bounding box center [700, 165] width 10 height 10
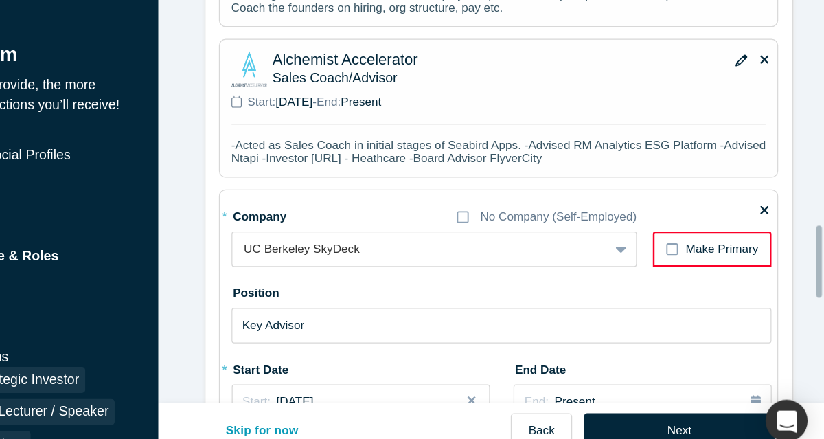
click at [699, 235] on icon at bounding box center [700, 240] width 10 height 11
click at [0, 0] on input "Make Primary" at bounding box center [0, 0] width 0 height 0
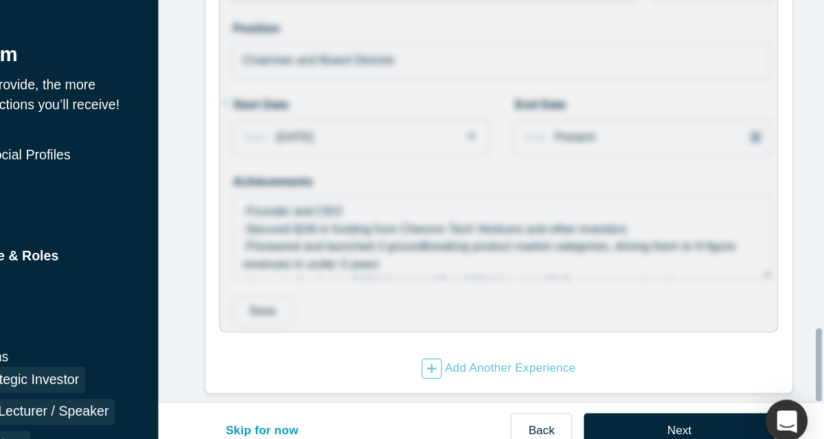
scroll to position [2206, 0]
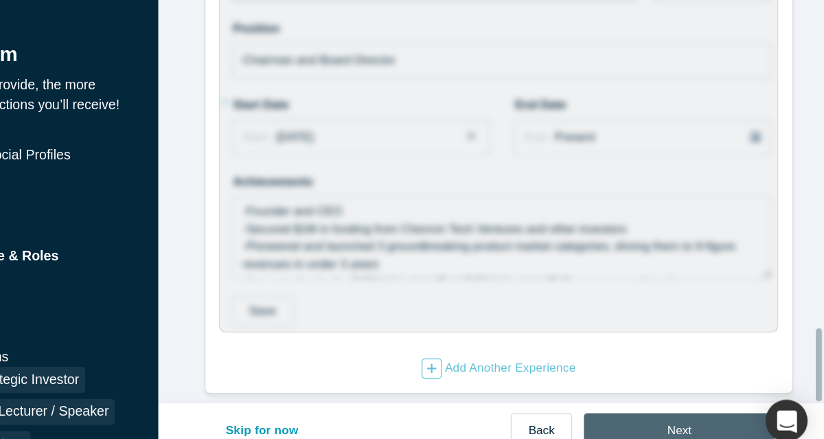
click at [704, 393] on button "Next" at bounding box center [706, 388] width 156 height 29
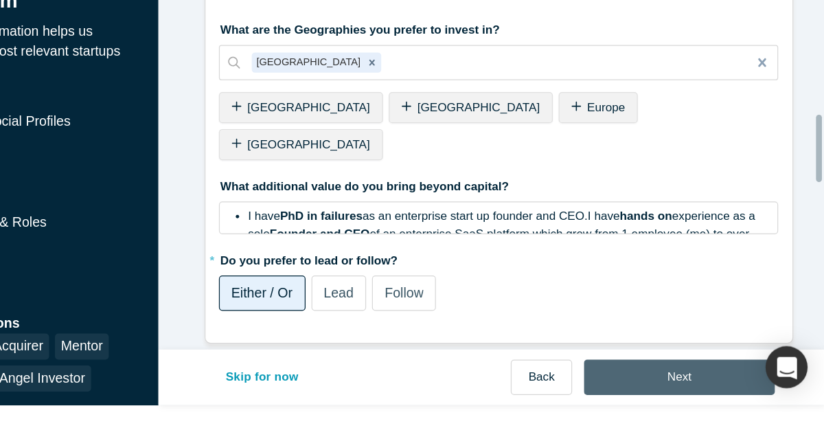
scroll to position [1466, 0]
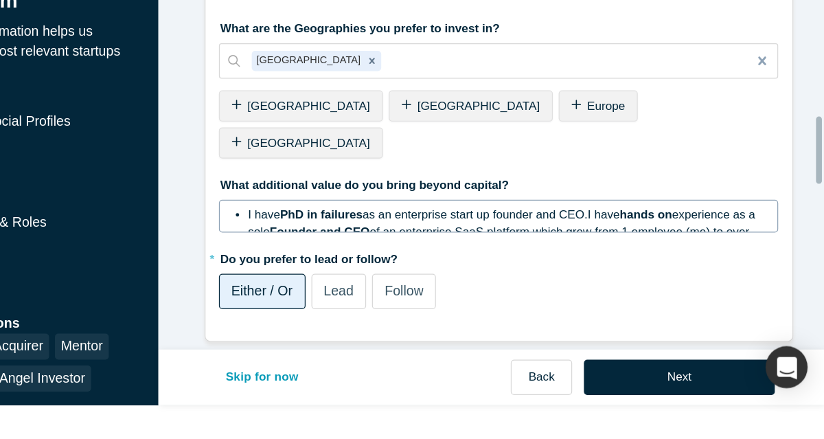
click at [692, 250] on span "hands on" at bounding box center [678, 255] width 43 height 11
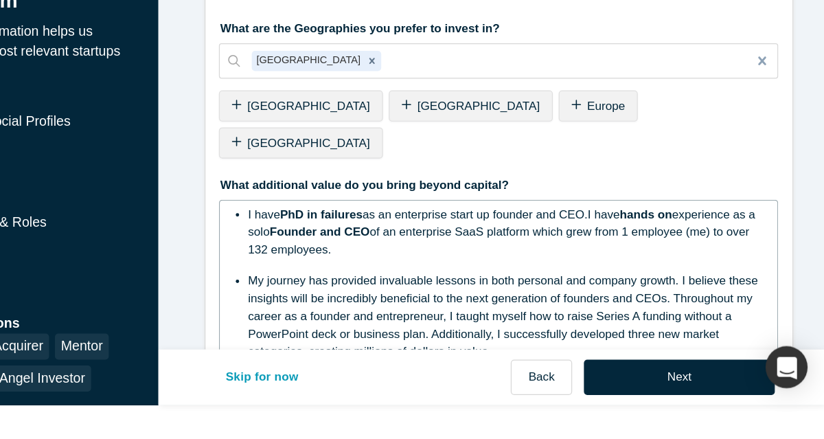
click at [364, 264] on span "of an enterprise SaaS platform which grew from 1 employee (me) to over 132 empl…" at bounding box center [560, 276] width 412 height 25
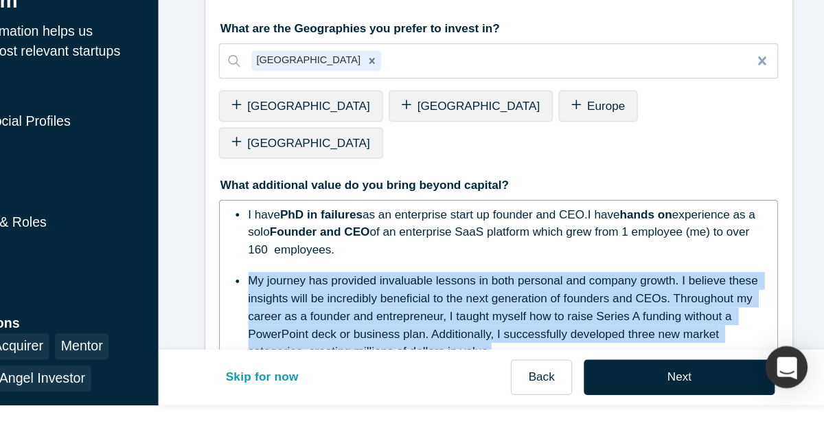
drag, startPoint x: 565, startPoint y: 336, endPoint x: 346, endPoint y: 277, distance: 226.8
click at [346, 277] on ul "I have PhD in failures as an enterprise start up founder and CEO.I have hands o…" at bounding box center [558, 312] width 439 height 126
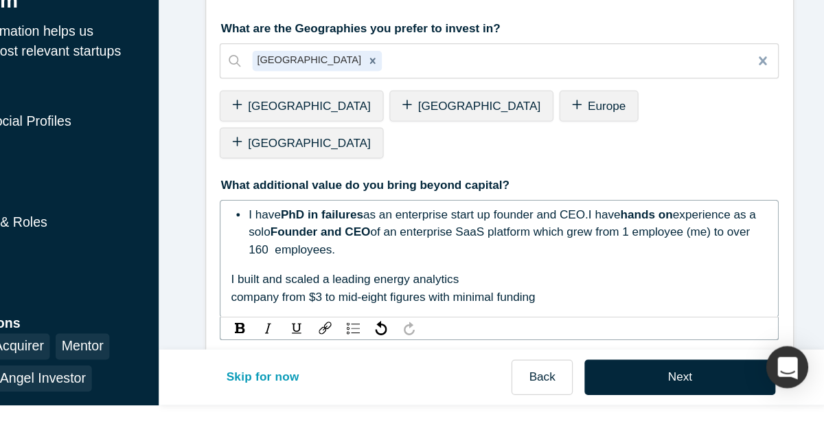
click at [331, 275] on div "I have PhD in failures as an enterprise start up founder and CEO.I have hands o…" at bounding box center [558, 292] width 457 height 96
click at [339, 303] on span "I built and scaled a leading energy analytics" at bounding box center [432, 308] width 186 height 11
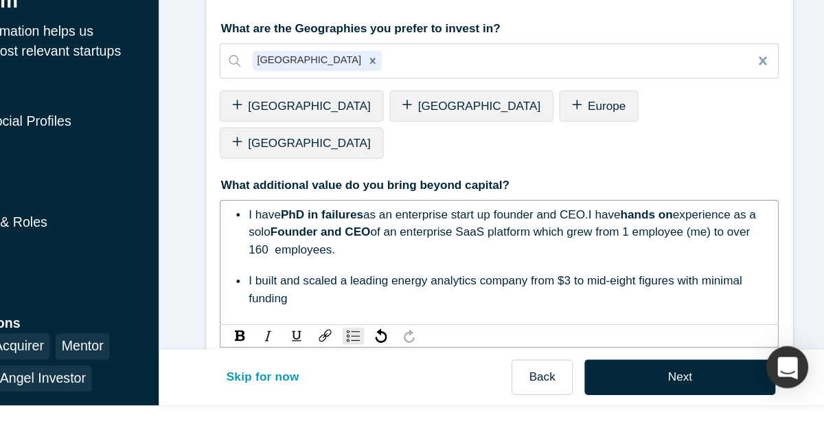
drag, startPoint x: 440, startPoint y: 252, endPoint x: 346, endPoint y: 225, distance: 97.8
click at [346, 249] on ul "I have PhD in failures as an enterprise start up founder and CEO.I have hands o…" at bounding box center [558, 290] width 439 height 83
copy div "I have PhD in failures as an enterprise start up founder and CEO.I have hands o…"
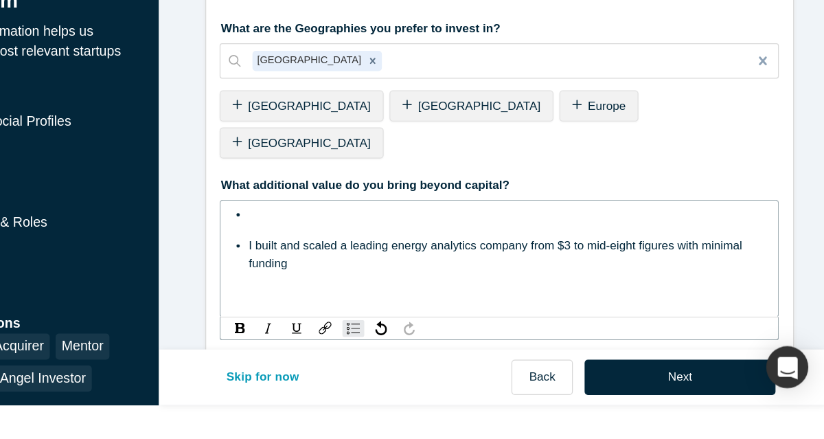
click at [363, 249] on ul "I built and scaled a leading energy analytics company from $3 to mid-eight figu…" at bounding box center [558, 276] width 439 height 54
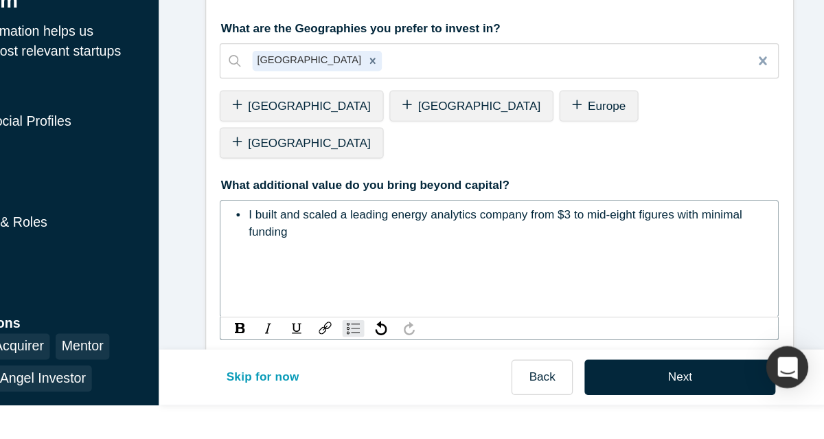
click at [405, 249] on div "I built and scaled a leading energy analytics company from $3 to mid-eight figu…" at bounding box center [566, 263] width 424 height 29
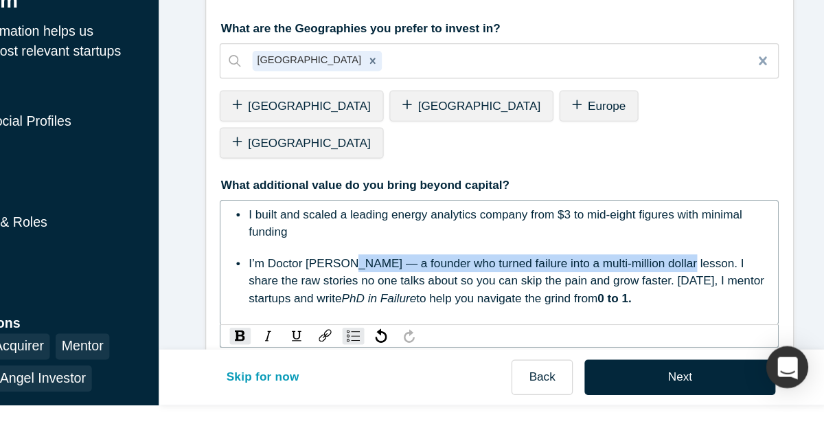
drag, startPoint x: 688, startPoint y: 260, endPoint x: 422, endPoint y: 257, distance: 265.8
click at [422, 290] on span "I’m Doctor [PERSON_NAME] — a founder who turned failure into a multi-million do…" at bounding box center [566, 310] width 424 height 40
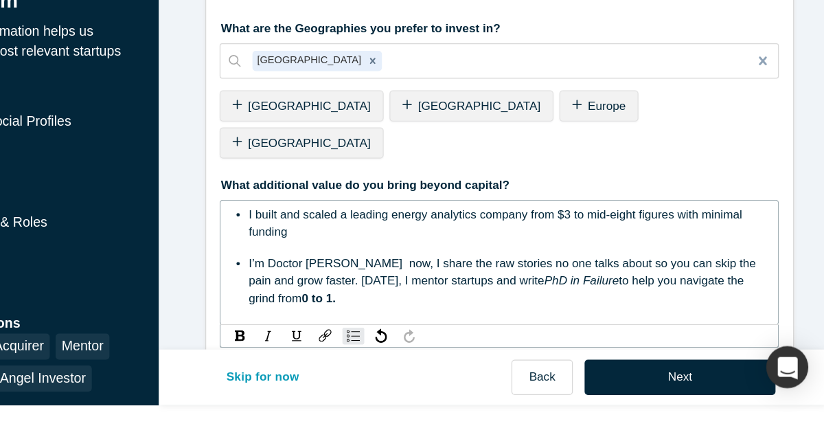
click at [431, 290] on span "I’m Doctor [PERSON_NAME] now, I share the raw stories no one talks about so you…" at bounding box center [562, 302] width 417 height 25
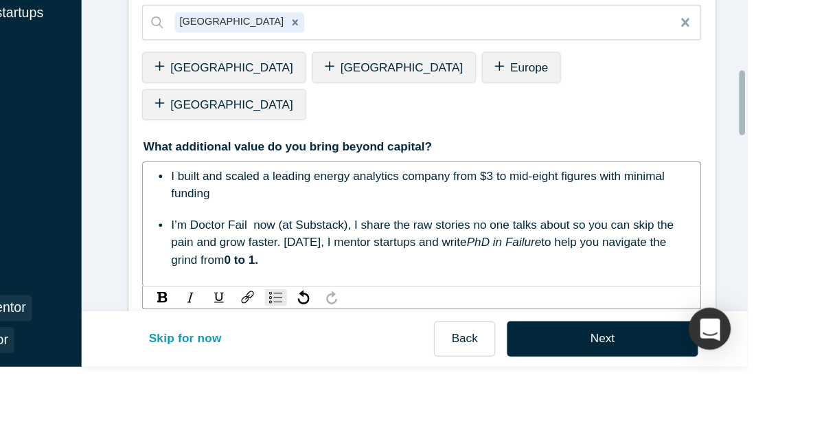
scroll to position [1466, 0]
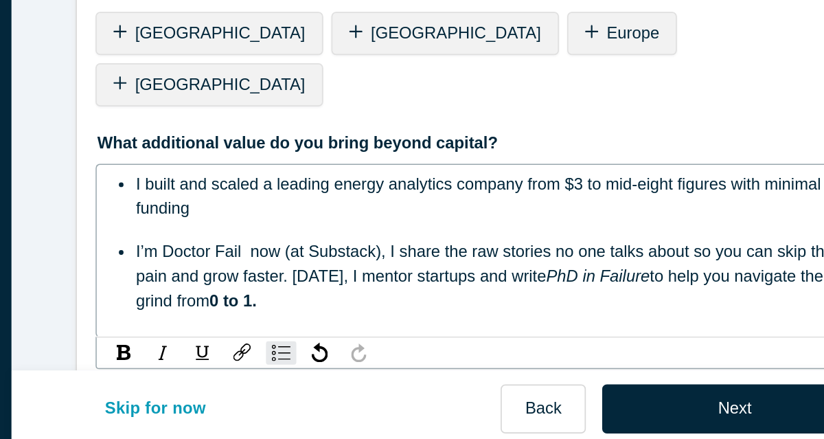
click at [468, 291] on span "I’m Doctor Fail now (at Substack), I share the raw stories no one talks about s…" at bounding box center [560, 303] width 413 height 25
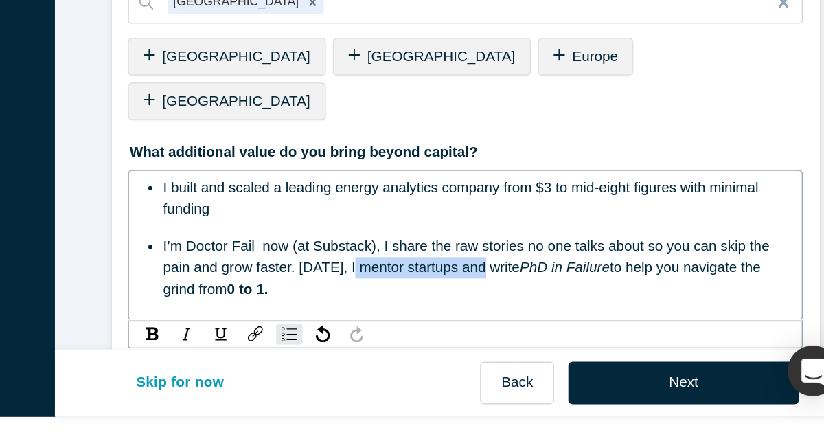
drag, startPoint x: 565, startPoint y: 277, endPoint x: 476, endPoint y: 279, distance: 88.6
click at [476, 291] on span "I’m Doctor Fail now (at Substack), I share the raw stories no one talks about s…" at bounding box center [560, 303] width 413 height 25
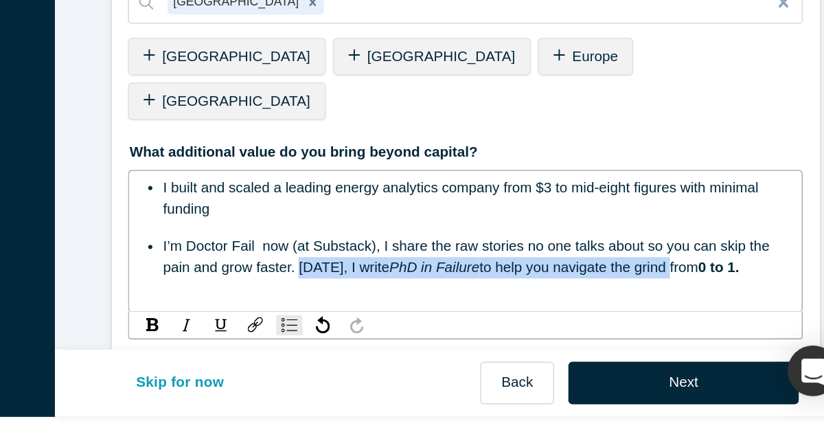
drag, startPoint x: 440, startPoint y: 279, endPoint x: 688, endPoint y: 276, distance: 248.7
click at [688, 289] on div "I’m Doctor Fail now (at Substack), I share the raw stories no one talks about s…" at bounding box center [566, 303] width 424 height 29
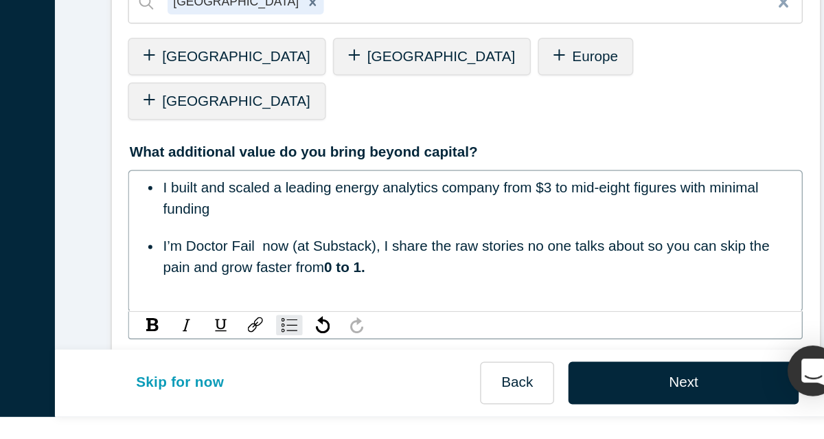
scroll to position [1470, 0]
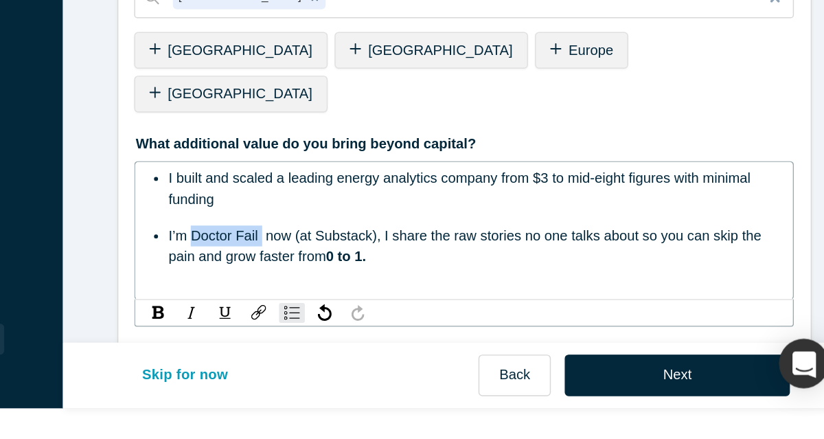
drag, startPoint x: 409, startPoint y: 255, endPoint x: 362, endPoint y: 259, distance: 47.6
click at [362, 286] on span "I’m Doctor Fail now (at Substack), I share the raw stories no one talks about s…" at bounding box center [560, 298] width 413 height 25
click at [342, 341] on img "rdw-inline-control" at bounding box center [346, 345] width 8 height 9
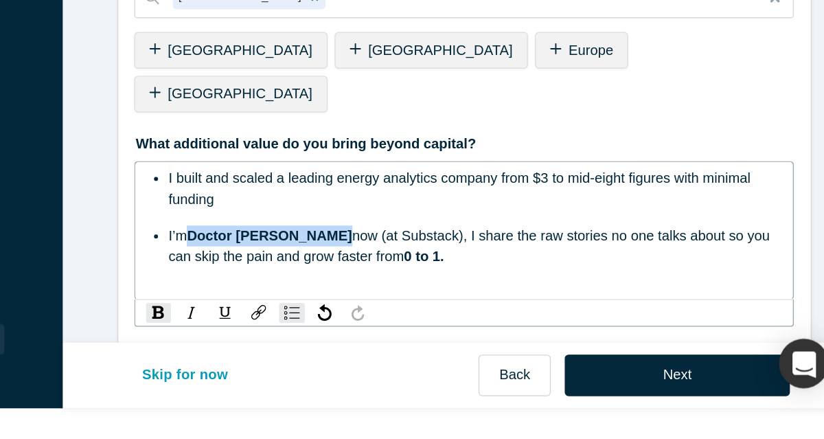
click at [393, 286] on span "Doctor [PERSON_NAME]" at bounding box center [423, 291] width 114 height 11
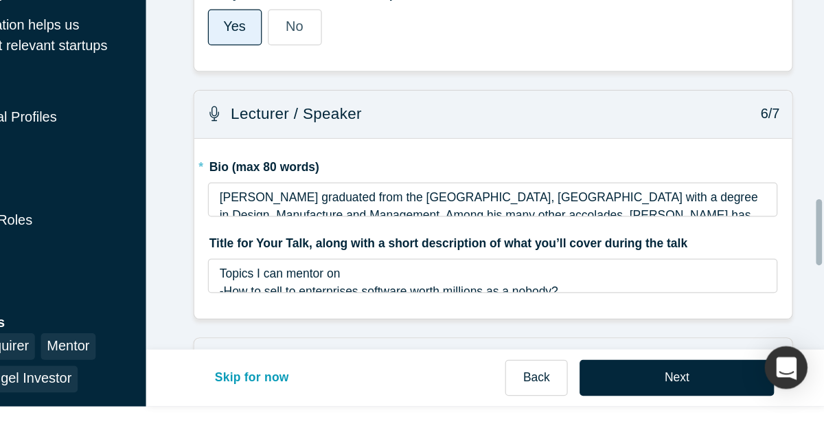
scroll to position [2030, 0]
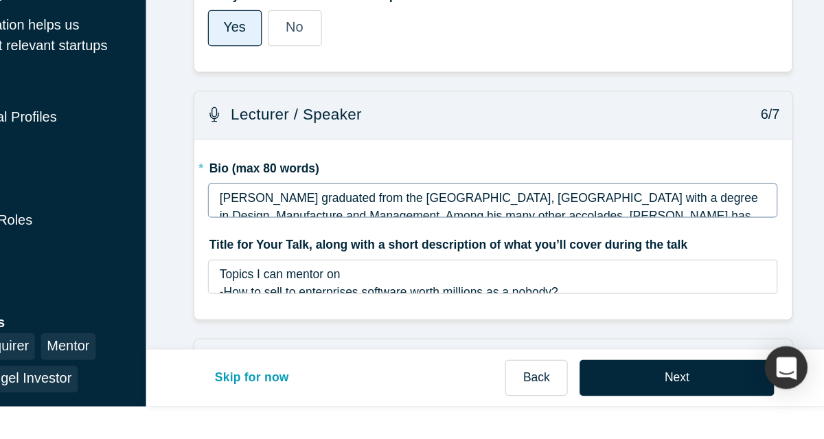
click at [361, 239] on span "[PERSON_NAME] graduated from the [GEOGRAPHIC_DATA], [GEOGRAPHIC_DATA] with a de…" at bounding box center [556, 259] width 434 height 40
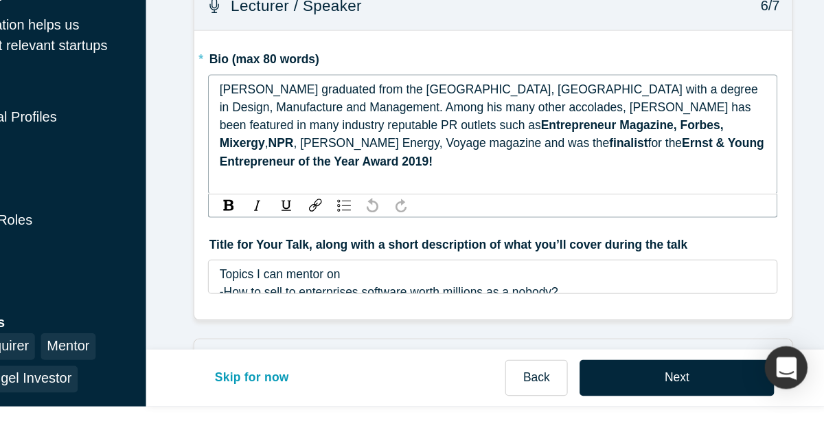
drag, startPoint x: 744, startPoint y: 170, endPoint x: 291, endPoint y: 122, distance: 455.2
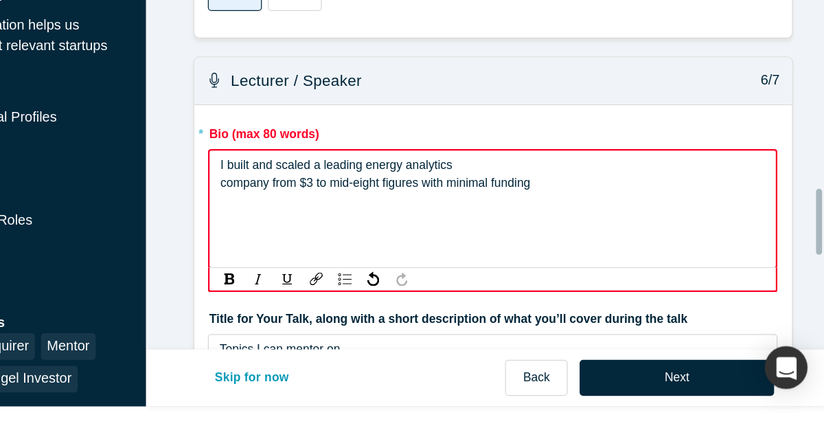
scroll to position [1966, 0]
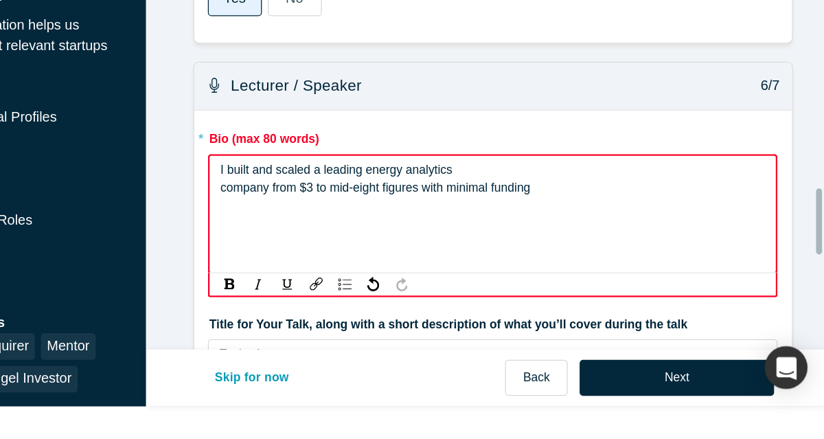
click at [340, 231] on span "company from $3 to mid-eight figures with minimal funding" at bounding box center [464, 236] width 249 height 11
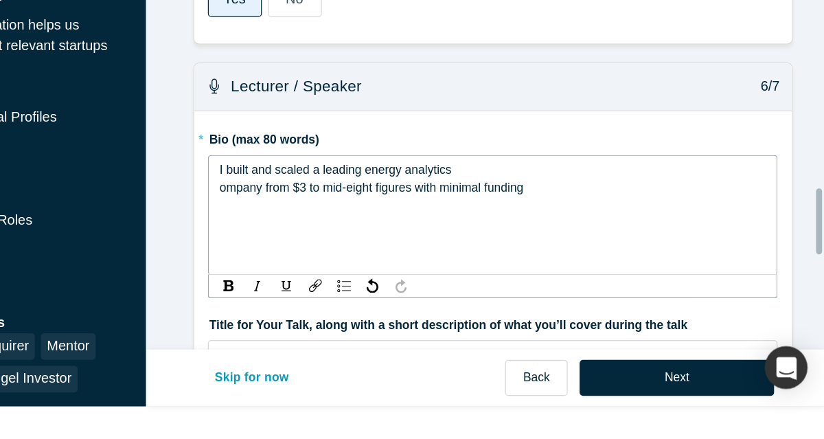
scroll to position [27, 0]
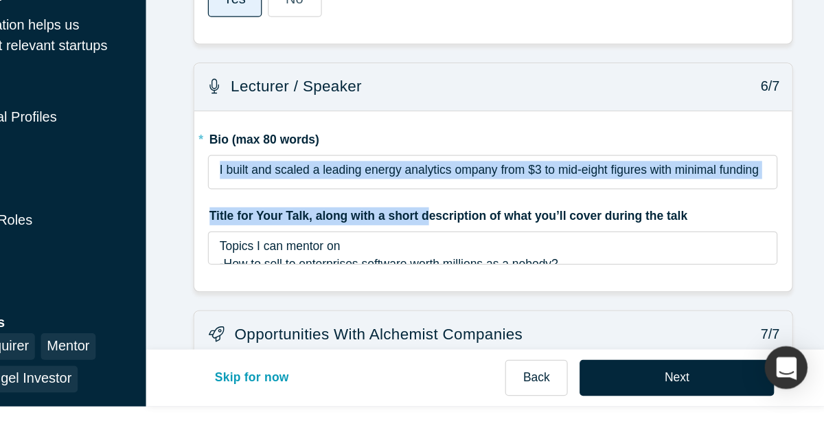
drag, startPoint x: 495, startPoint y: 236, endPoint x: 289, endPoint y: 183, distance: 212.1
click at [645, 216] on span "I built and scaled a leading energy analytics ompany from $3 to mid-eight figur…" at bounding box center [555, 221] width 433 height 11
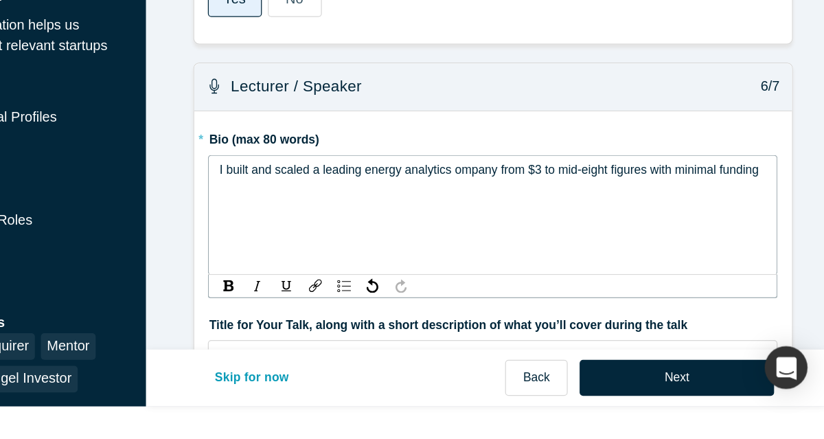
click at [692, 210] on div "I built and scaled a leading energy analytics ompany from $3 to mid-eight figur…" at bounding box center [558, 258] width 457 height 96
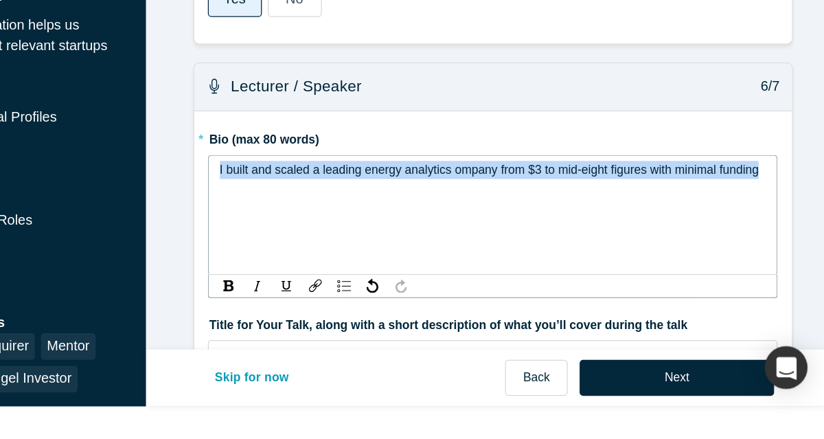
drag, startPoint x: 769, startPoint y: 187, endPoint x: 326, endPoint y: 192, distance: 443.1
click at [330, 210] on div "I built and scaled a leading energy analytics ompany from $3 to mid-eight figur…" at bounding box center [558, 258] width 457 height 96
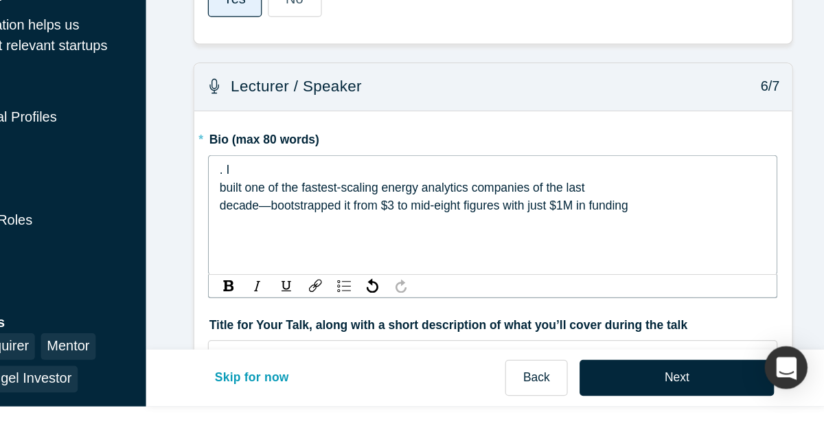
click at [339, 231] on span "built one of the fastest-scaling energy analytics companies of the last" at bounding box center [485, 236] width 293 height 11
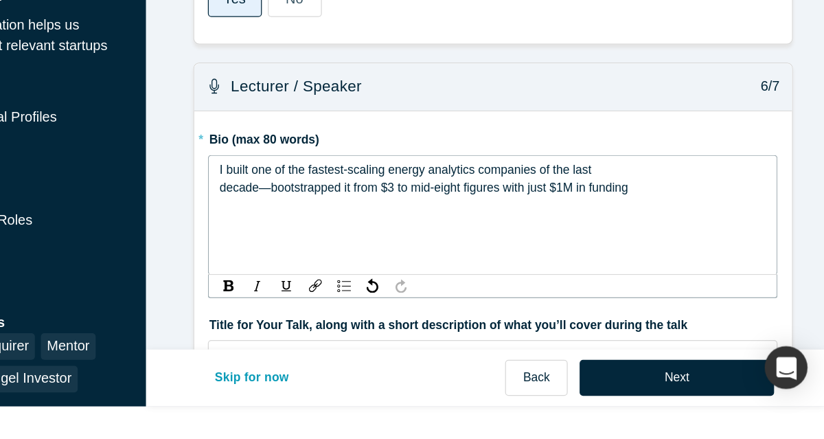
click at [339, 231] on span "decade—bootstrapped it from $3 to mid-eight figures with just $1M in funding" at bounding box center [503, 236] width 328 height 11
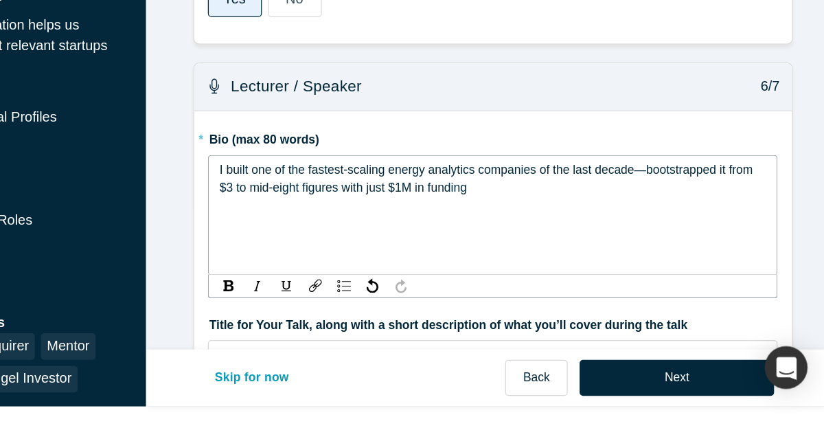
click at [547, 215] on div "I built one of the fastest-scaling energy analytics companies of the last decad…" at bounding box center [558, 229] width 439 height 29
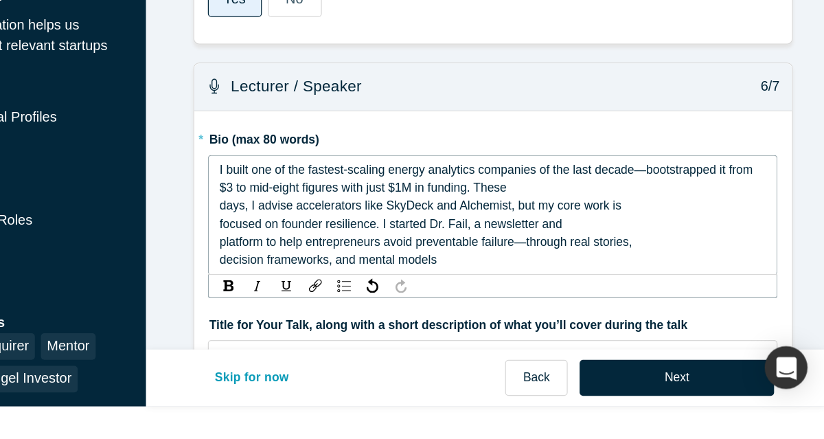
click at [339, 245] on span "days, I advise accelerators like SkyDeck and Alchemist, but my core work is" at bounding box center [500, 250] width 322 height 11
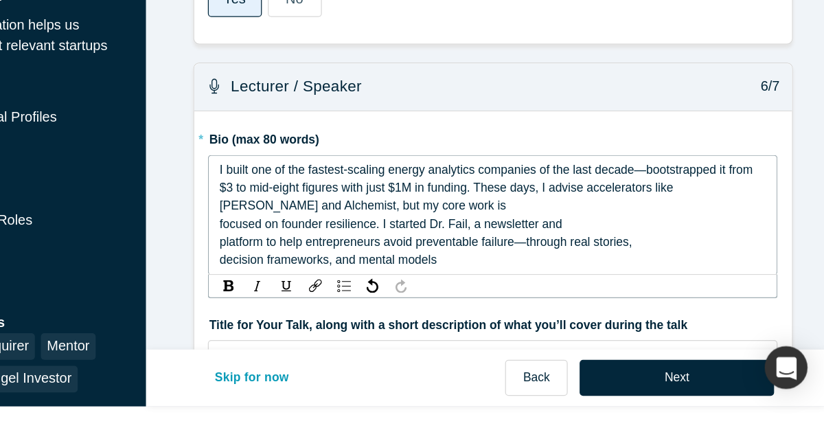
click at [339, 260] on span "focused on founder resilience. I started Dr. Fail, a newsletter and" at bounding box center [476, 265] width 275 height 11
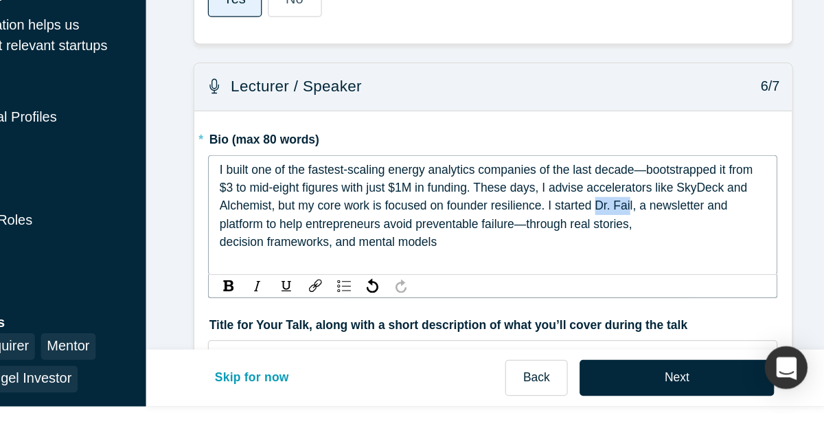
drag, startPoint x: 659, startPoint y: 216, endPoint x: 631, endPoint y: 217, distance: 27.5
click at [631, 217] on span "I built one of the fastest-scaling energy analytics companies of the last decad…" at bounding box center [554, 236] width 430 height 40
click at [342, 310] on img "rdw-inline-control" at bounding box center [346, 314] width 8 height 9
click at [530, 216] on span "I built one of the fastest-scaling energy analytics companies of the last decad…" at bounding box center [554, 236] width 430 height 40
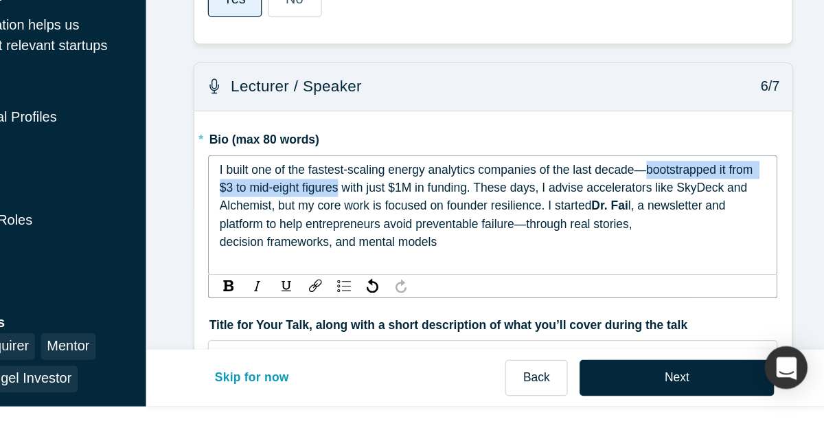
drag, startPoint x: 672, startPoint y: 188, endPoint x: 429, endPoint y: 201, distance: 243.5
click at [429, 216] on span "I built one of the fastest-scaling energy analytics companies of the last decad…" at bounding box center [554, 236] width 430 height 40
click at [342, 310] on img "rdw-inline-control" at bounding box center [346, 314] width 8 height 9
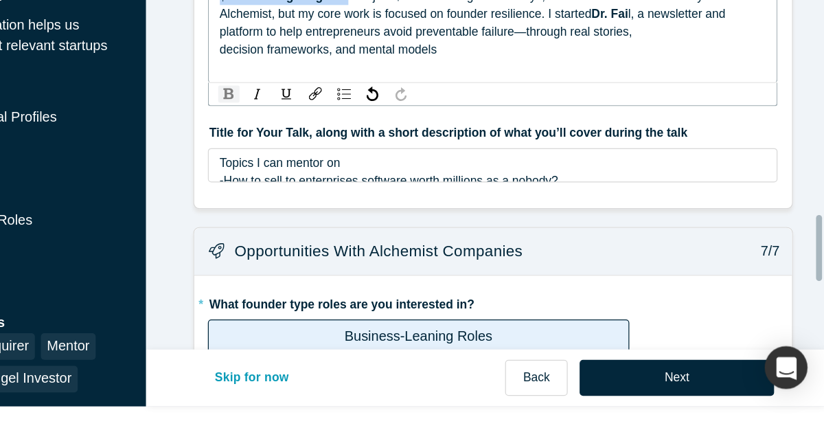
scroll to position [2127, 0]
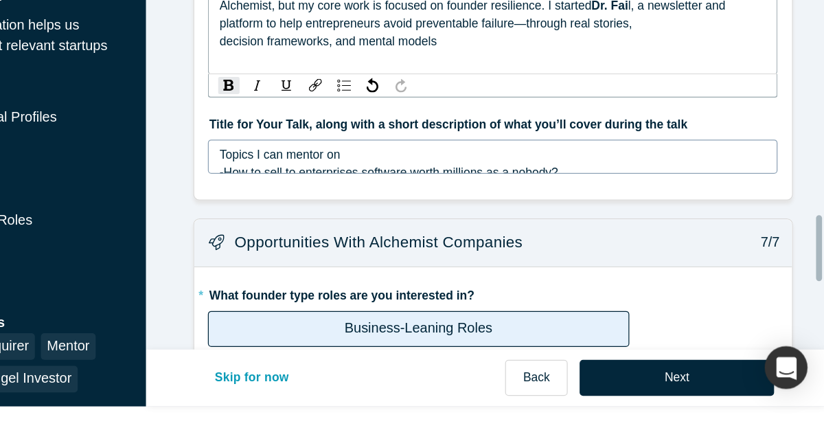
click at [394, 203] on div "Topics I can mentor on" at bounding box center [558, 210] width 439 height 14
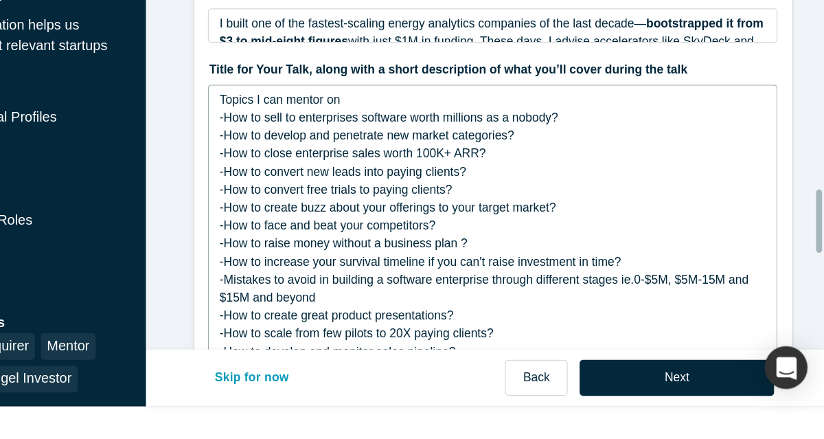
scroll to position [2066, 0]
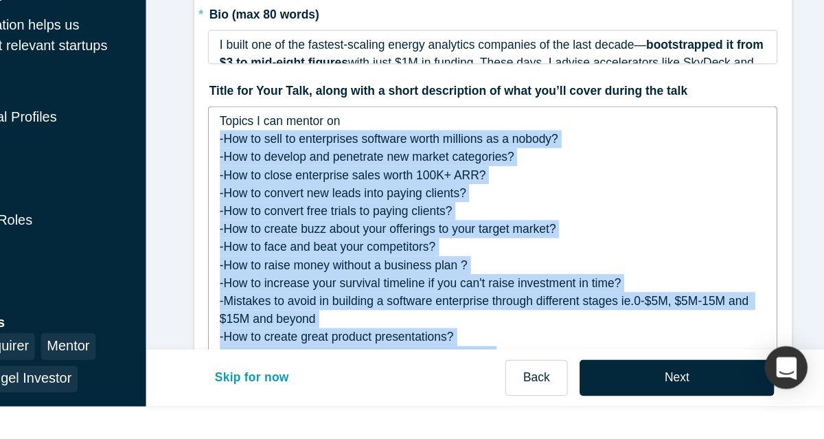
drag, startPoint x: 524, startPoint y: 349, endPoint x: 324, endPoint y: 166, distance: 270.8
click at [330, 171] on div "Topics I can mentor on -How to sell to enterprises software worth millions as a…" at bounding box center [558, 291] width 457 height 240
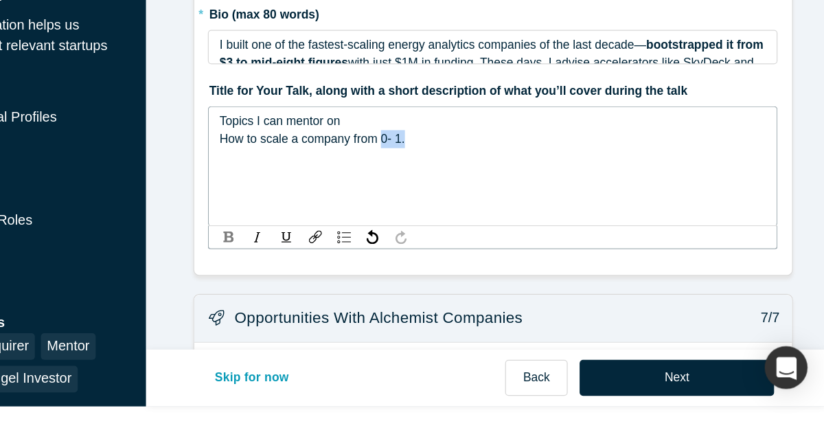
click at [342, 271] on img "rdw-inline-control" at bounding box center [346, 275] width 8 height 9
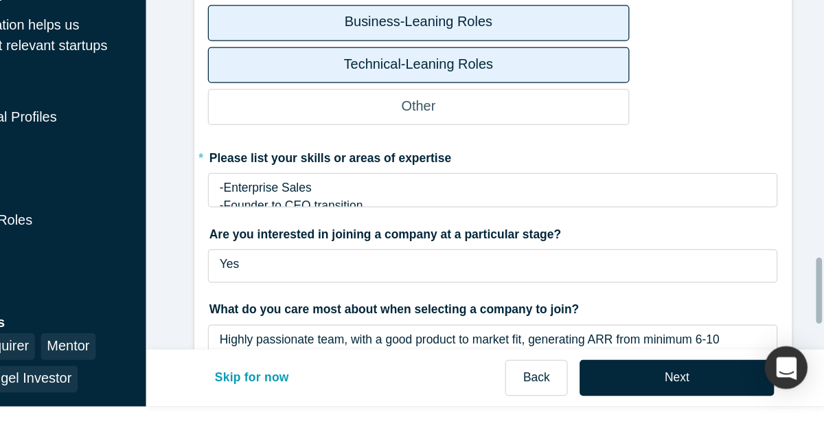
scroll to position [2372, 0]
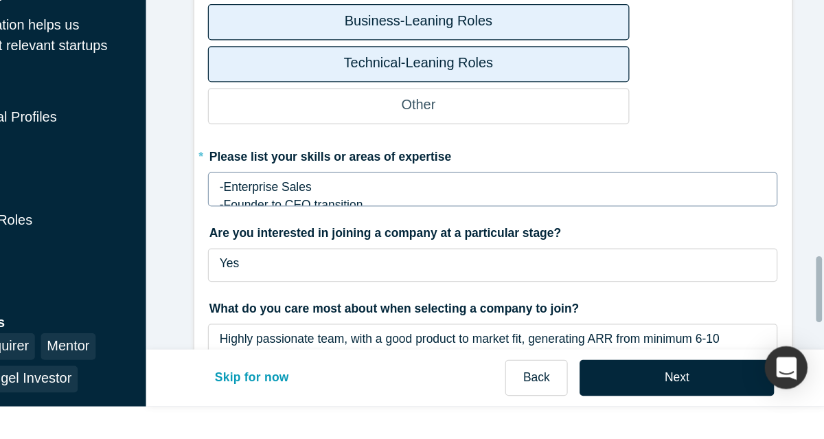
click at [635, 229] on div "-Enterprise Sales" at bounding box center [558, 236] width 439 height 14
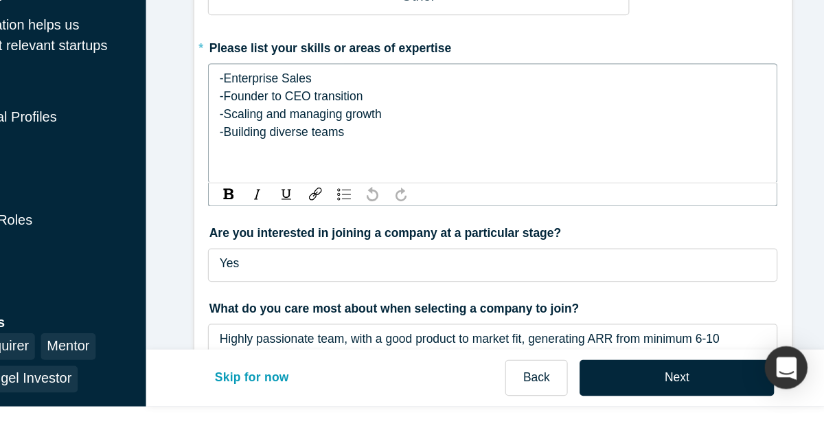
click at [339, 143] on span "-Enterprise Sales" at bounding box center [375, 148] width 73 height 11
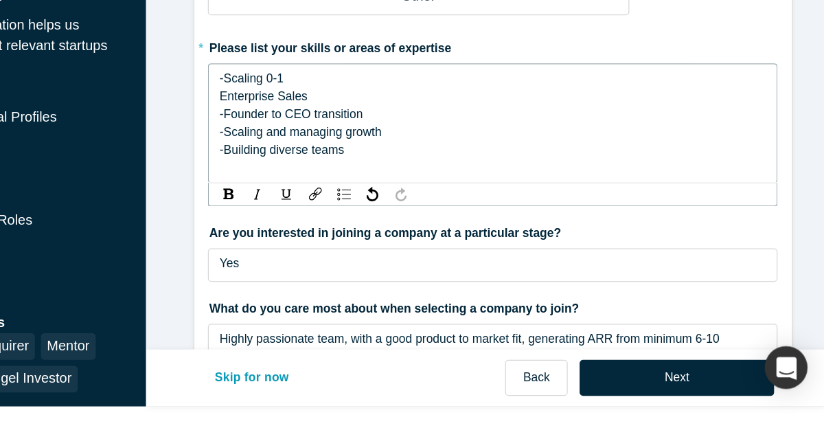
click at [331, 137] on div "-Scaling 0-1 Enterprise Sales -Founder to CEO transition -Scaling and managing …" at bounding box center [558, 185] width 457 height 96
click at [339, 157] on span "Enterprise Sales" at bounding box center [374, 162] width 71 height 11
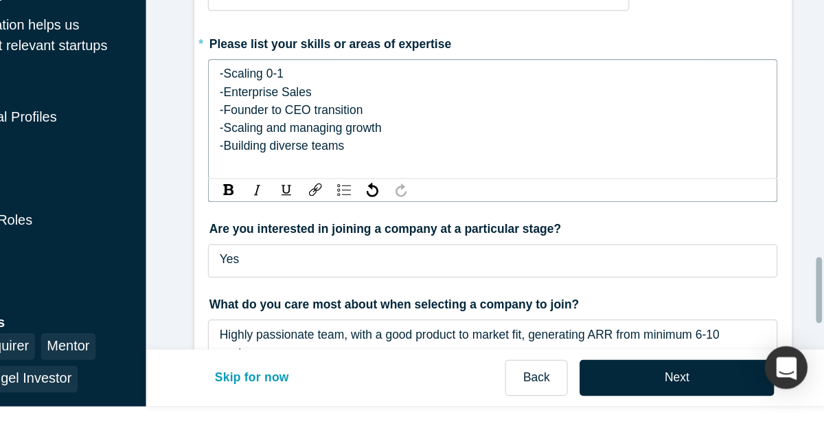
scroll to position [2376, 0]
drag, startPoint x: 387, startPoint y: 108, endPoint x: 365, endPoint y: 107, distance: 22.0
click at [365, 138] on div "-Scaling 0-1" at bounding box center [558, 145] width 439 height 14
click at [342, 234] on img "rdw-inline-control" at bounding box center [346, 238] width 8 height 9
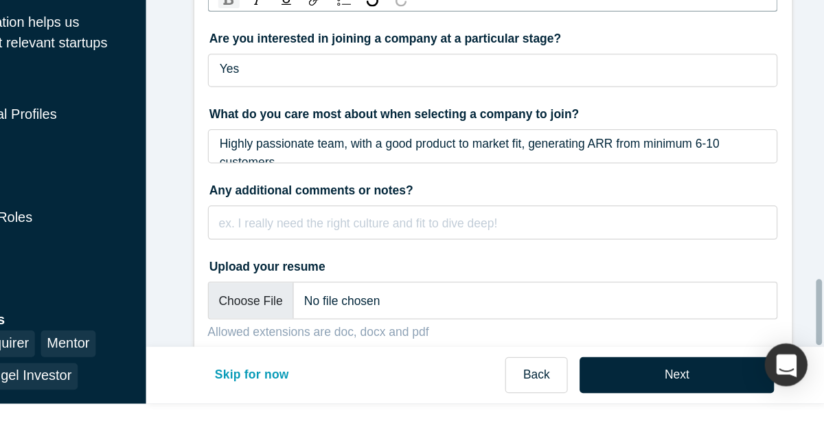
scroll to position [30, 0]
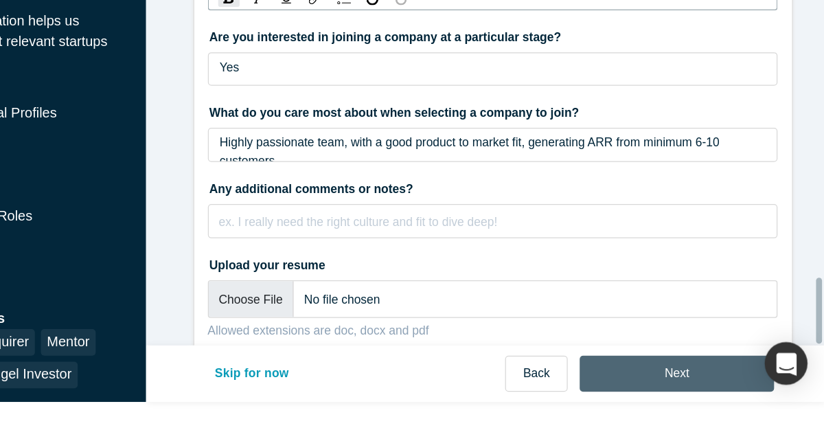
click at [712, 385] on button "Next" at bounding box center [706, 386] width 156 height 29
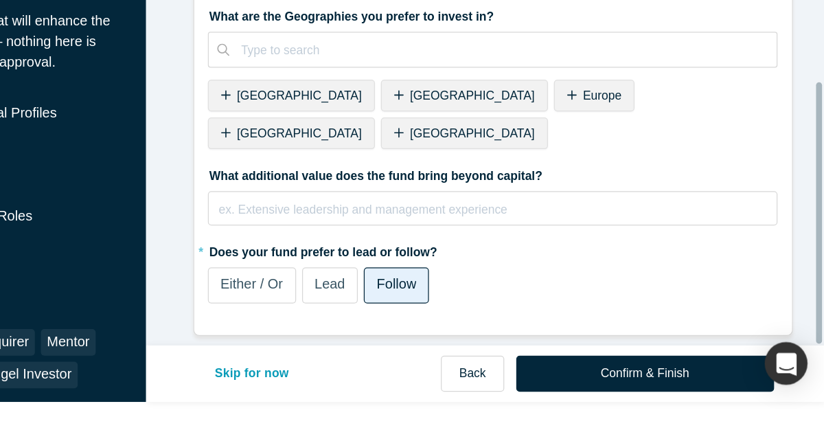
scroll to position [0, 0]
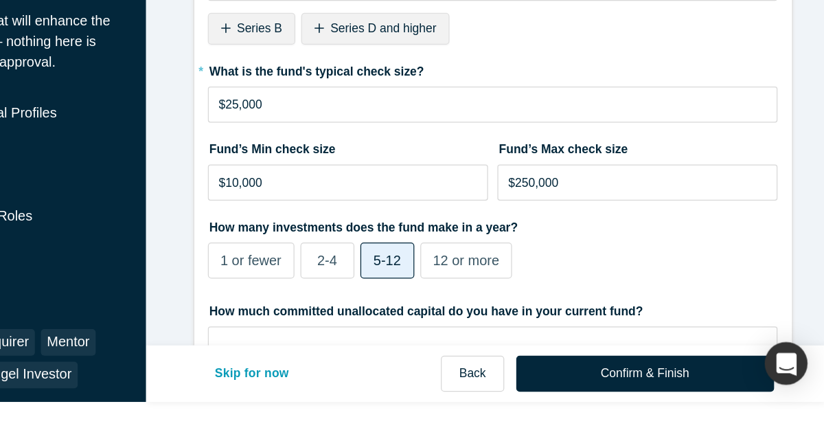
click at [427, 302] on label "2-4" at bounding box center [425, 295] width 43 height 29
click at [0, 0] on input "2-4" at bounding box center [0, 0] width 0 height 0
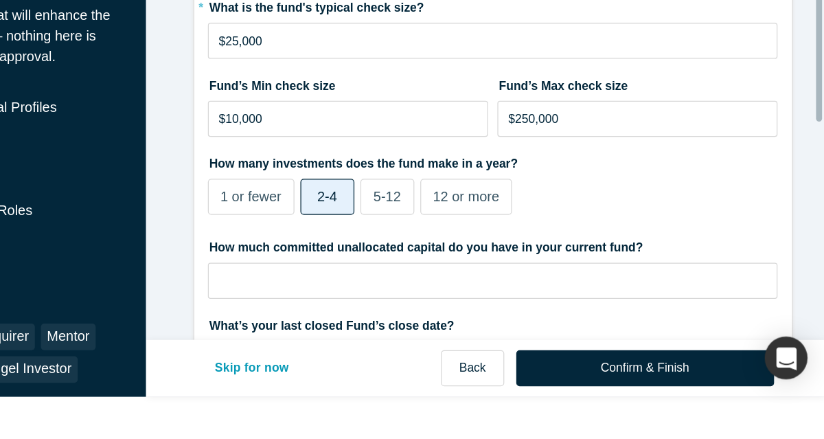
scroll to position [72, 0]
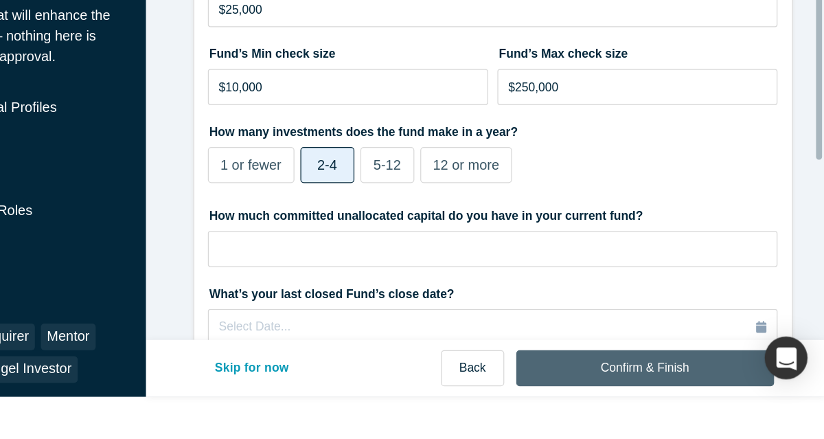
click at [666, 381] on button "Confirm & Finish" at bounding box center [680, 381] width 207 height 29
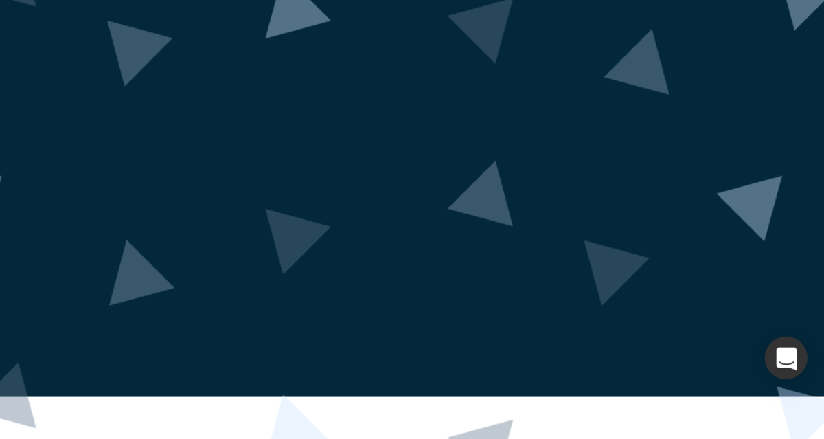
scroll to position [0, 0]
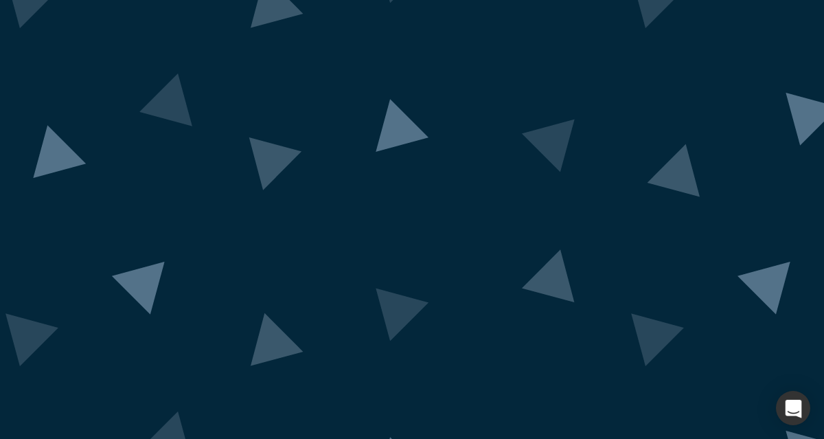
click at [787, 74] on img at bounding box center [412, 220] width 1286 height 631
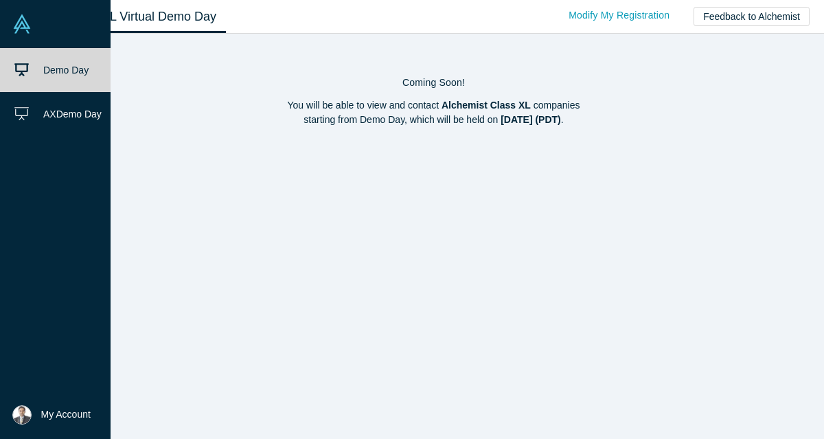
click at [63, 413] on span "My Account" at bounding box center [65, 414] width 49 height 14
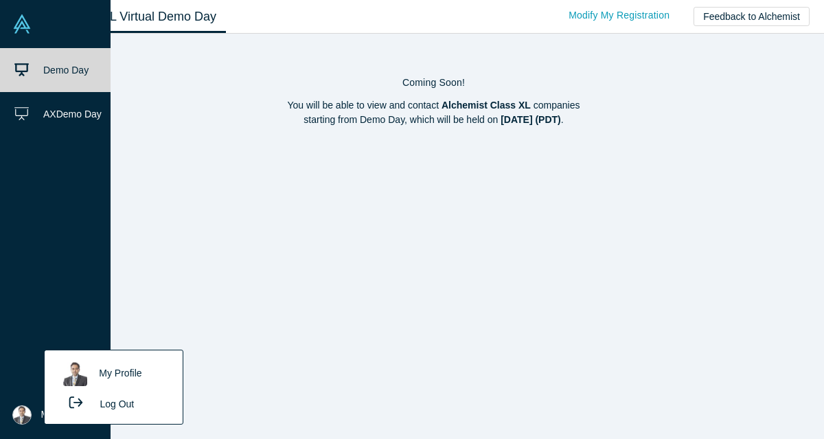
click at [106, 375] on link "My Profile" at bounding box center [113, 374] width 114 height 34
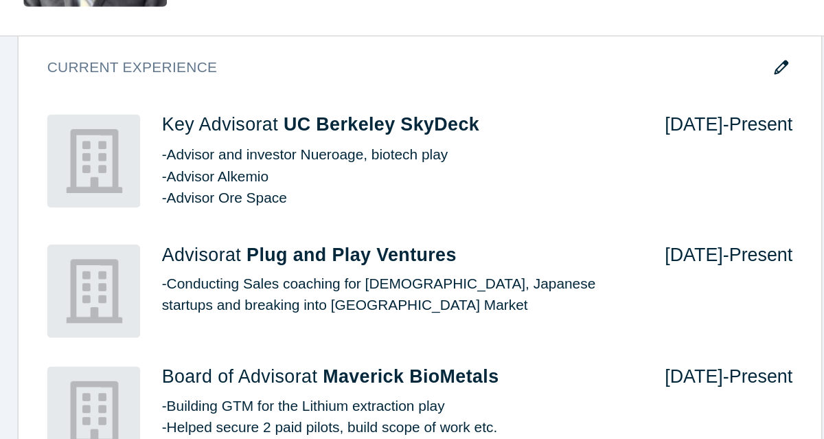
scroll to position [580, 0]
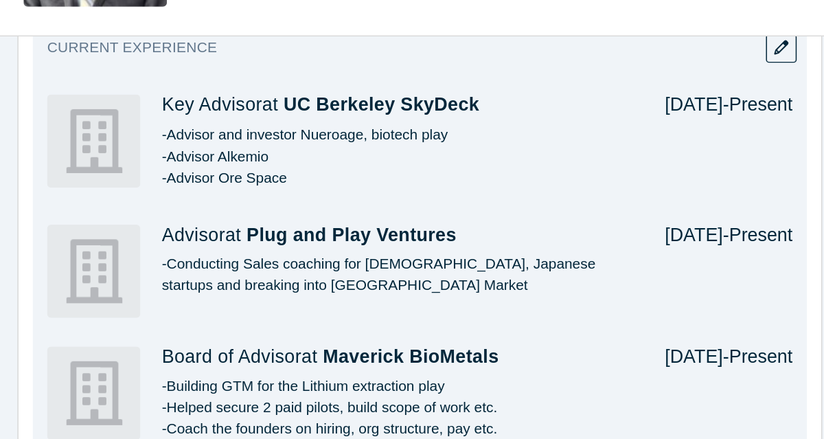
click at [524, 332] on div "Advisor at Plug and Play Ventures -Conducting Sales coaching for [DEMOGRAPHIC_D…" at bounding box center [440, 294] width 500 height 82
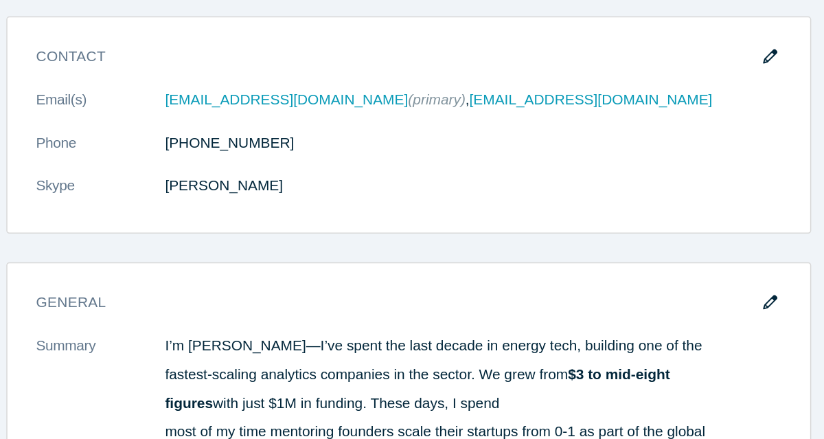
scroll to position [12, 0]
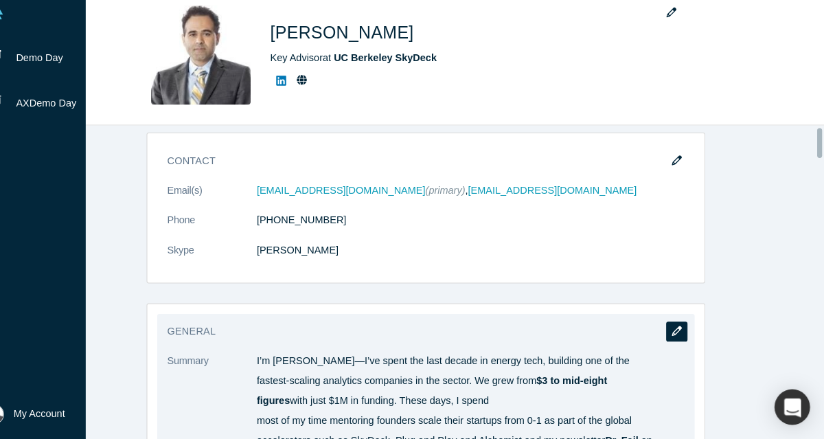
click at [683, 335] on button "button" at bounding box center [682, 335] width 21 height 19
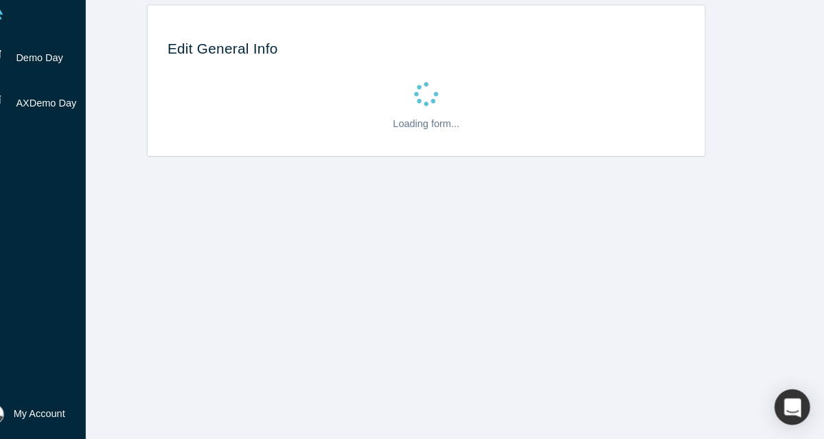
scroll to position [0, 0]
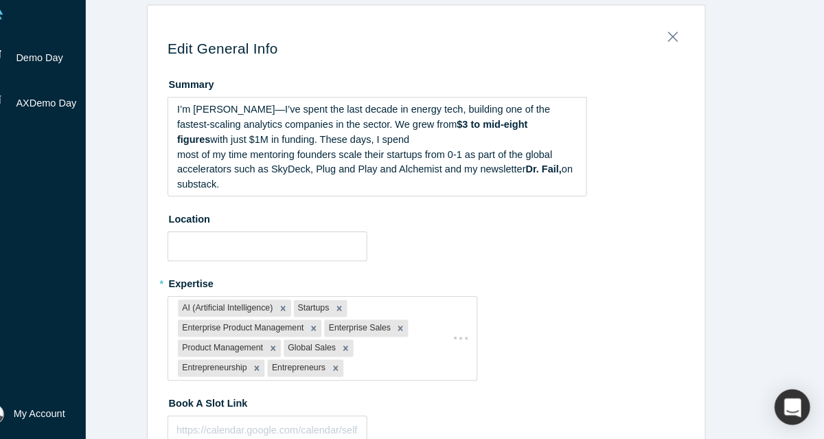
type input "[GEOGRAPHIC_DATA], [GEOGRAPHIC_DATA], [GEOGRAPHIC_DATA]"
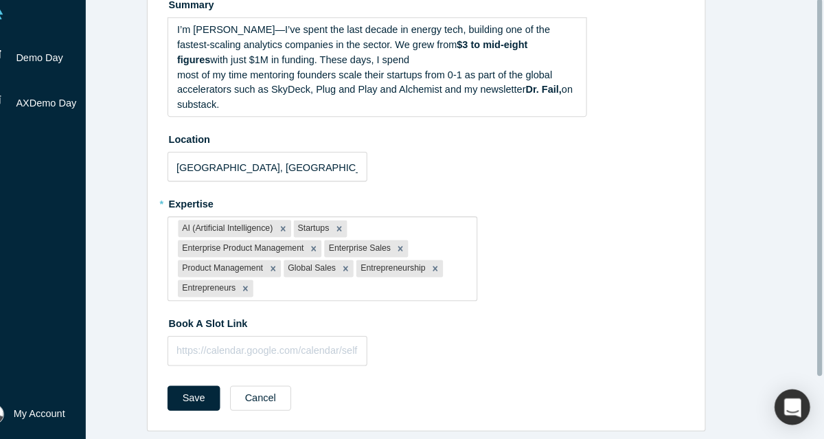
scroll to position [87, 0]
click at [209, 393] on button "Save" at bounding box center [215, 399] width 51 height 24
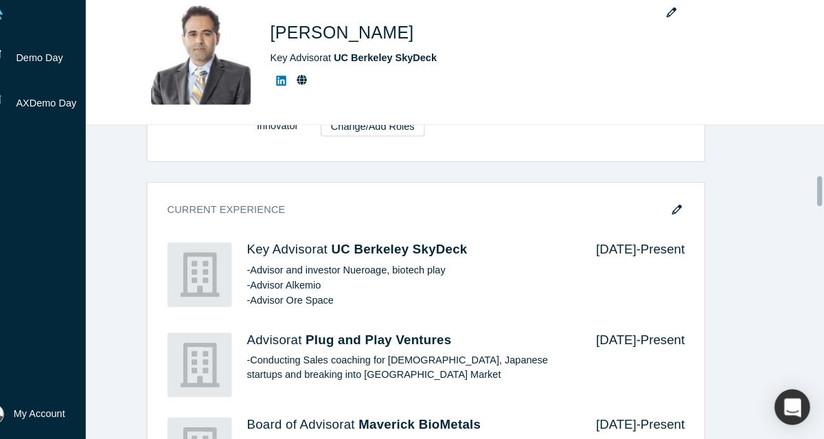
scroll to position [505, 0]
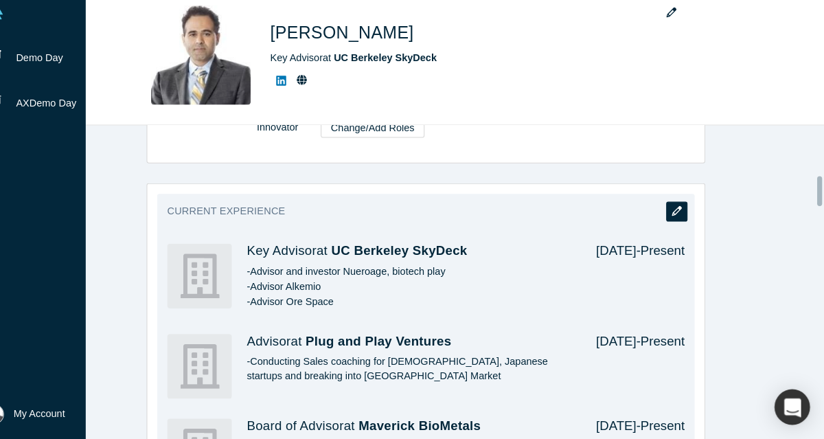
click at [680, 220] on icon "button" at bounding box center [682, 219] width 10 height 10
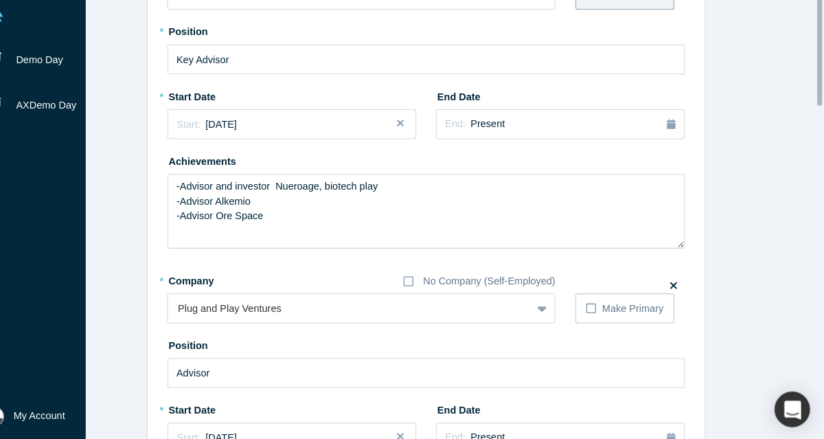
scroll to position [0, 0]
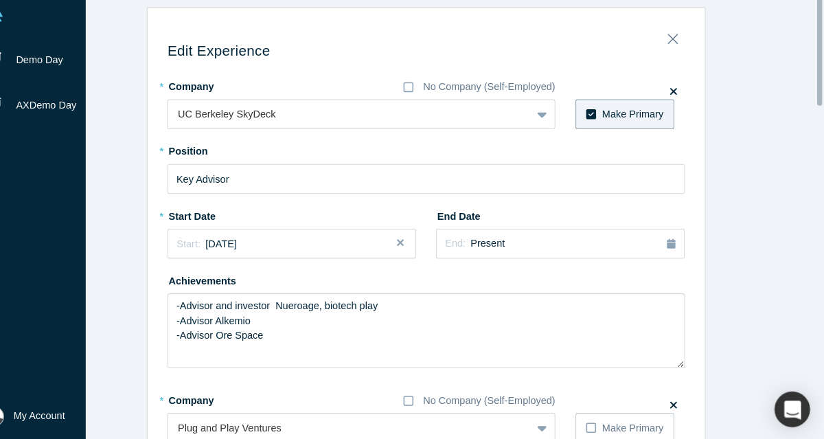
click at [602, 127] on label "Make Primary" at bounding box center [631, 123] width 95 height 29
click at [0, 0] on input "Make Primary" at bounding box center [0, 0] width 0 height 0
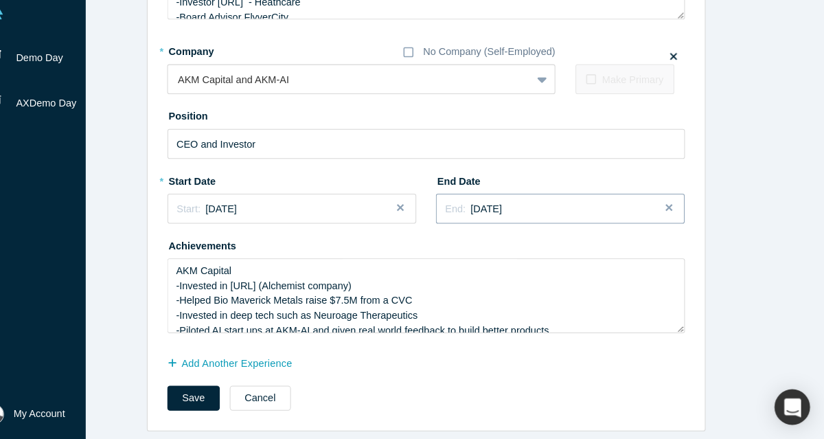
click at [616, 213] on button "End: [DATE]" at bounding box center [569, 216] width 240 height 29
click at [669, 209] on button "Close" at bounding box center [679, 216] width 21 height 29
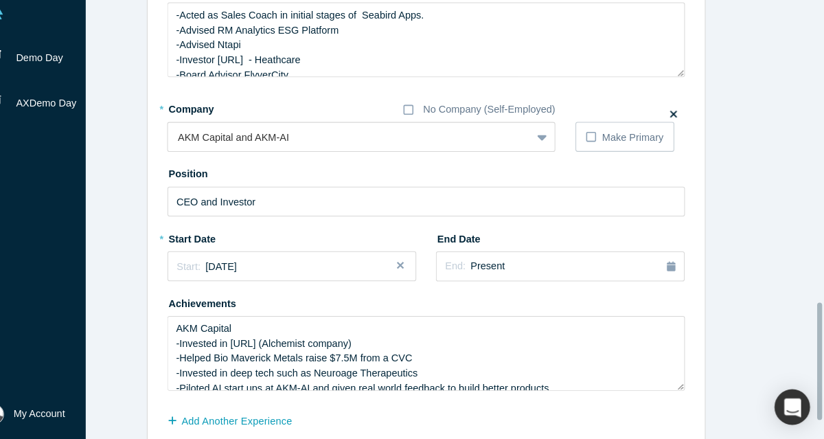
scroll to position [1188, 0]
click at [594, 150] on icon at bounding box center [599, 146] width 10 height 11
click at [0, 0] on input "Make Primary" at bounding box center [0, 0] width 0 height 0
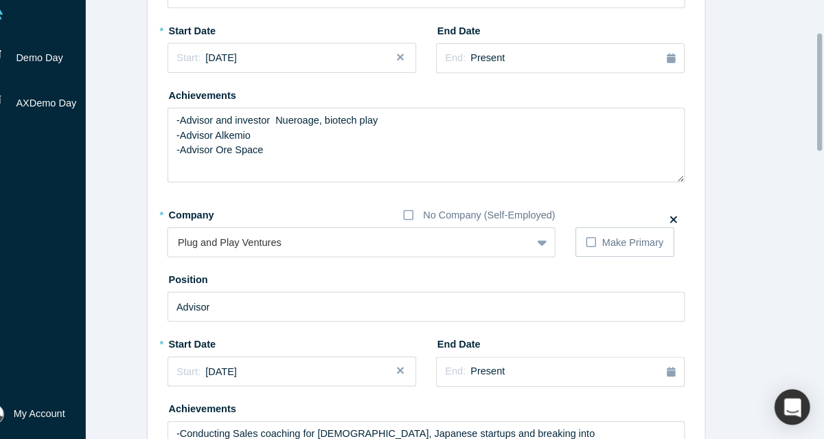
scroll to position [178, 0]
click at [303, 151] on textarea "-Advisor and investor Nueroage, biotech play -Advisor Alkemio -Advisor Ore Space" at bounding box center [440, 154] width 500 height 72
click at [397, 135] on textarea "-Advisor and investor Nueroage, biotech play -Advisor Alkemio , Rare Minerals P…" at bounding box center [440, 154] width 500 height 72
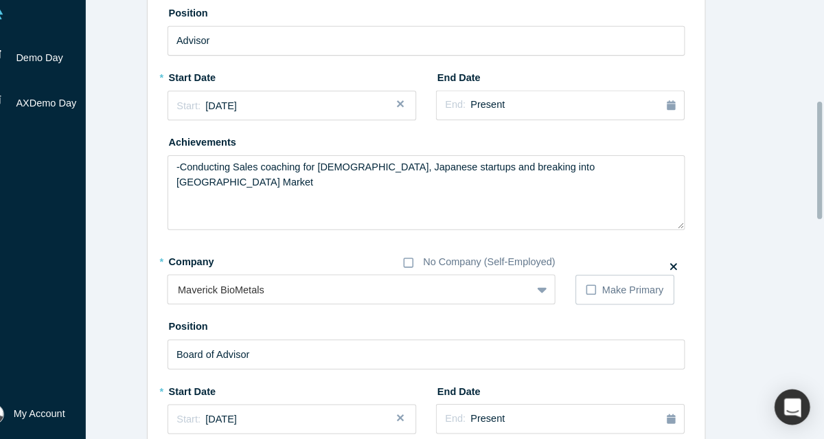
scroll to position [435, 0]
type textarea "-Advisor and investor Nueroage, biotech play -Advisor Alkemio , Rare Minerals P…"
click at [607, 180] on textarea "-Conducting Sales coaching for [DEMOGRAPHIC_DATA], Japanese startups and breaki…" at bounding box center [440, 200] width 500 height 72
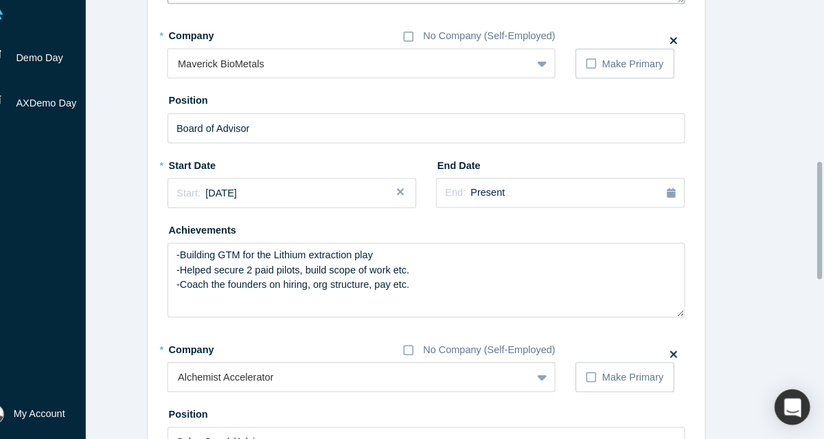
scroll to position [665, 0]
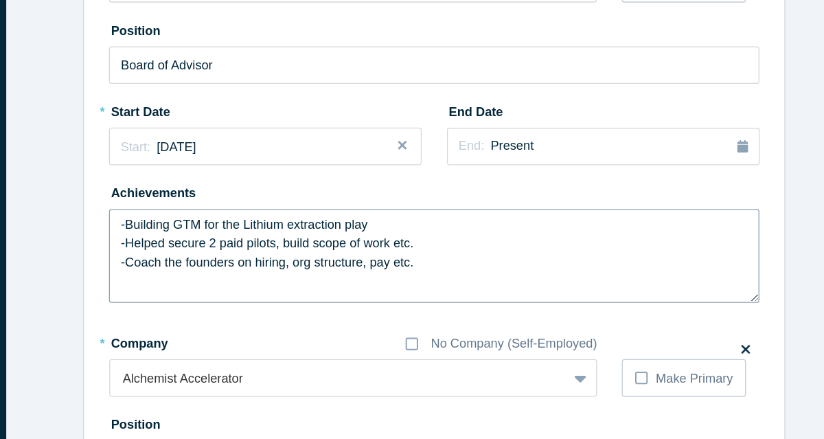
type textarea "-Conducting Enterprise Sales coaching for Koreans, Japanese startups and breaki…"
click at [457, 258] on textarea "-Building GTM for the Lithium extraction play -Helped secure 2 paid pilots, bui…" at bounding box center [440, 273] width 500 height 72
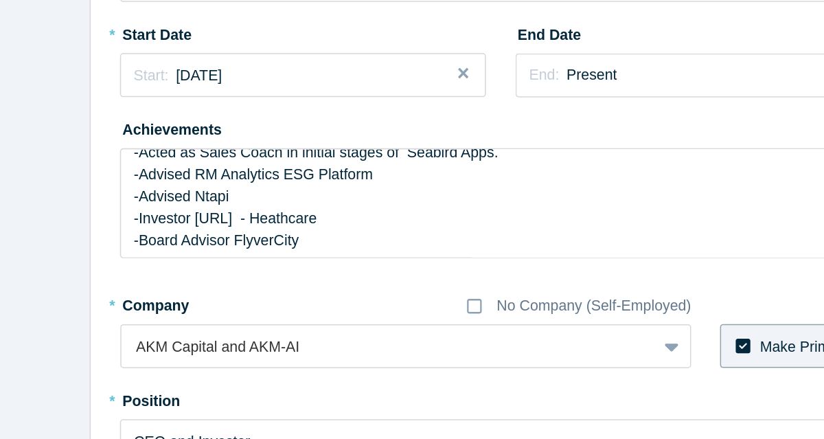
scroll to position [997, 0]
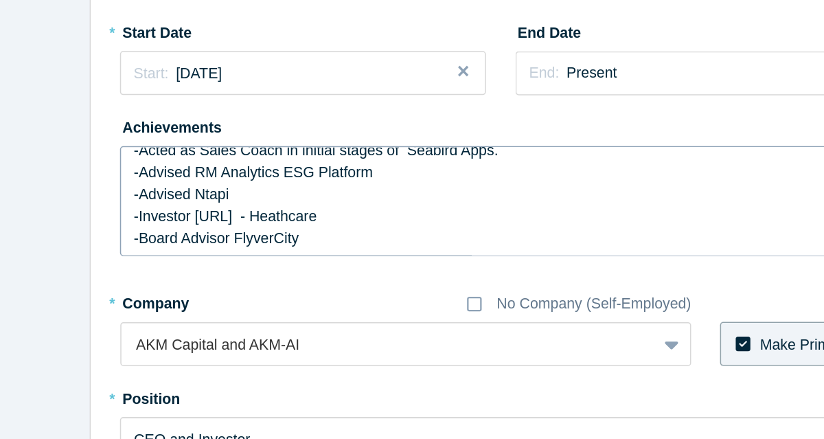
type textarea "-Building GTM for the Lithium extraction play -Helped secure 2 paid pilots, bui…"
click at [275, 256] on textarea "-Acted as Sales Coach in initial stages of Seabird Apps. -Advised RM Analytics …" at bounding box center [440, 244] width 500 height 72
click at [326, 272] on textarea "-Acted as Sales Coach in initial stages of Seabird Apps. -Advised RM Analytics …" at bounding box center [440, 244] width 500 height 72
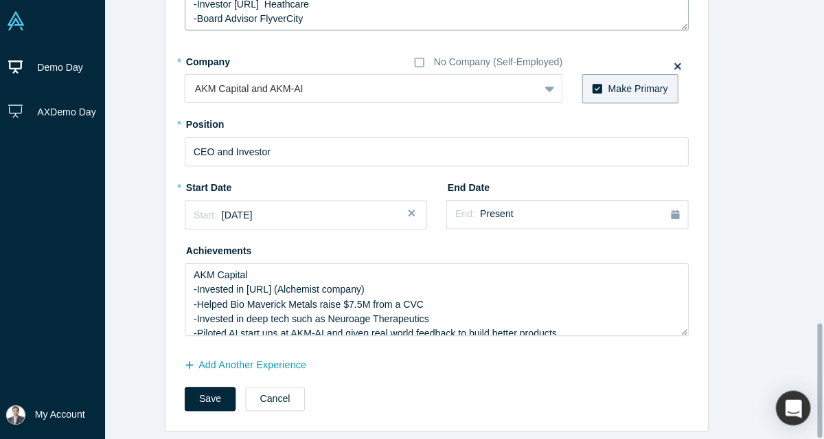
scroll to position [1254, 0]
type textarea "-Acted as Sales Coach in initial stages of Seabird Apps. -Advised RM Analytics …"
click at [199, 393] on button "Save" at bounding box center [215, 399] width 51 height 24
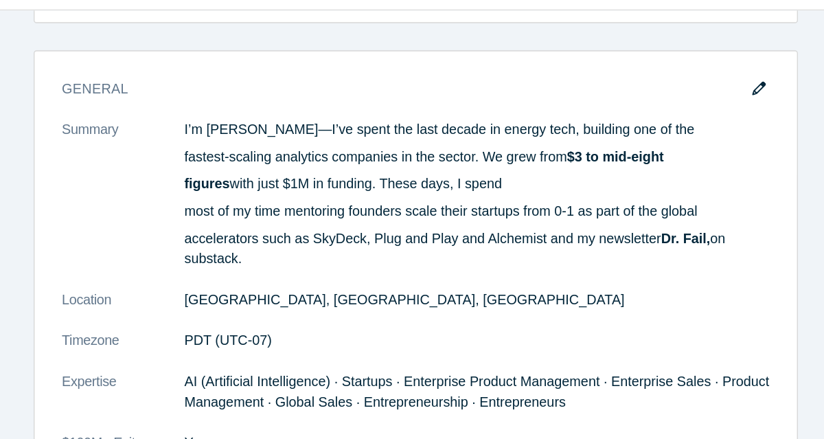
scroll to position [154, 0]
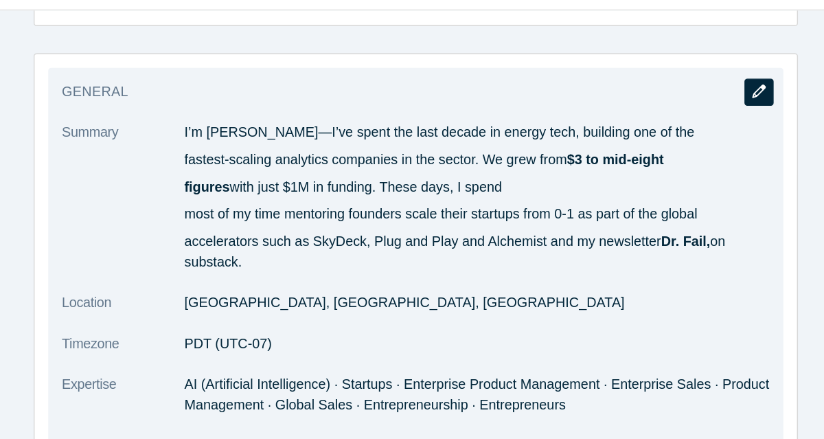
click at [679, 194] on icon "button" at bounding box center [682, 193] width 10 height 10
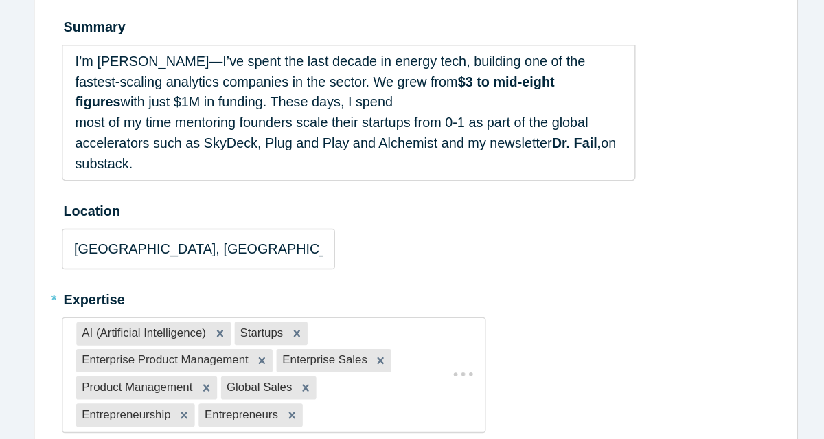
scroll to position [0, 0]
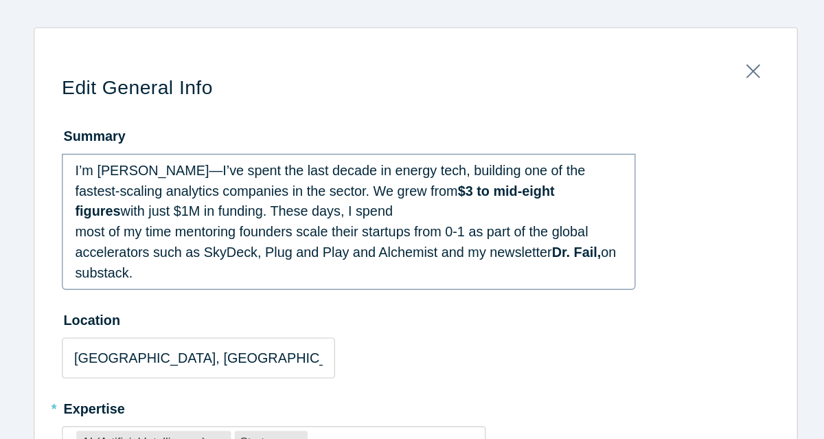
click at [199, 166] on span "most of my time mentoring founders scale their startups from 0-1 as part of the…" at bounding box center [380, 163] width 363 height 11
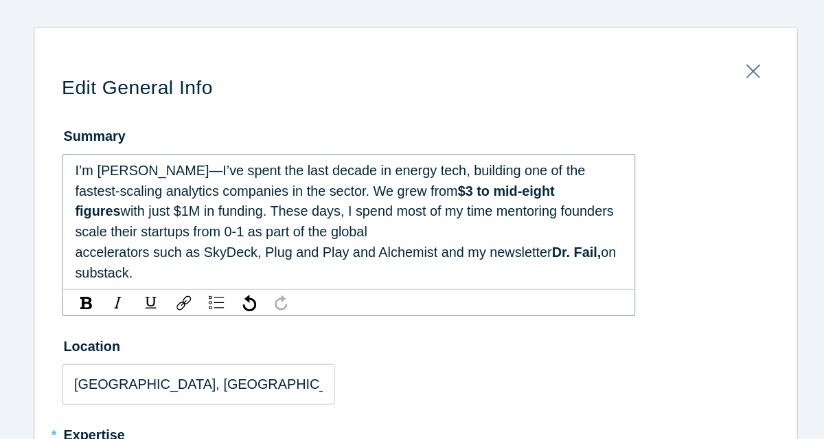
click at [199, 181] on span "accelerators such as SkyDeck, Plug and Play and Alchemist and my newsletter" at bounding box center [367, 177] width 337 height 11
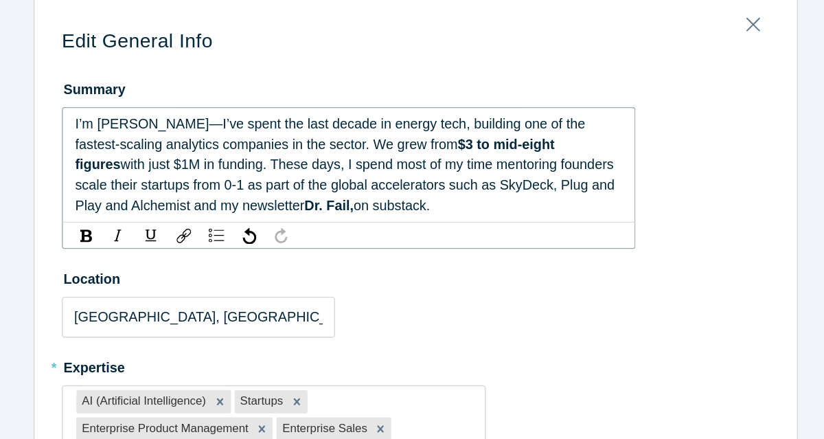
scroll to position [38, 0]
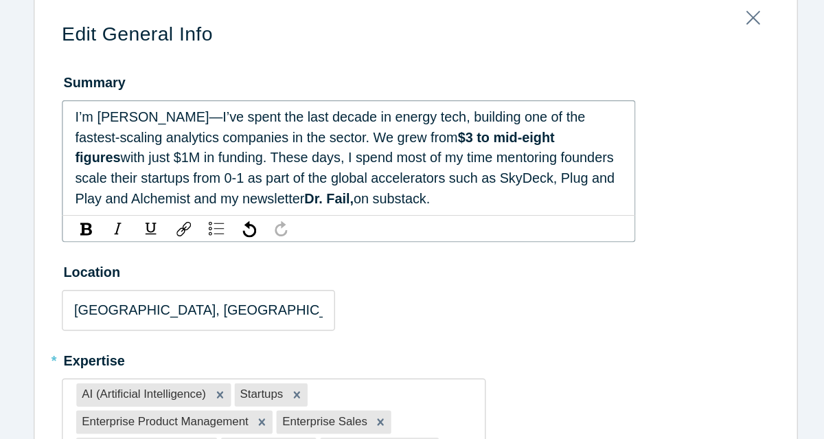
click at [391, 141] on span "Dr. Fail," at bounding box center [378, 140] width 35 height 11
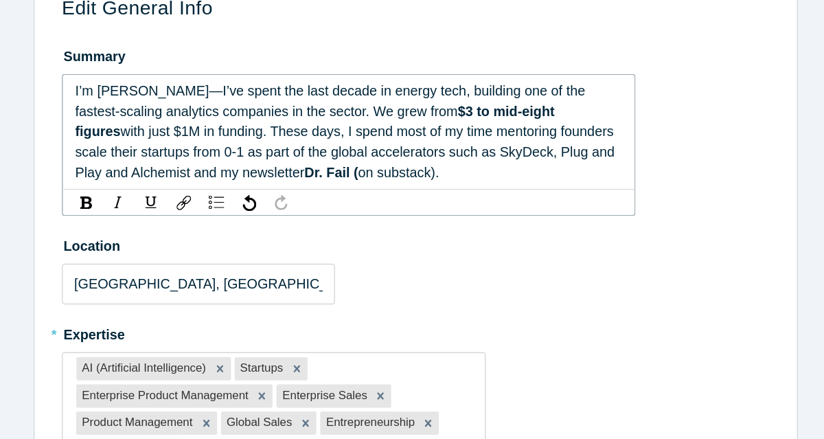
scroll to position [91, 0]
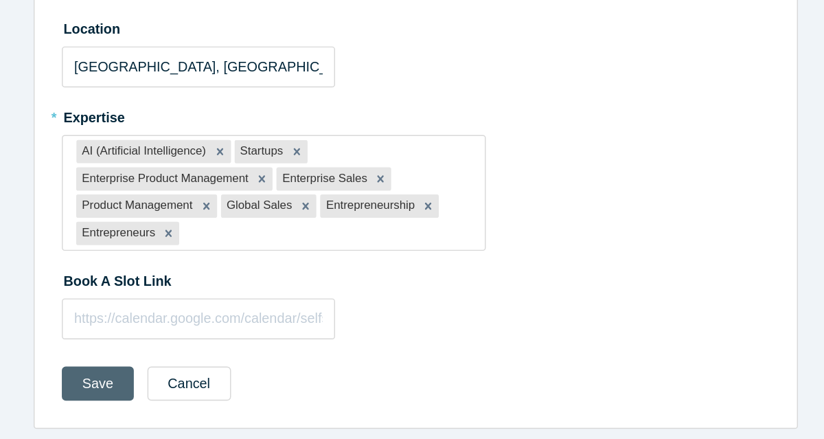
click at [203, 390] on button "Save" at bounding box center [215, 399] width 51 height 24
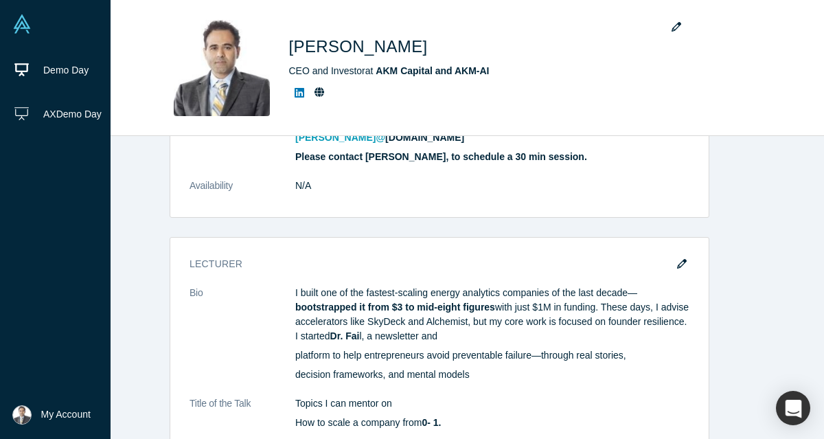
scroll to position [2761, 0]
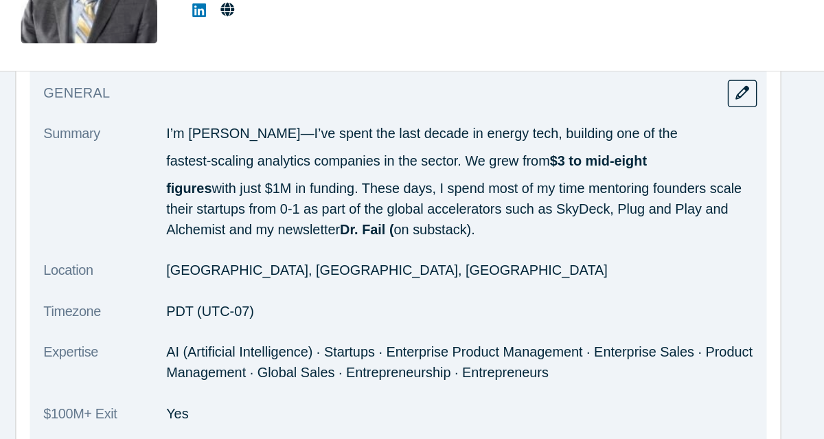
scroll to position [195, 0]
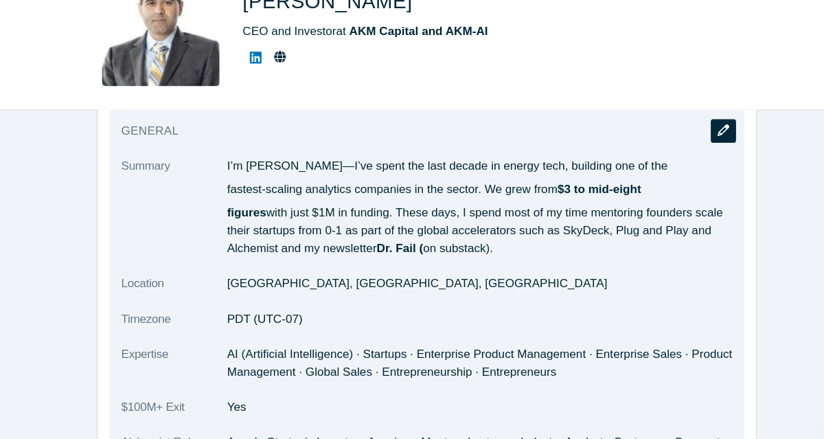
click at [677, 154] on icon "button" at bounding box center [682, 152] width 10 height 10
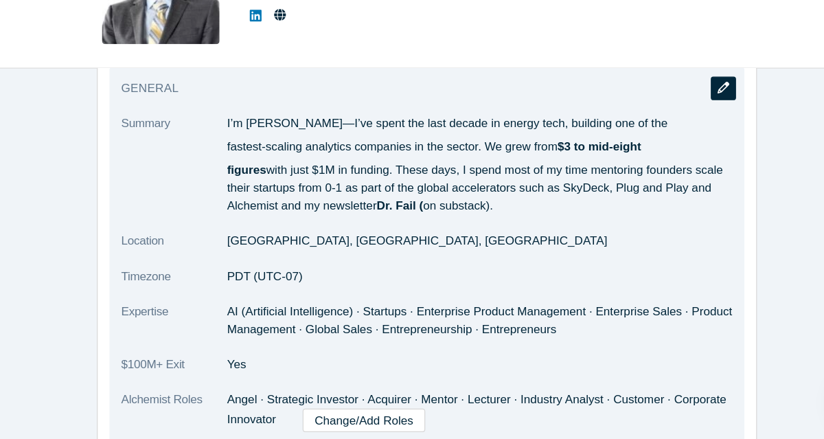
scroll to position [0, 0]
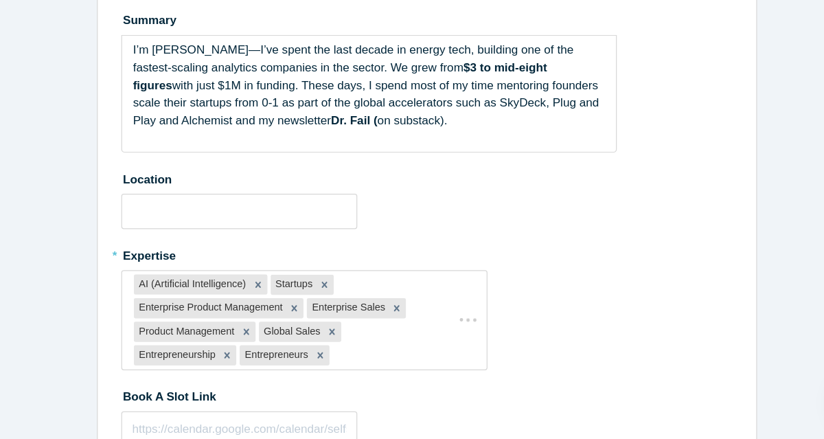
type input "[GEOGRAPHIC_DATA], [GEOGRAPHIC_DATA], [GEOGRAPHIC_DATA]"
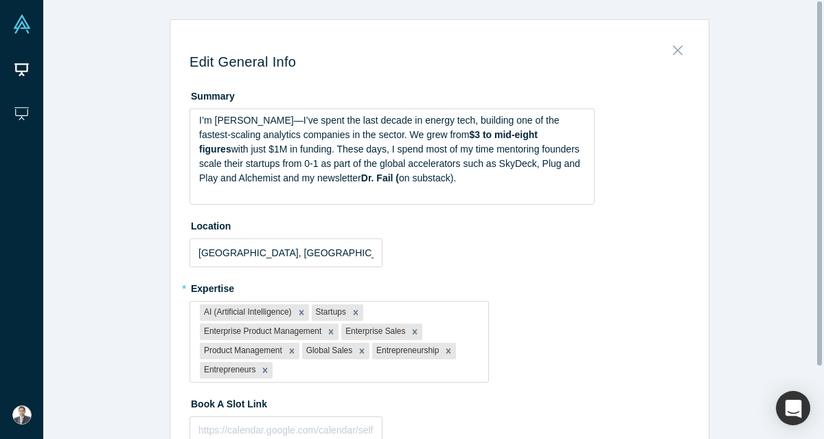
click at [673, 54] on icon "Close" at bounding box center [678, 50] width 10 height 15
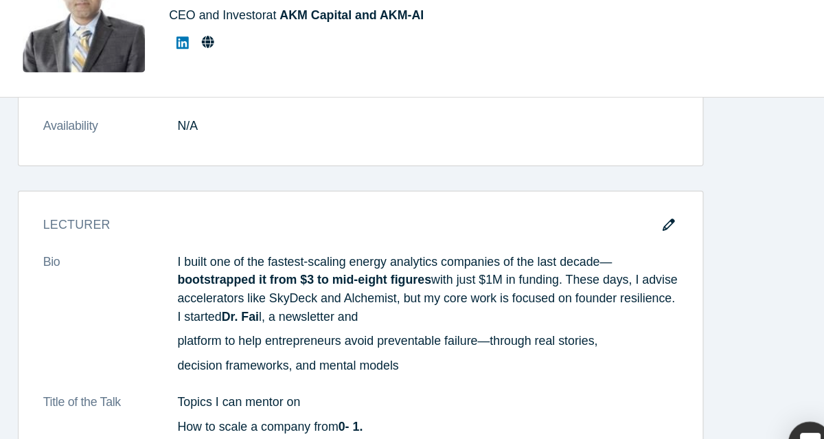
scroll to position [2537, 0]
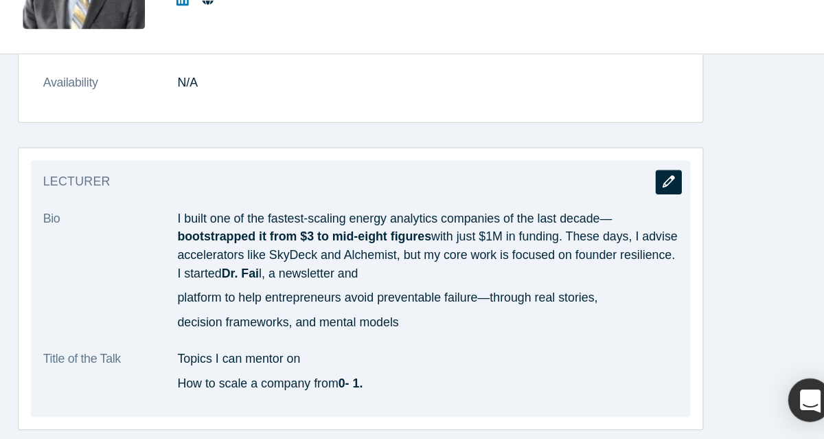
click at [677, 230] on button "button" at bounding box center [682, 236] width 21 height 19
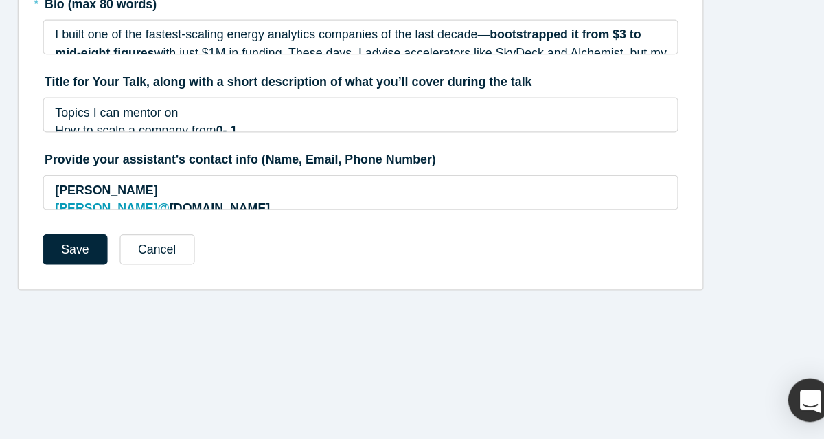
scroll to position [0, 0]
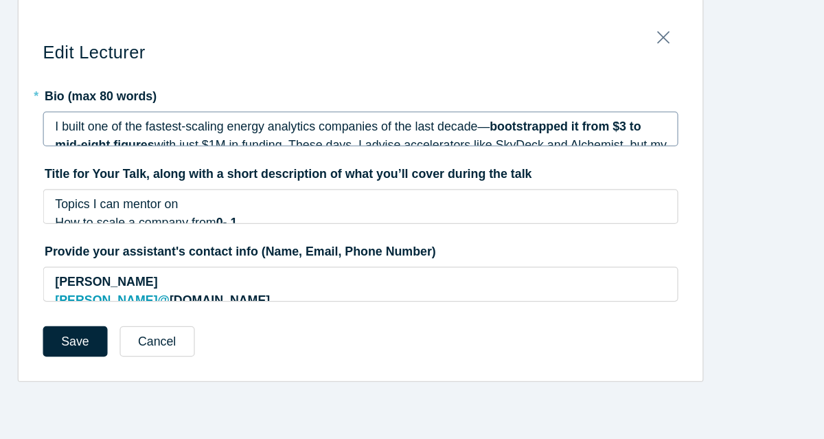
click at [507, 128] on div "I built one of the fastest-scaling energy analytics companies of the last decad…" at bounding box center [439, 134] width 481 height 43
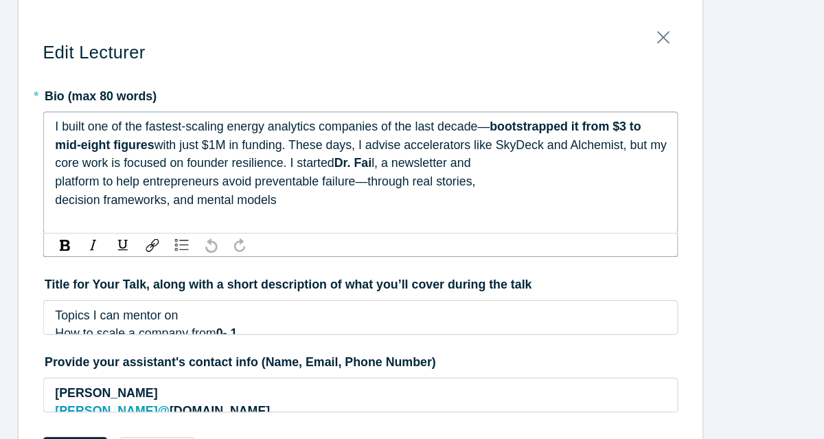
click at [199, 170] on div "platform to help entrepreneurs avoid preventable failure—through real stories," at bounding box center [439, 164] width 481 height 14
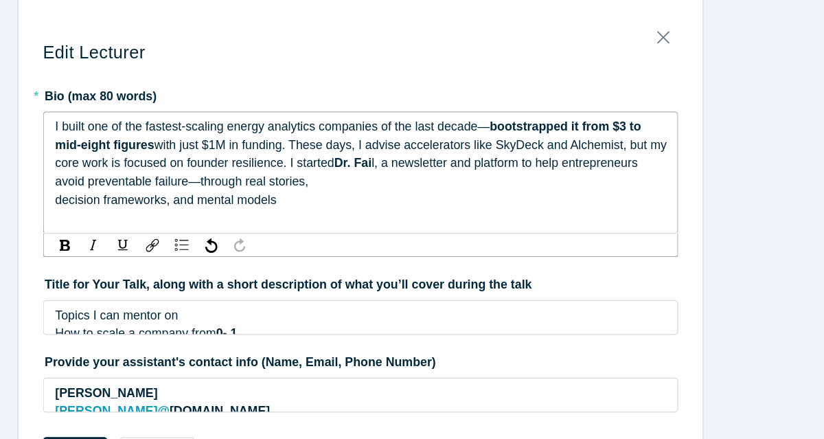
click at [199, 182] on span "decision frameworks, and mental models" at bounding box center [286, 177] width 174 height 11
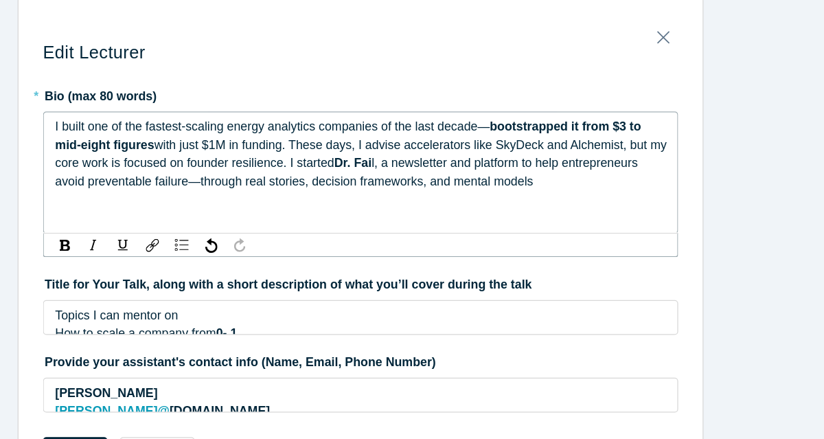
click at [501, 150] on span "l, a newsletter and platform to help entrepreneurs avoid preventable failure—th…" at bounding box center [430, 156] width 462 height 25
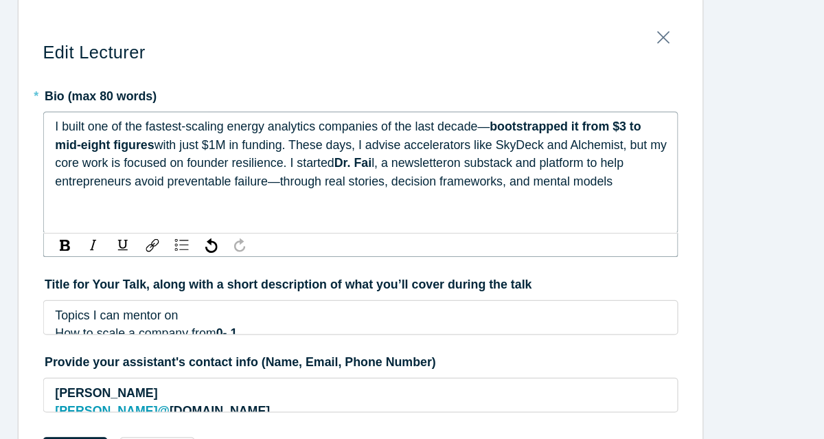
click at [500, 152] on span "l, a newsletteron substack and platform to help entrepreneurs avoid preventable…" at bounding box center [424, 156] width 450 height 25
drag, startPoint x: 612, startPoint y: 149, endPoint x: 557, endPoint y: 150, distance: 55.0
click at [557, 150] on span "l, a newsletter on substack and platform to help entrepreneurs avoid preventabl…" at bounding box center [425, 156] width 453 height 25
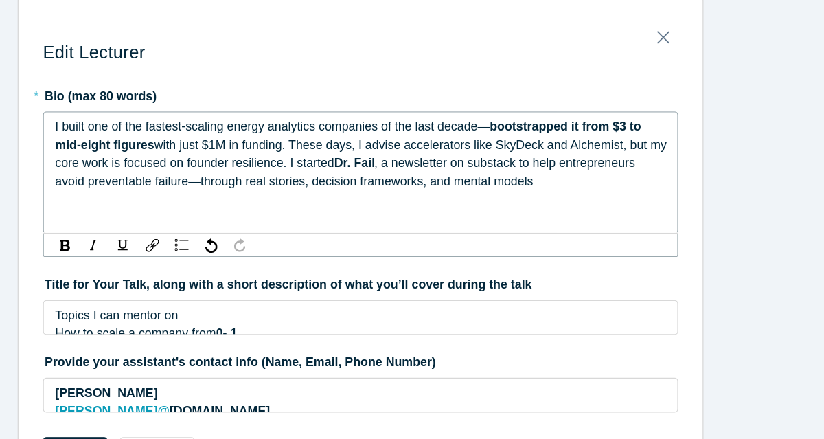
click at [518, 150] on span "l, a newsletter on substack to help entrepreneurs avoid preventable failure—thr…" at bounding box center [428, 156] width 459 height 25
click at [733, 208] on div "Edit Lecturer * Bio (max 80 words) I built one of the fastest-scaling energy an…" at bounding box center [439, 213] width 793 height 389
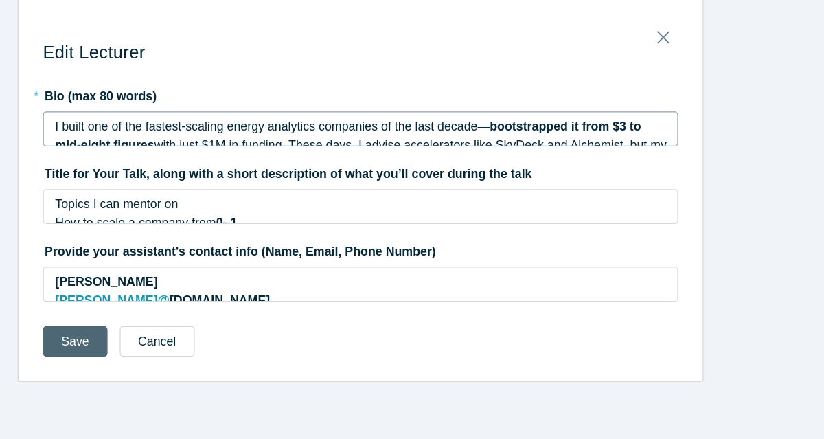
click at [213, 290] on button "Save" at bounding box center [215, 289] width 51 height 24
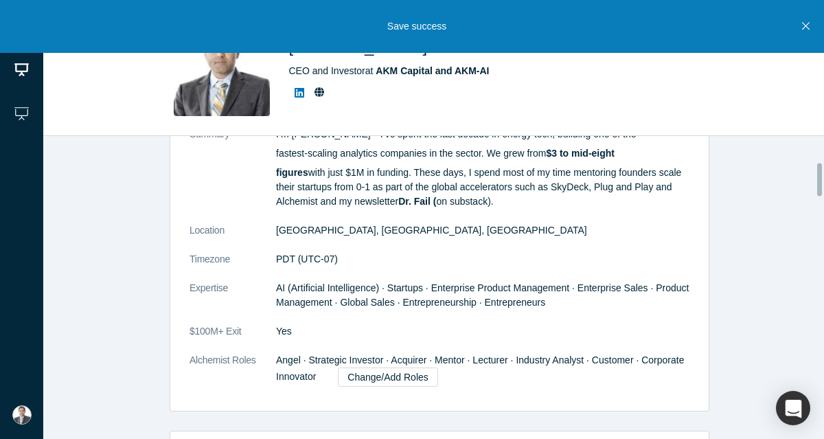
scroll to position [197, 0]
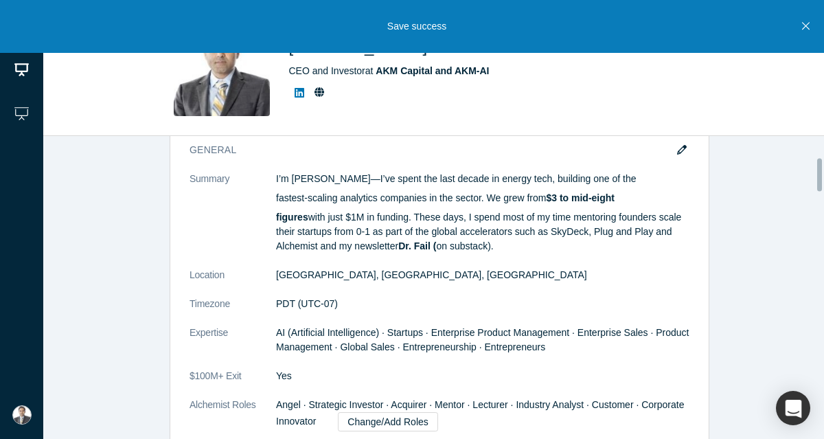
click at [803, 34] on button "Close" at bounding box center [805, 26] width 17 height 53
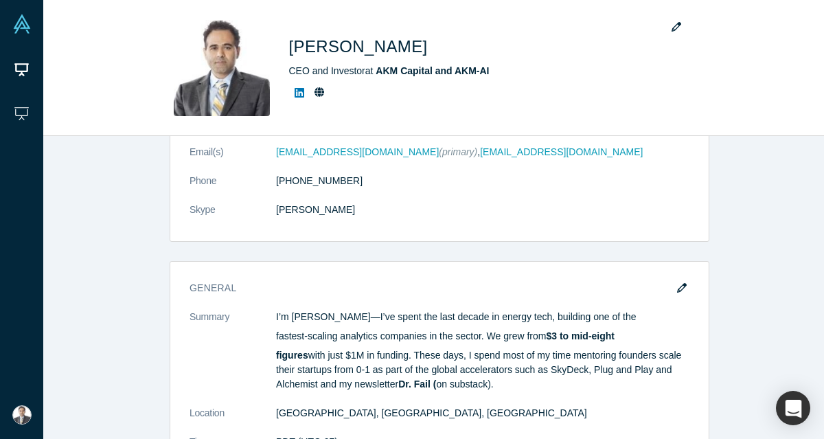
scroll to position [0, 0]
